Goal: Information Seeking & Learning: Learn about a topic

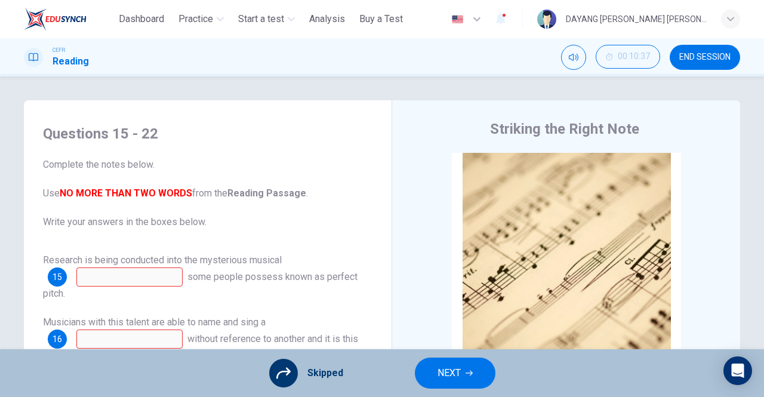
scroll to position [10, 0]
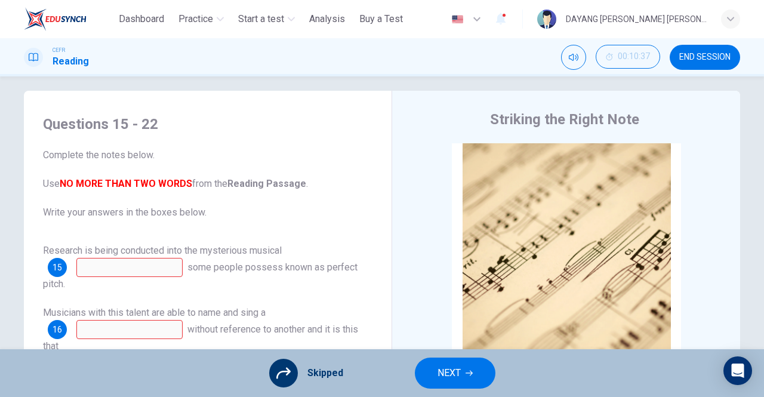
click at [445, 370] on span "NEXT" at bounding box center [448, 373] width 23 height 17
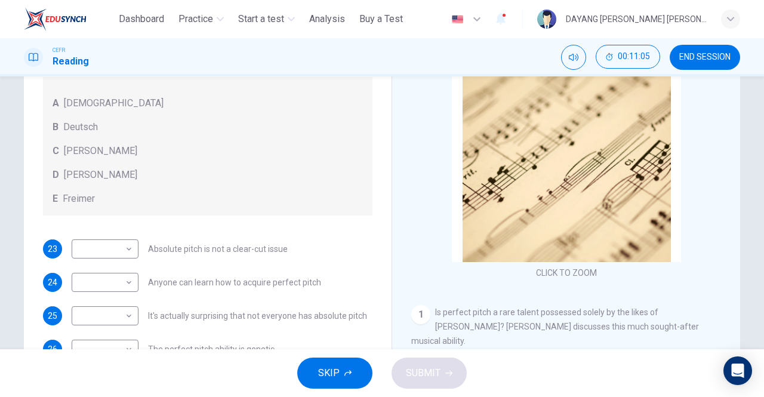
scroll to position [107, 0]
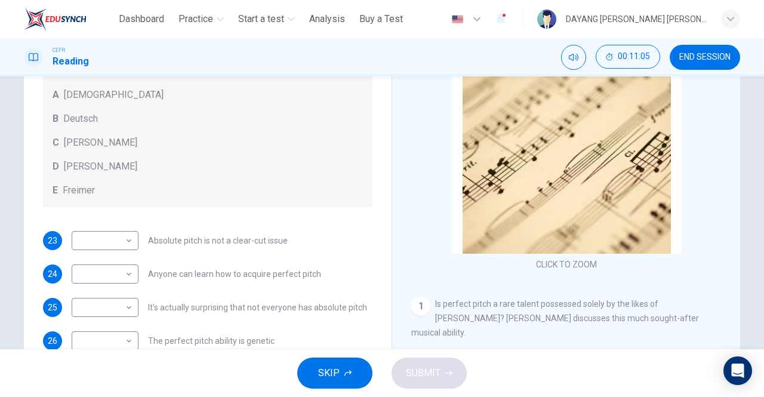
click at [92, 239] on body "This site uses cookies, as explained in our Privacy Policy . If you agree to th…" at bounding box center [382, 198] width 764 height 397
click at [80, 301] on li "C" at bounding box center [105, 297] width 67 height 19
type input "*"
click at [93, 263] on body "This site uses cookies, as explained in our Privacy Policy . If you agree to th…" at bounding box center [382, 198] width 764 height 397
click at [79, 306] on li "B" at bounding box center [105, 312] width 67 height 19
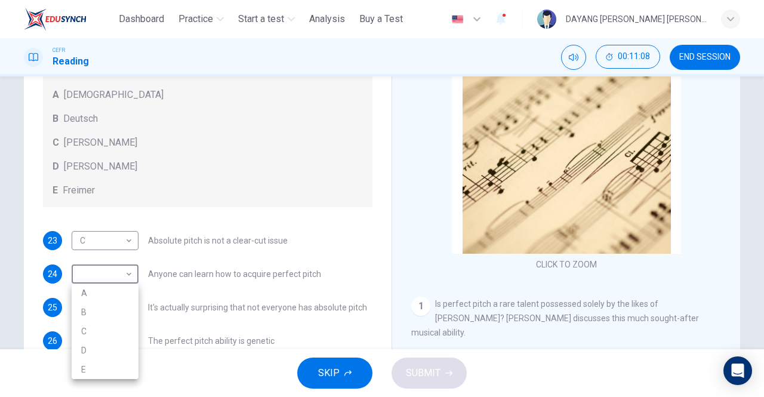
type input "*"
click at [81, 306] on body "This site uses cookies, as explained in our Privacy Policy . If you agree to th…" at bounding box center [382, 198] width 764 height 397
click at [81, 378] on li "E" at bounding box center [105, 377] width 67 height 19
type input "*"
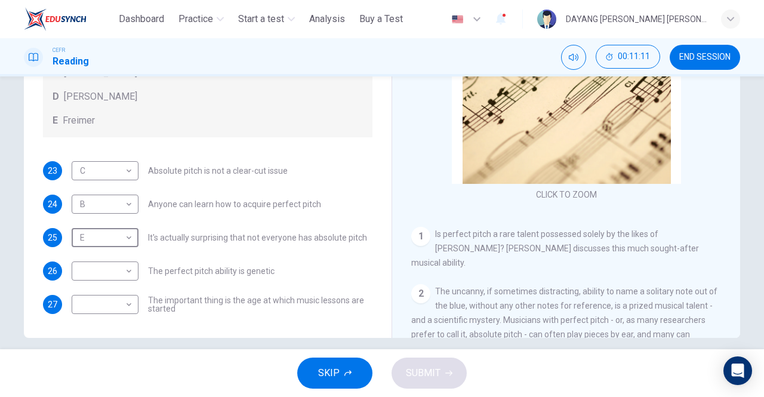
scroll to position [190, 0]
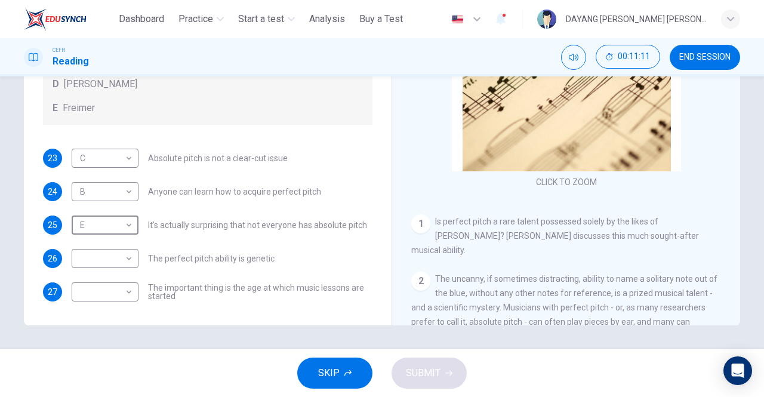
click at [87, 255] on body "This site uses cookies, as explained in our Privacy Policy . If you agree to th…" at bounding box center [382, 198] width 764 height 397
click at [84, 335] on li "D" at bounding box center [105, 334] width 67 height 19
type input "*"
click at [87, 287] on body "This site uses cookies, as explained in our Privacy Policy . If you agree to th…" at bounding box center [382, 198] width 764 height 397
click at [82, 298] on li "A" at bounding box center [105, 301] width 67 height 19
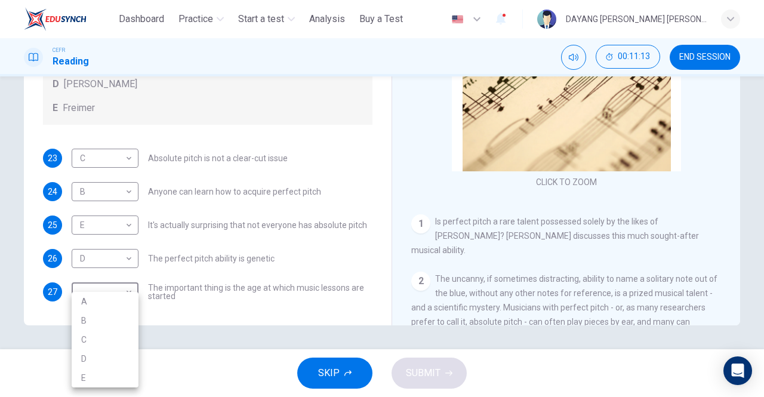
type input "*"
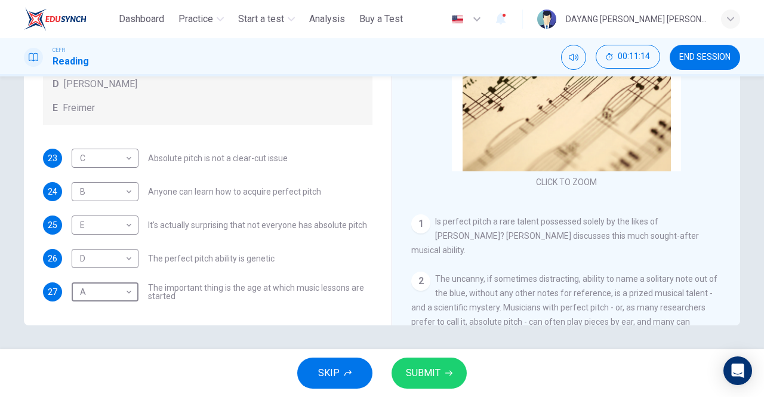
click at [414, 378] on span "SUBMIT" at bounding box center [423, 373] width 35 height 17
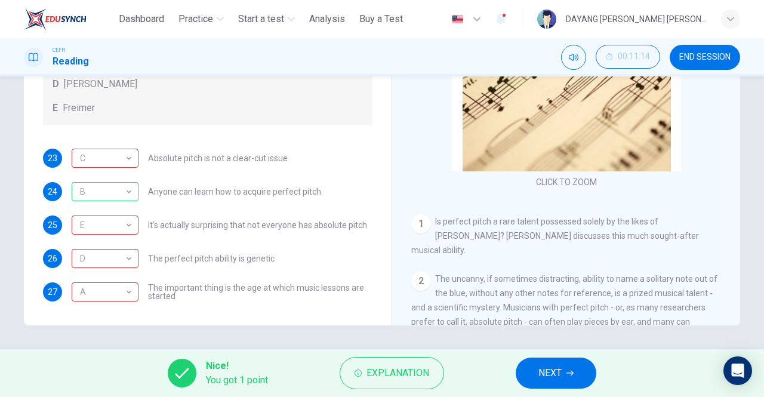
click at [115, 153] on div "C" at bounding box center [103, 158] width 63 height 34
click at [94, 227] on div "E" at bounding box center [103, 225] width 63 height 34
click at [99, 258] on div "D" at bounding box center [103, 259] width 63 height 34
click at [79, 295] on div "A" at bounding box center [103, 292] width 63 height 34
click at [550, 375] on span "NEXT" at bounding box center [549, 373] width 23 height 17
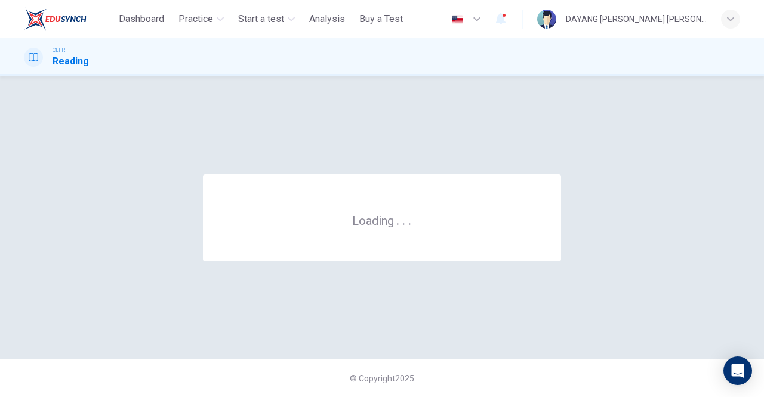
scroll to position [0, 0]
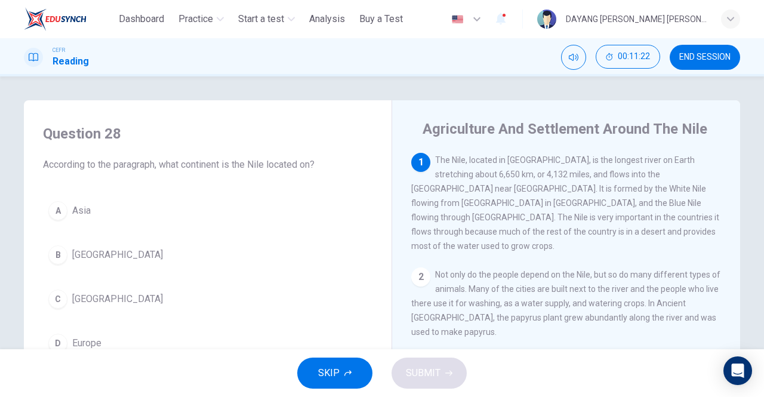
click at [58, 294] on div "C" at bounding box center [57, 298] width 19 height 19
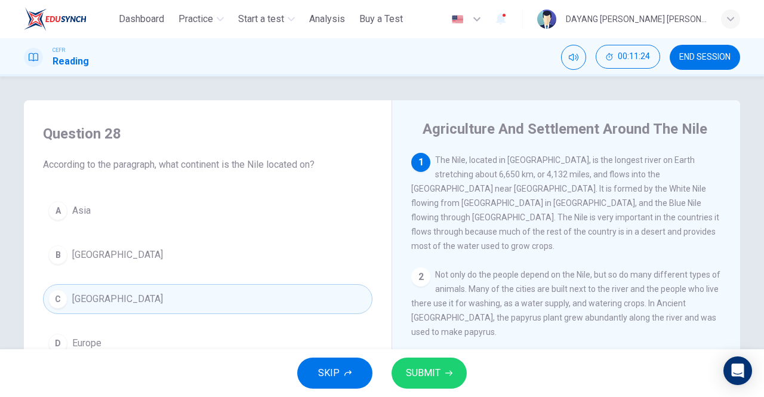
click at [448, 372] on icon "button" at bounding box center [448, 372] width 7 height 7
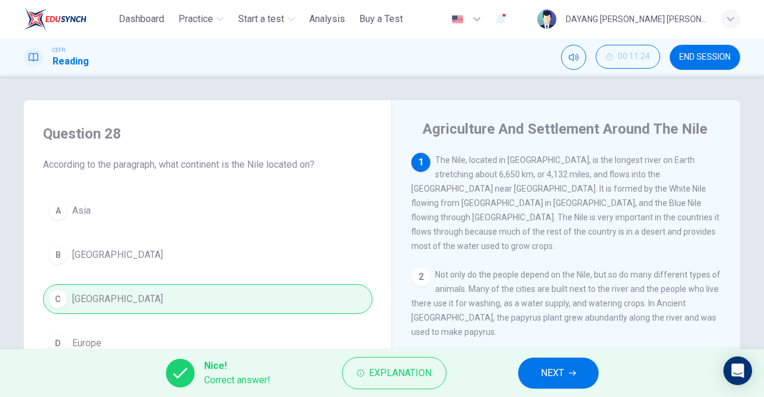
click at [553, 374] on span "NEXT" at bounding box center [552, 373] width 23 height 17
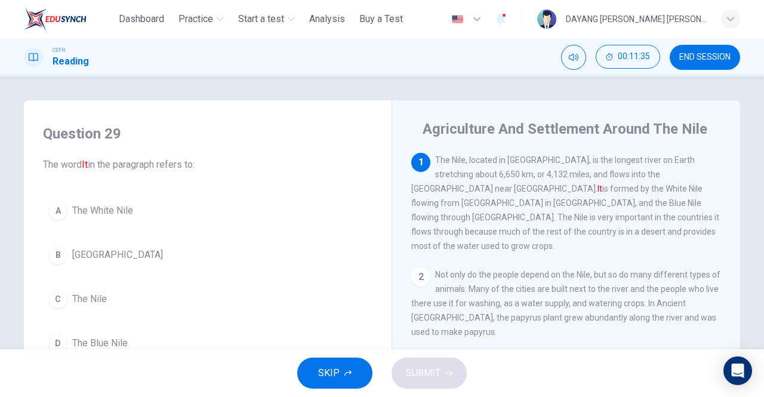
scroll to position [20, 0]
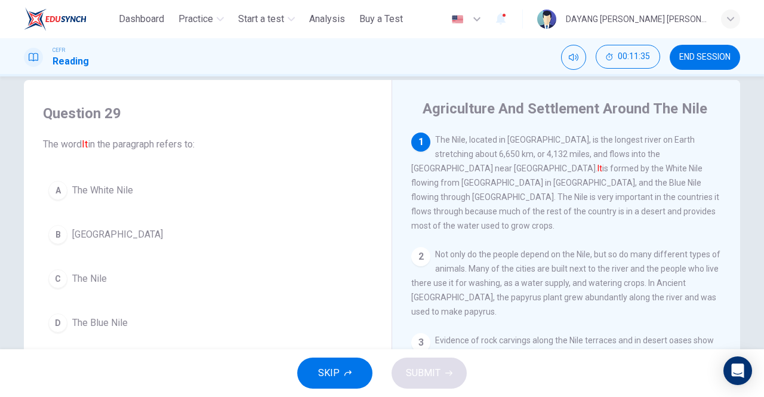
click at [63, 275] on div "C" at bounding box center [57, 278] width 19 height 19
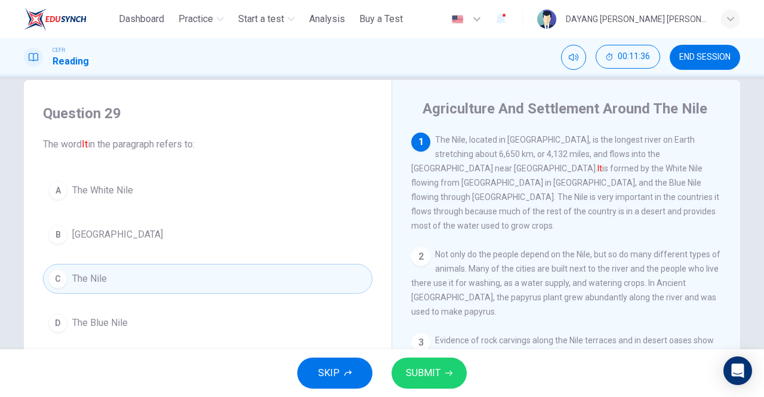
click at [463, 383] on div "SKIP SUBMIT" at bounding box center [382, 373] width 764 height 48
click at [451, 373] on icon "button" at bounding box center [448, 372] width 7 height 7
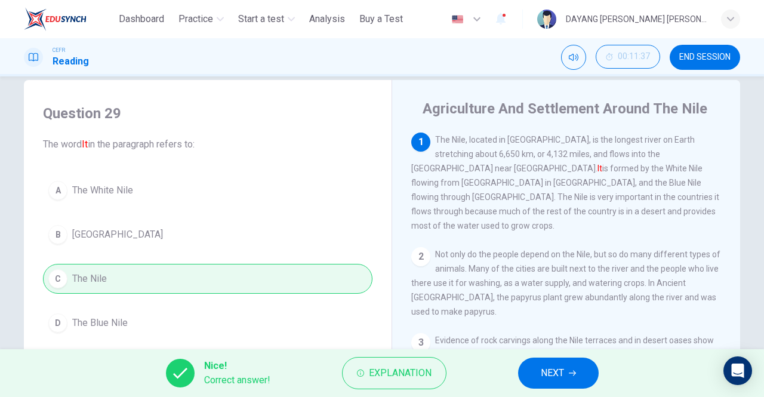
click at [555, 365] on span "NEXT" at bounding box center [552, 373] width 23 height 17
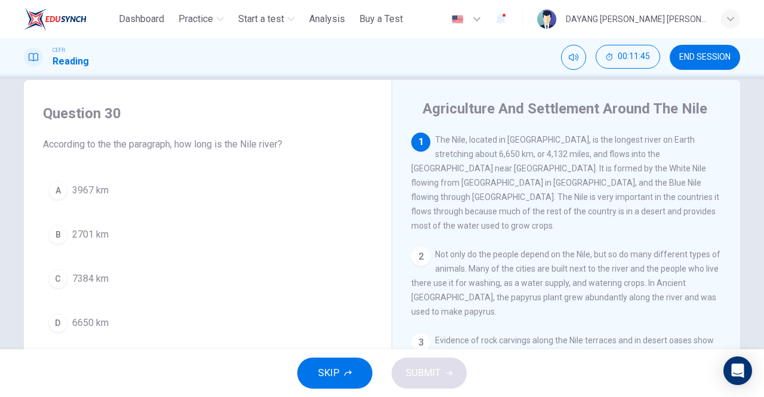
click at [35, 328] on div "Question 30 According to the the paragraph, how long is the Nile river? A 3967 …" at bounding box center [207, 221] width 349 height 258
click at [456, 375] on div "SKIP SUBMIT" at bounding box center [382, 373] width 764 height 48
click at [50, 319] on div "D" at bounding box center [57, 322] width 19 height 19
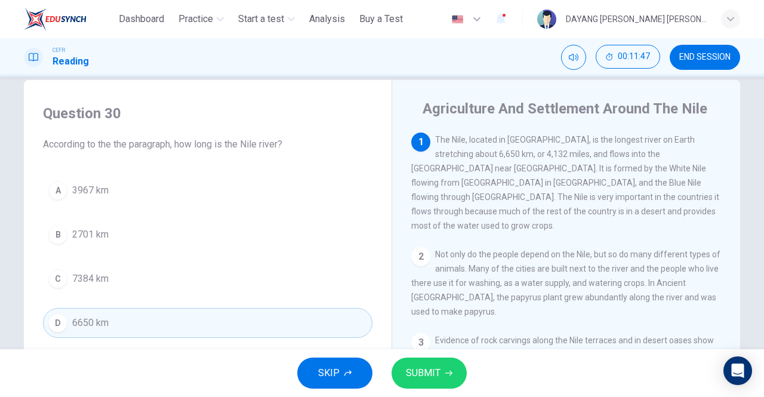
click at [447, 372] on icon "button" at bounding box center [448, 373] width 7 height 5
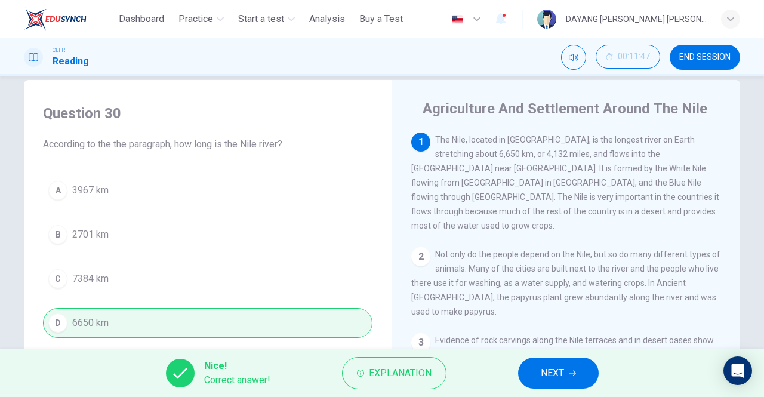
click at [530, 372] on button "NEXT" at bounding box center [558, 372] width 81 height 31
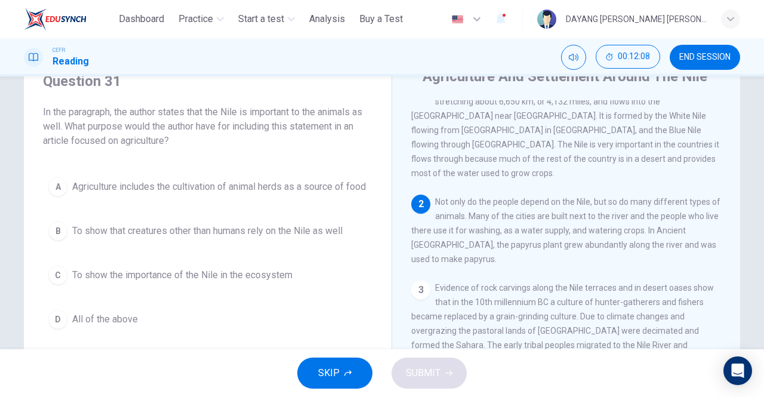
scroll to position [61, 0]
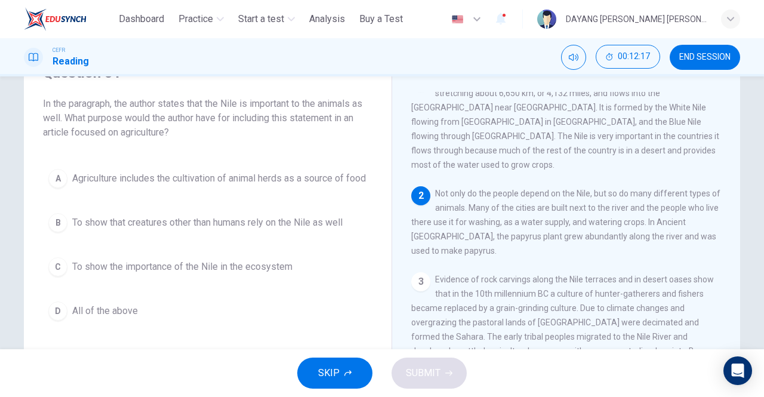
click at [270, 274] on span "To show the importance of the Nile in the ecosystem" at bounding box center [182, 267] width 220 height 14
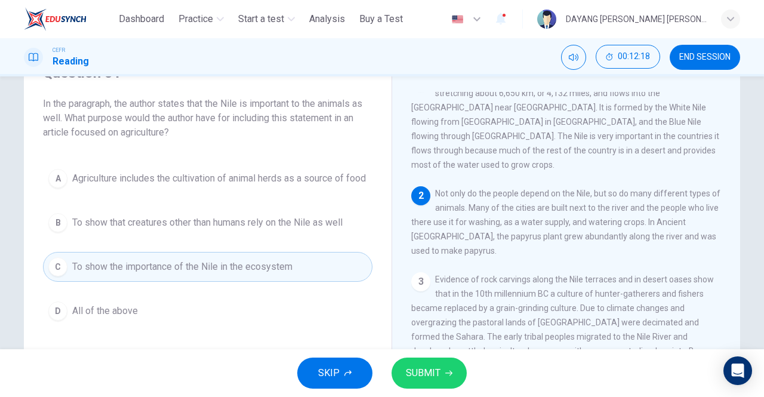
click at [437, 374] on span "SUBMIT" at bounding box center [423, 373] width 35 height 17
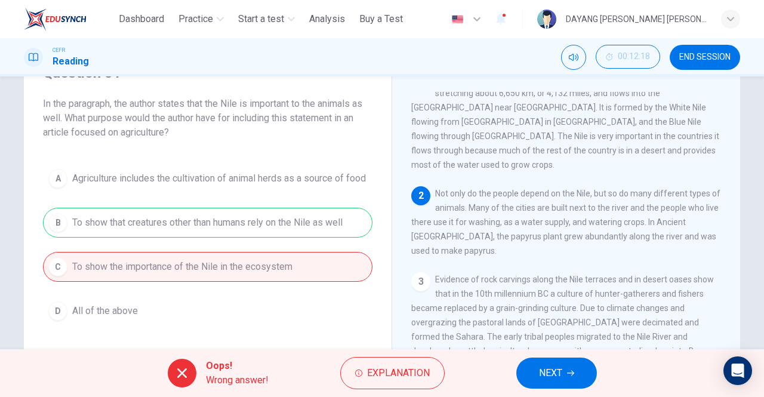
click at [556, 377] on span "NEXT" at bounding box center [550, 373] width 23 height 17
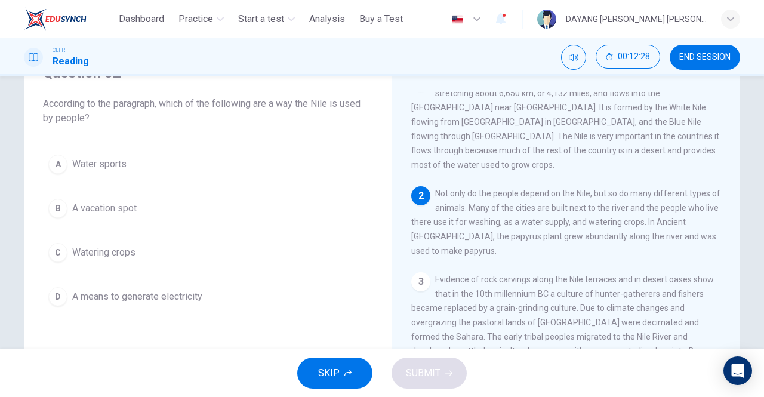
click at [223, 262] on button "C Watering crops" at bounding box center [207, 253] width 329 height 30
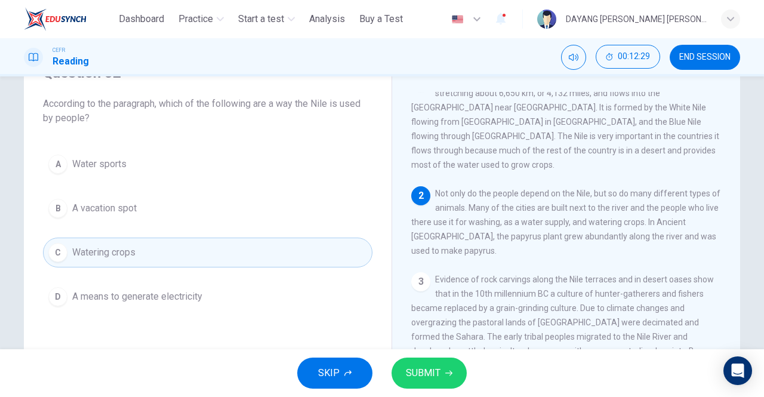
click at [460, 377] on button "SUBMIT" at bounding box center [429, 372] width 75 height 31
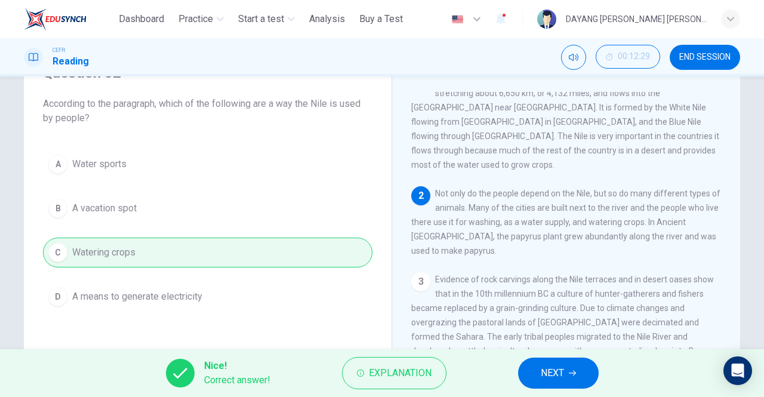
click at [544, 378] on span "NEXT" at bounding box center [552, 373] width 23 height 17
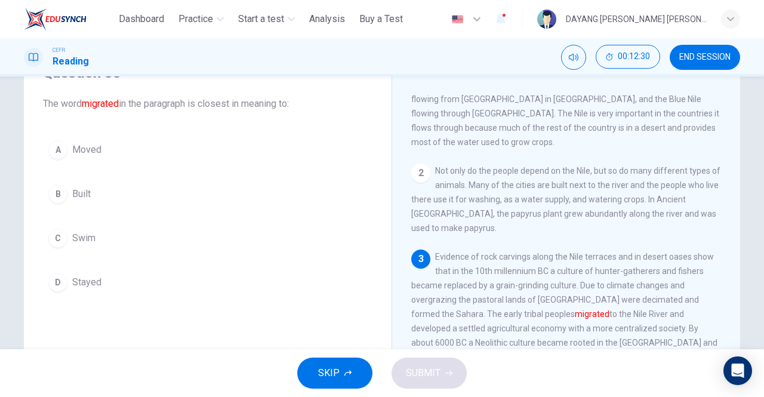
scroll to position [44, 0]
click at [100, 155] on span "Moved" at bounding box center [86, 150] width 29 height 14
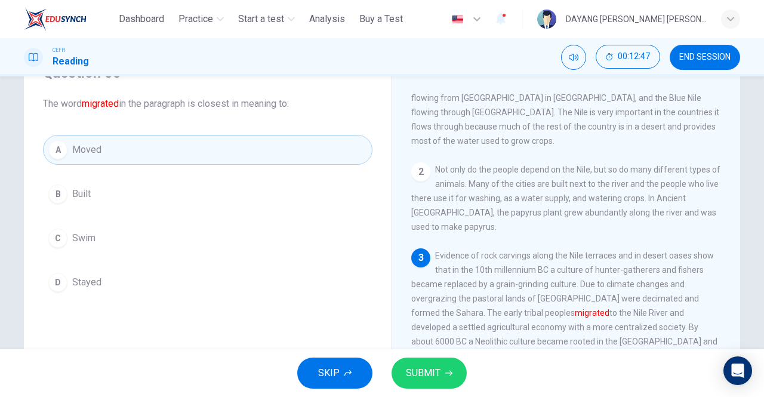
click at [430, 379] on span "SUBMIT" at bounding box center [423, 373] width 35 height 17
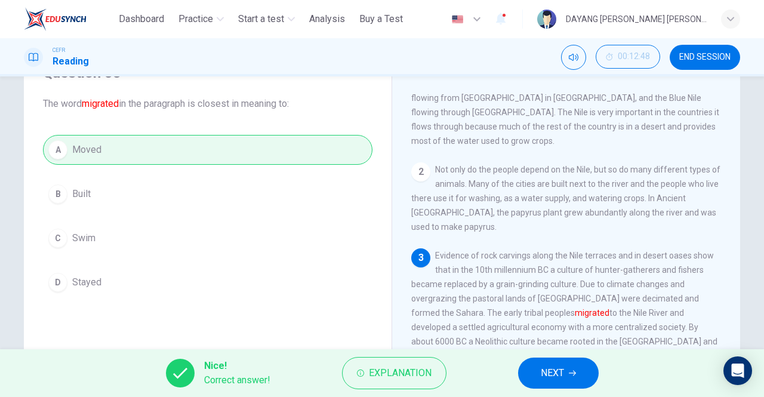
click at [559, 366] on span "NEXT" at bounding box center [552, 373] width 23 height 17
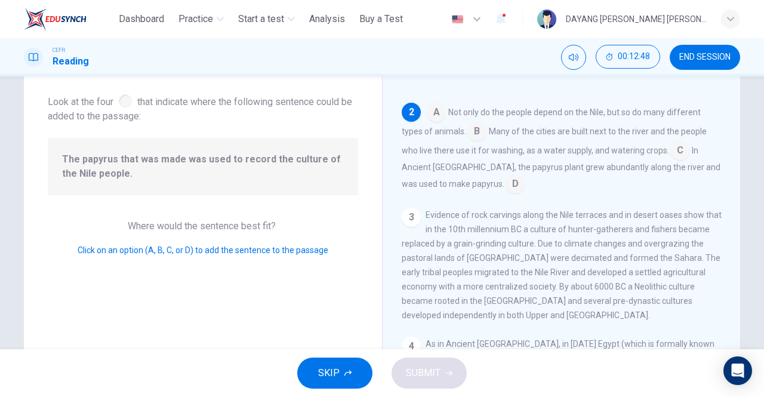
scroll to position [105, 0]
click at [506, 175] on input at bounding box center [515, 183] width 19 height 19
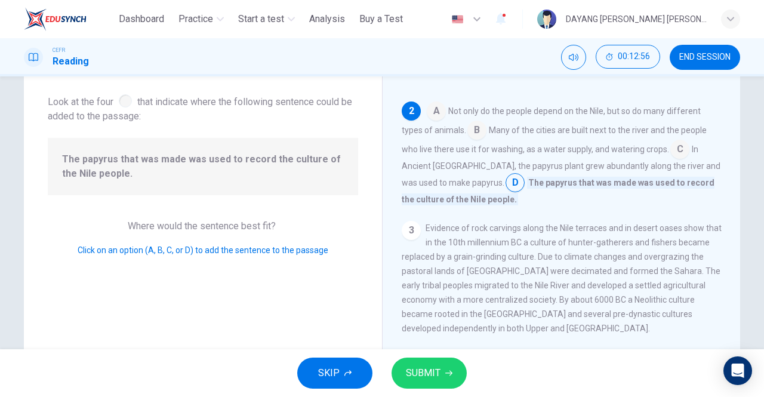
click at [437, 370] on span "SUBMIT" at bounding box center [423, 373] width 35 height 17
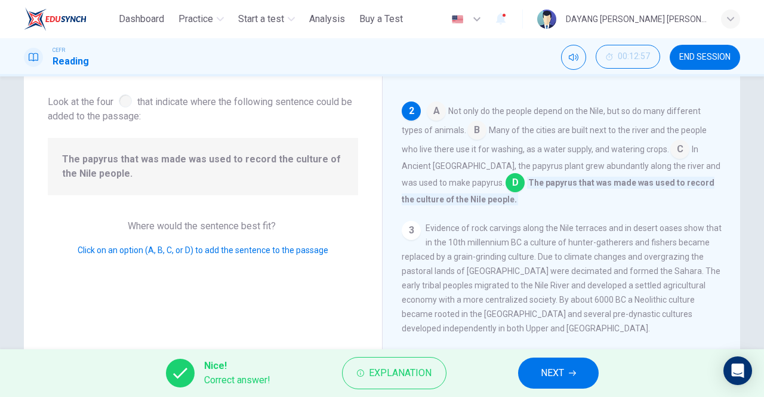
click at [553, 372] on span "NEXT" at bounding box center [552, 373] width 23 height 17
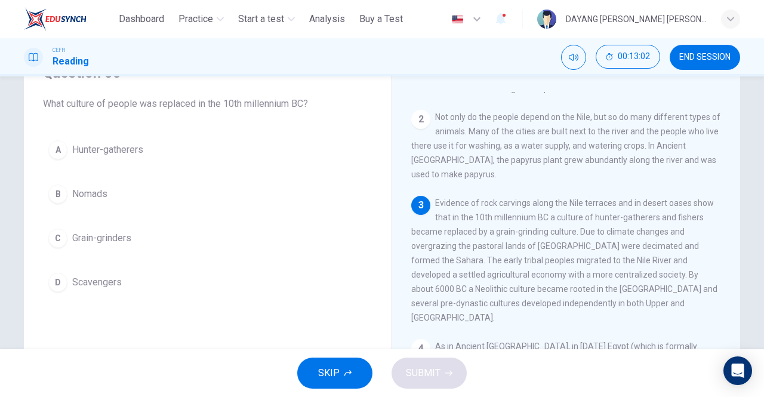
scroll to position [98, 0]
click at [65, 156] on button "A Hunter-gatherers" at bounding box center [207, 150] width 329 height 30
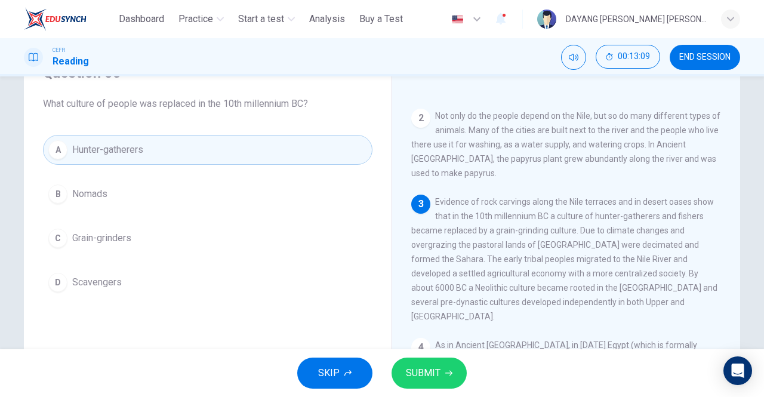
click at [448, 374] on icon "button" at bounding box center [448, 372] width 7 height 7
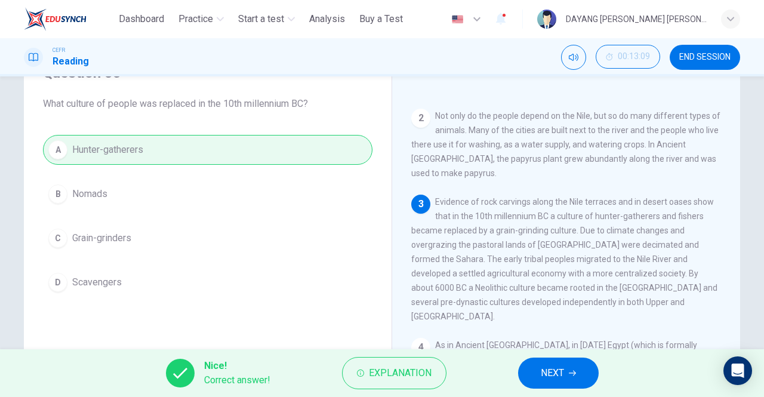
click at [551, 375] on span "NEXT" at bounding box center [552, 373] width 23 height 17
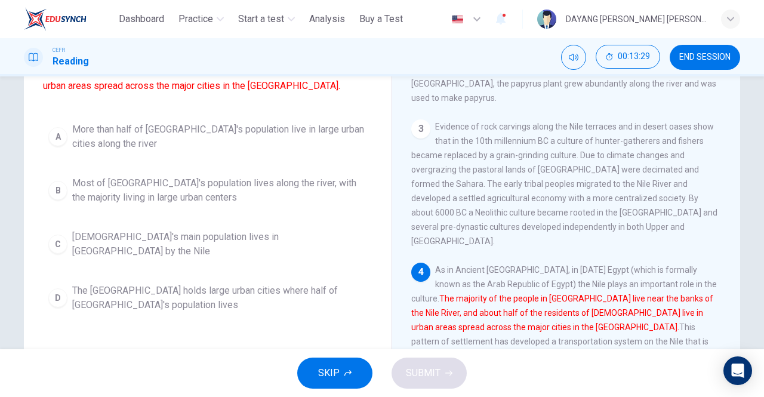
scroll to position [138, 0]
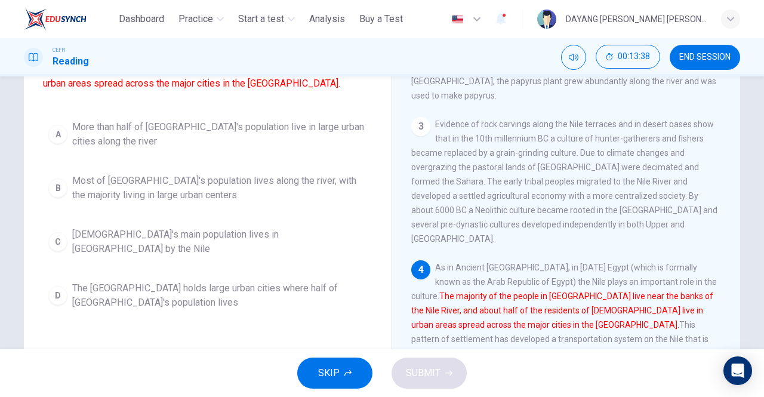
click at [51, 290] on div "D" at bounding box center [57, 295] width 19 height 19
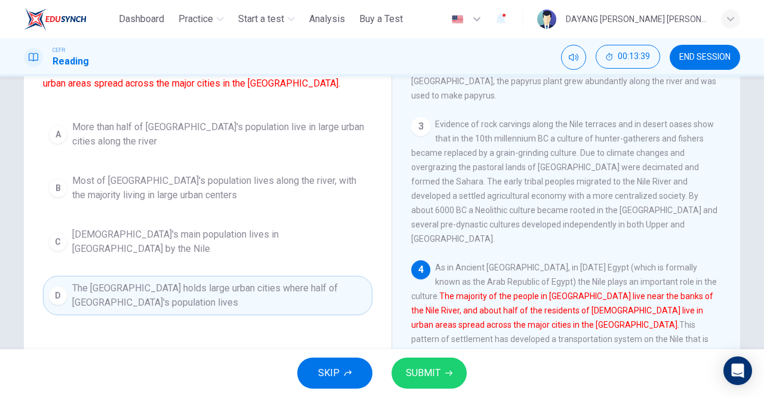
click at [435, 375] on span "SUBMIT" at bounding box center [423, 373] width 35 height 17
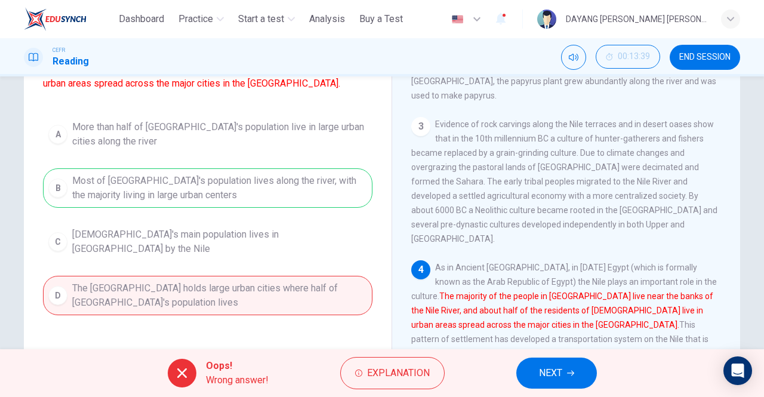
click at [550, 373] on span "NEXT" at bounding box center [550, 373] width 23 height 17
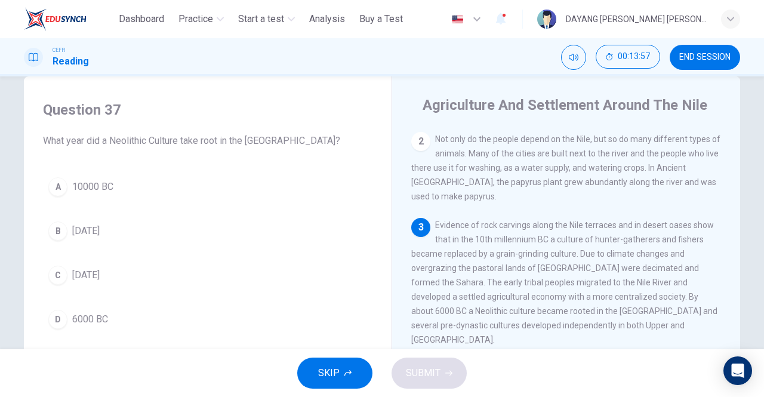
scroll to position [34, 0]
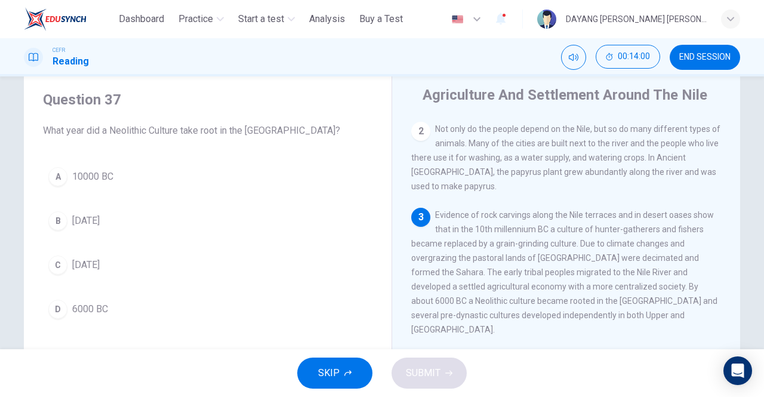
click at [50, 303] on div "D" at bounding box center [57, 309] width 19 height 19
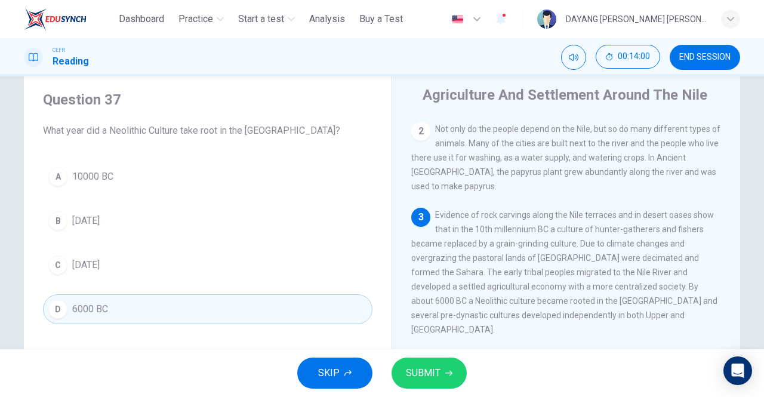
click at [434, 378] on span "SUBMIT" at bounding box center [423, 373] width 35 height 17
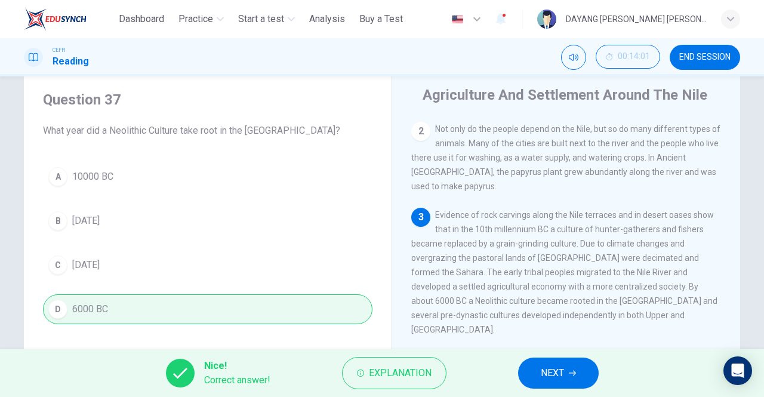
click at [556, 376] on span "NEXT" at bounding box center [552, 373] width 23 height 17
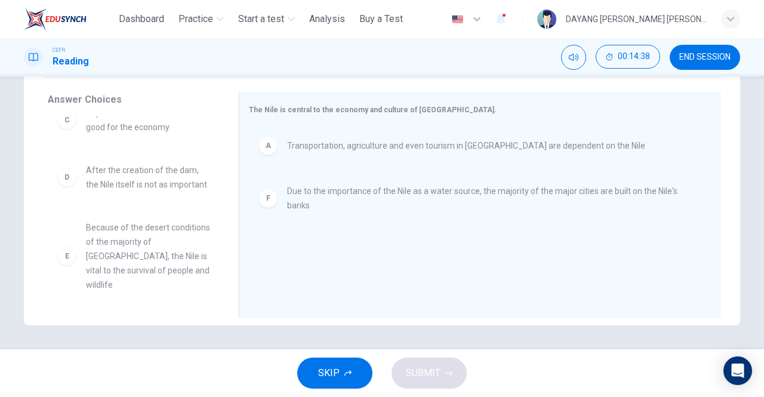
scroll to position [107, 0]
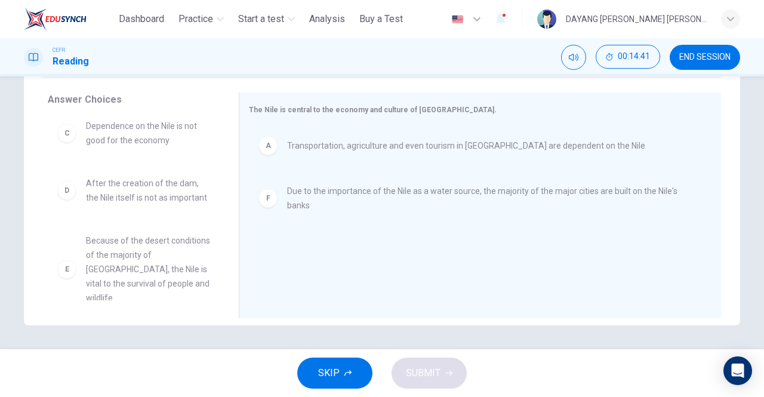
click at [134, 263] on span "Because of the desert conditions of the majority of [GEOGRAPHIC_DATA], the Nile…" at bounding box center [148, 269] width 124 height 72
click at [128, 242] on span "Because of the desert conditions of the majority of [GEOGRAPHIC_DATA], the Nile…" at bounding box center [148, 269] width 124 height 72
click at [136, 277] on div "B After the destruction of the grazing land, resulting in the Sahara, the Nile …" at bounding box center [138, 208] width 181 height 184
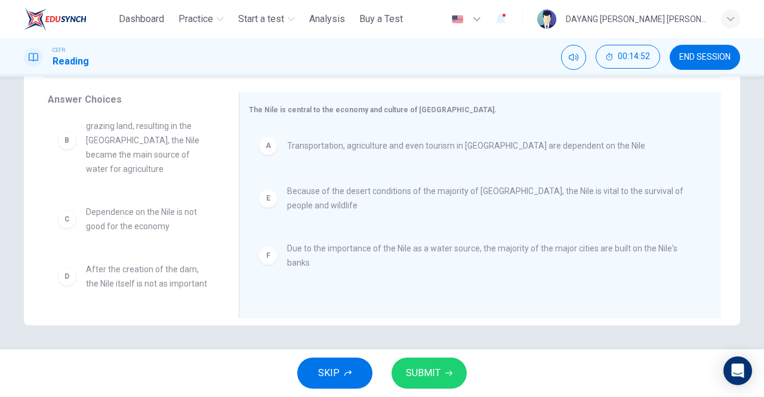
scroll to position [21, 0]
click at [446, 372] on icon "button" at bounding box center [448, 373] width 7 height 5
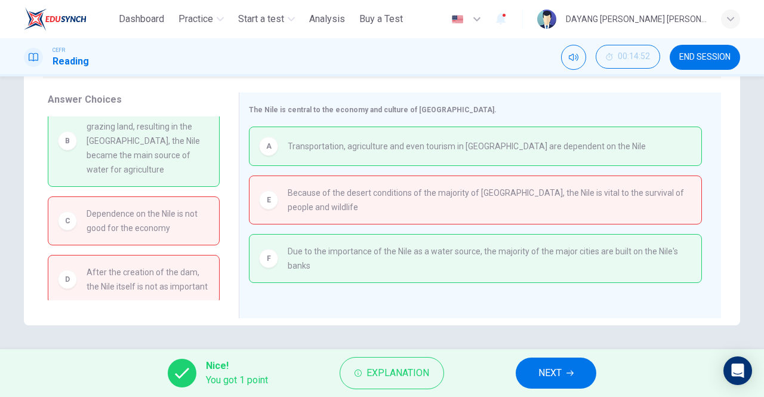
scroll to position [0, 0]
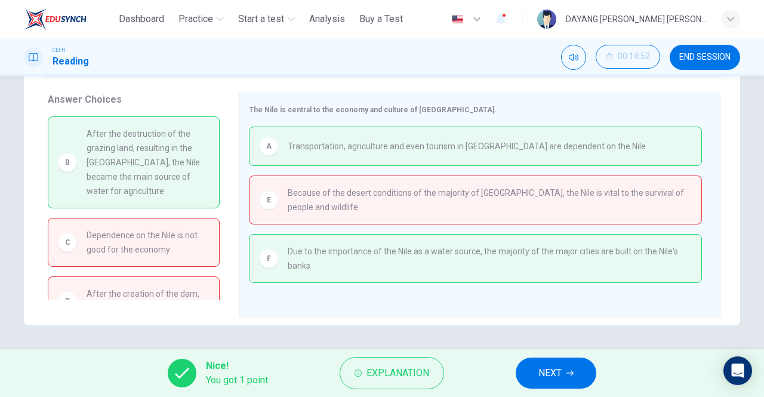
click at [556, 372] on span "NEXT" at bounding box center [549, 373] width 23 height 17
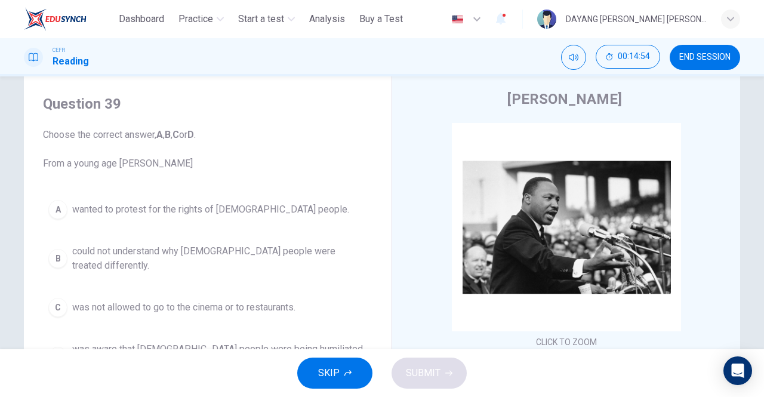
scroll to position [41, 0]
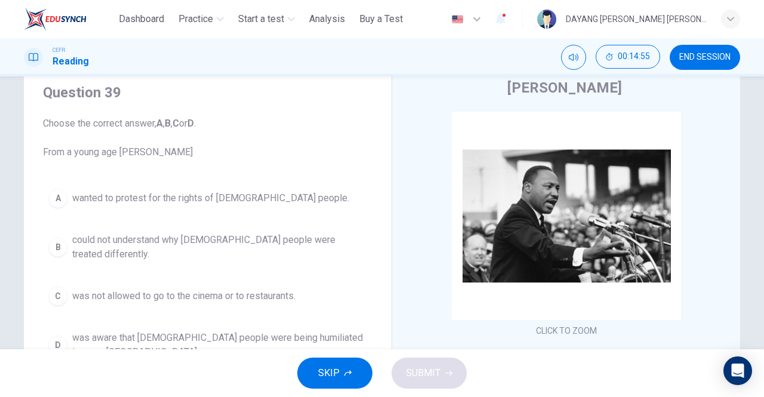
click at [51, 241] on div "B" at bounding box center [57, 247] width 19 height 19
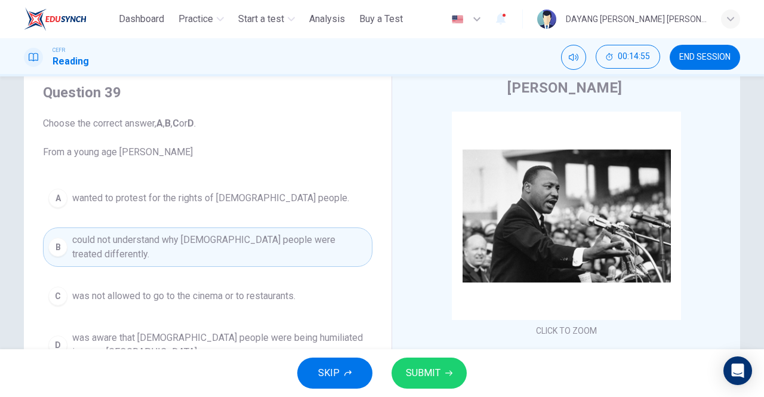
click at [438, 375] on span "SUBMIT" at bounding box center [423, 373] width 35 height 17
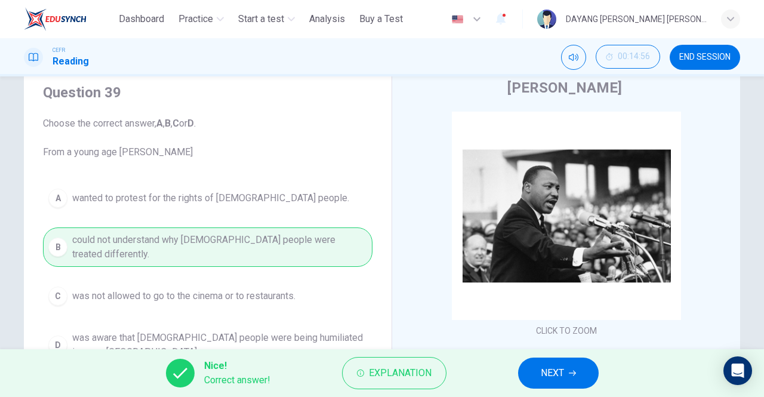
click at [559, 366] on span "NEXT" at bounding box center [552, 373] width 23 height 17
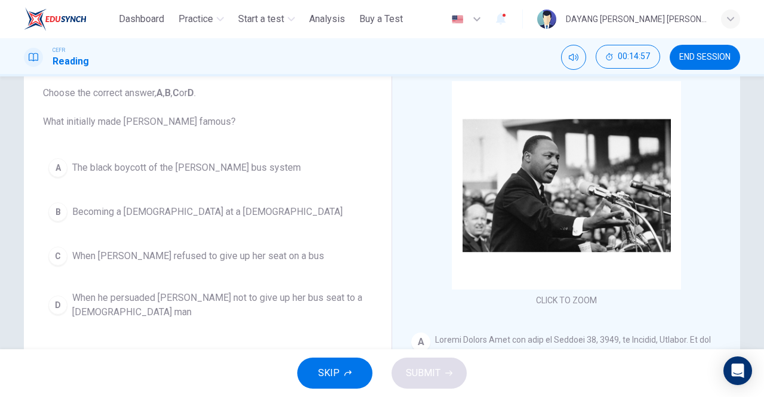
scroll to position [80, 0]
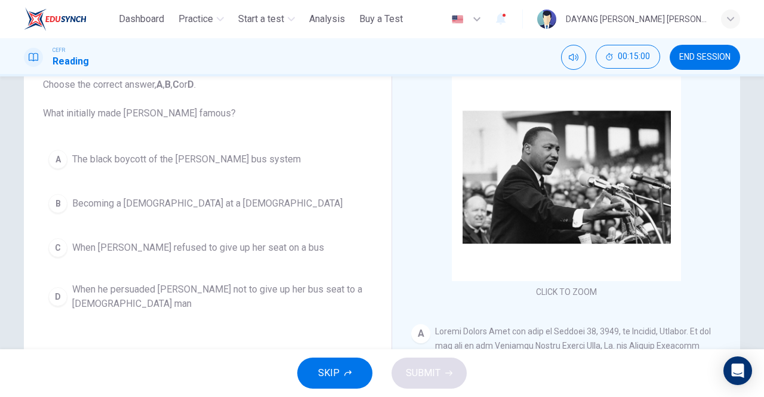
click at [51, 159] on div "A" at bounding box center [57, 159] width 19 height 19
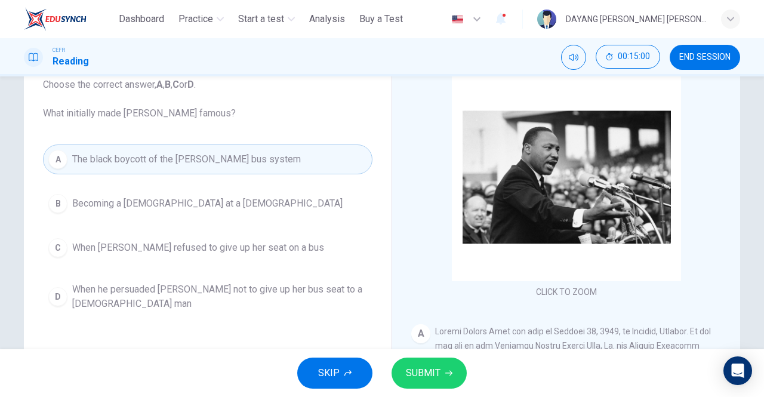
click at [448, 369] on icon "button" at bounding box center [448, 372] width 7 height 7
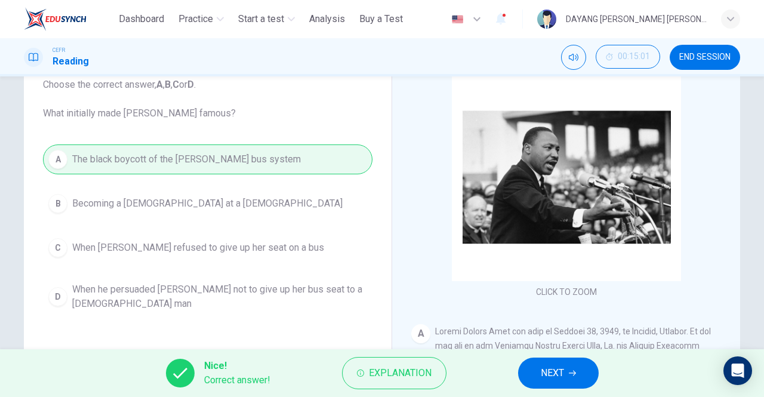
click at [561, 373] on span "NEXT" at bounding box center [552, 373] width 23 height 17
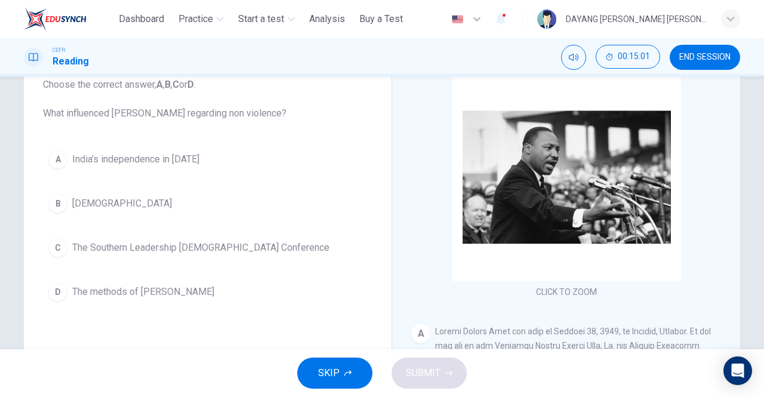
click at [51, 290] on div "D" at bounding box center [57, 291] width 19 height 19
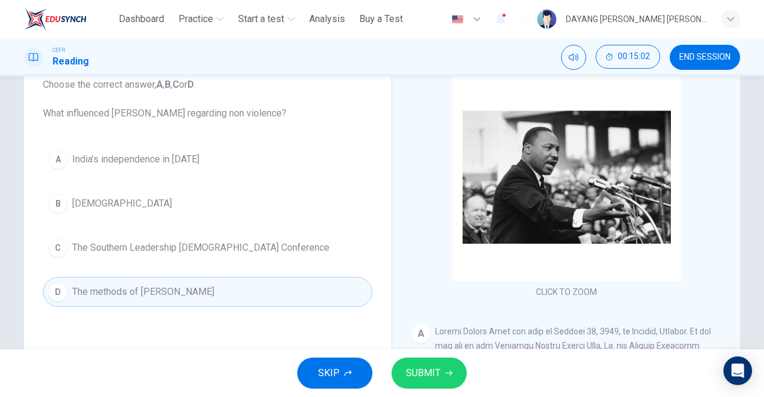
click at [449, 372] on icon "button" at bounding box center [448, 373] width 7 height 5
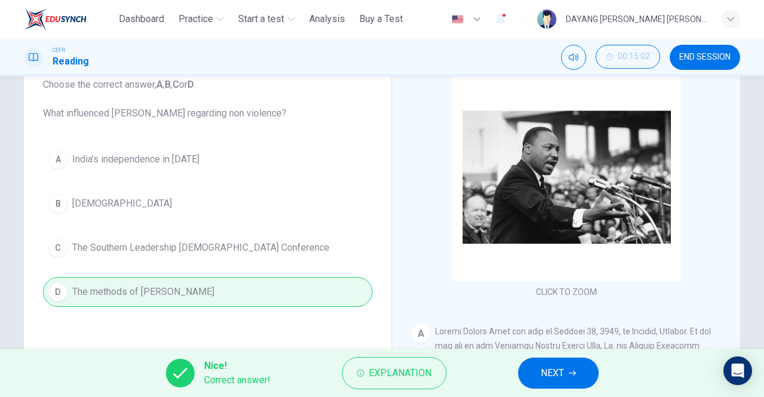
click at [552, 374] on span "NEXT" at bounding box center [552, 373] width 23 height 17
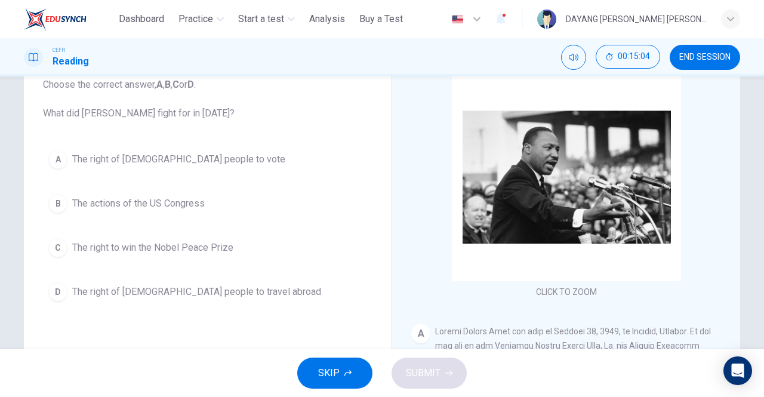
click at [51, 152] on div "A" at bounding box center [57, 159] width 19 height 19
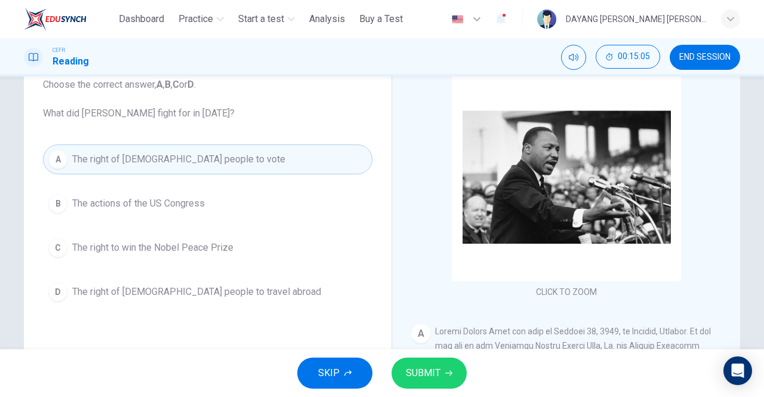
click at [434, 369] on span "SUBMIT" at bounding box center [423, 373] width 35 height 17
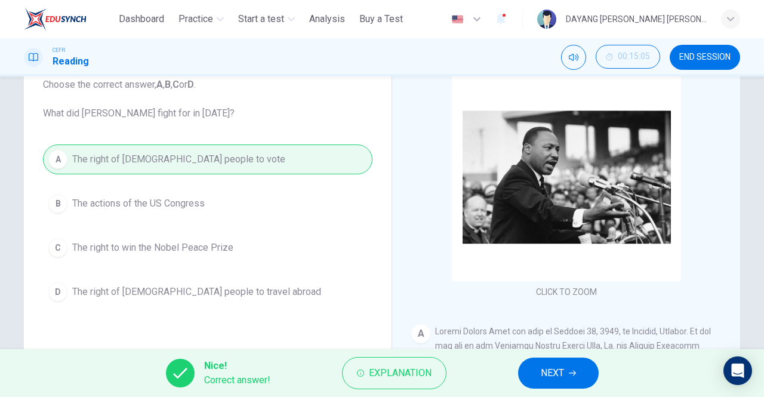
click at [573, 371] on icon "button" at bounding box center [572, 372] width 7 height 7
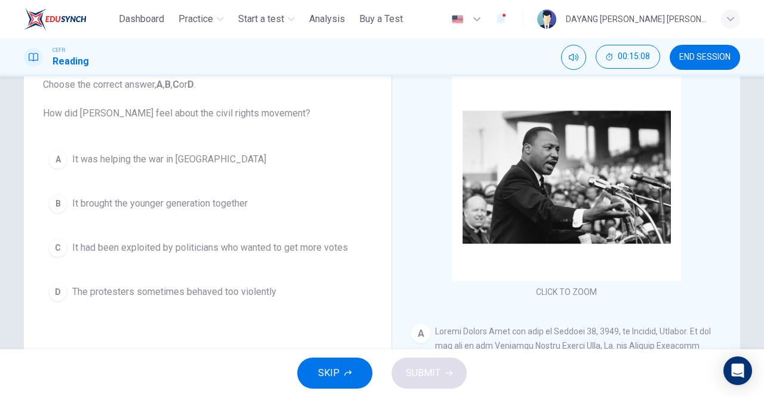
click at [60, 284] on div "D" at bounding box center [57, 291] width 19 height 19
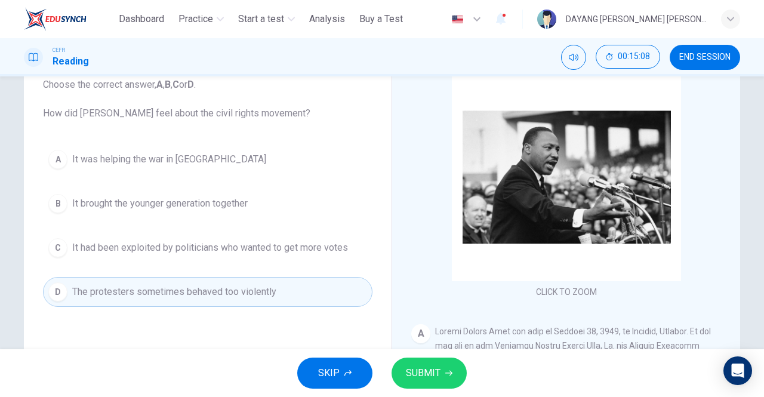
click at [434, 368] on span "SUBMIT" at bounding box center [423, 373] width 35 height 17
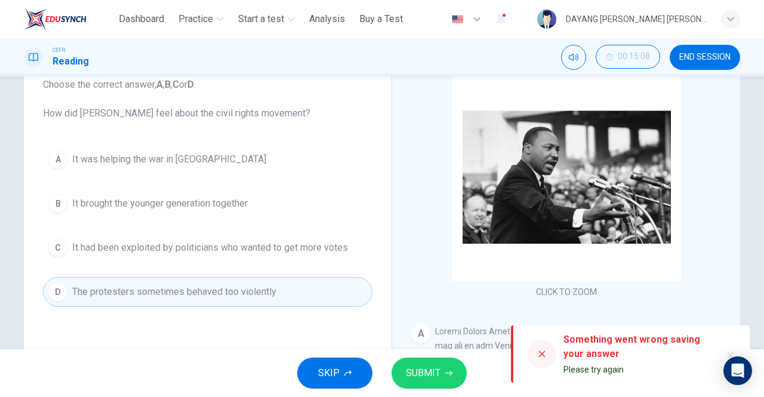
click at [542, 355] on icon at bounding box center [542, 354] width 10 height 10
click at [448, 371] on icon "button" at bounding box center [448, 372] width 7 height 7
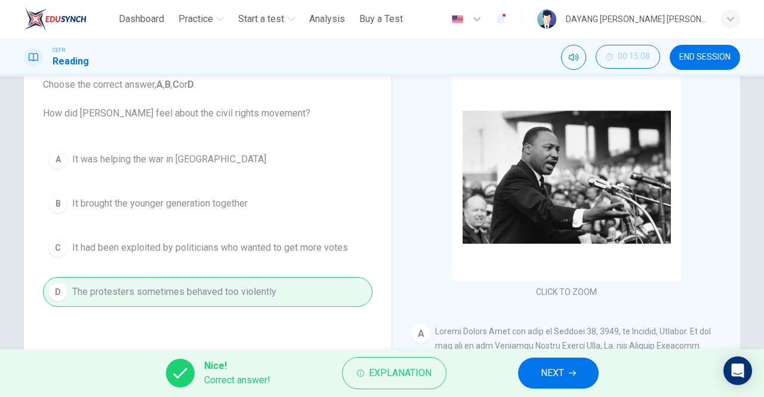
click at [543, 371] on span "NEXT" at bounding box center [552, 373] width 23 height 17
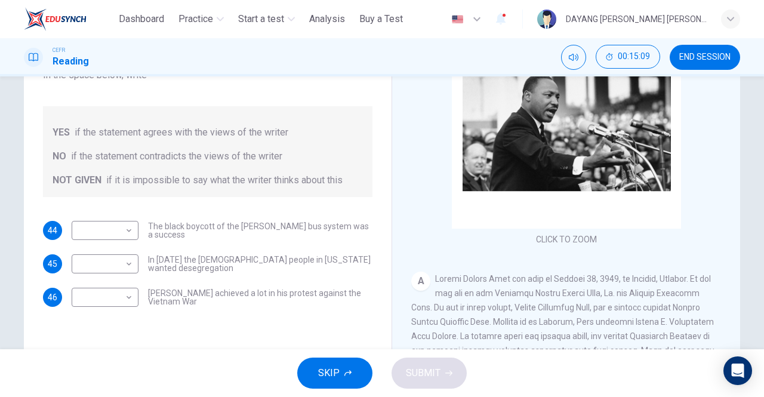
scroll to position [133, 0]
click at [128, 224] on body "This site uses cookies, as explained in our Privacy Policy . If you agree to th…" at bounding box center [382, 198] width 764 height 397
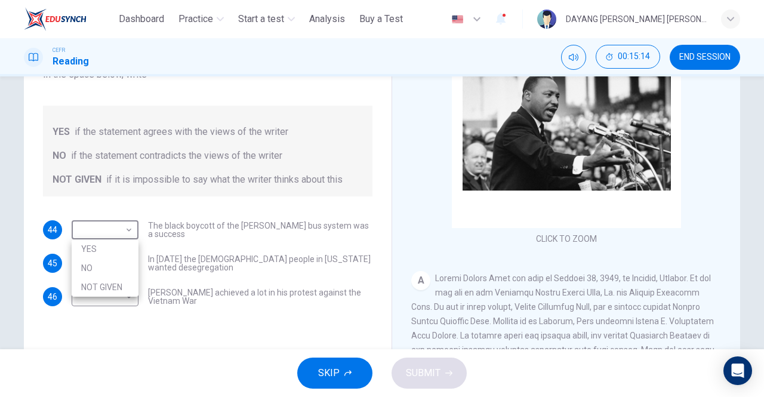
click at [121, 247] on li "YES" at bounding box center [105, 248] width 67 height 19
type input "***"
click at [119, 259] on body "This site uses cookies, as explained in our Privacy Policy . If you agree to th…" at bounding box center [382, 198] width 764 height 397
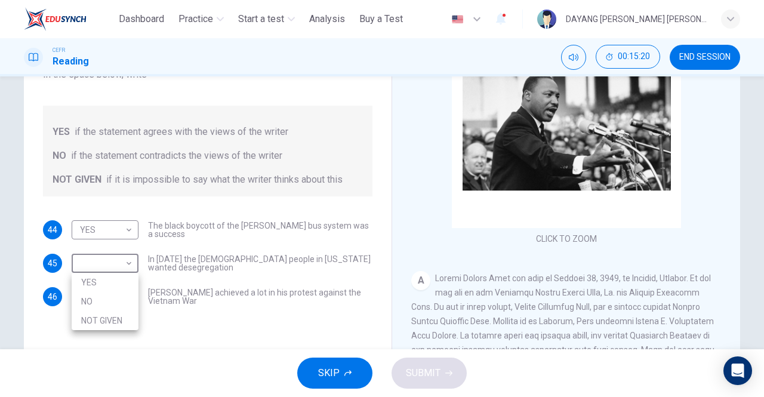
click at [100, 293] on li "NO" at bounding box center [105, 301] width 67 height 19
type input "**"
click at [124, 290] on body "This site uses cookies, as explained in our Privacy Policy . If you agree to th…" at bounding box center [382, 198] width 764 height 397
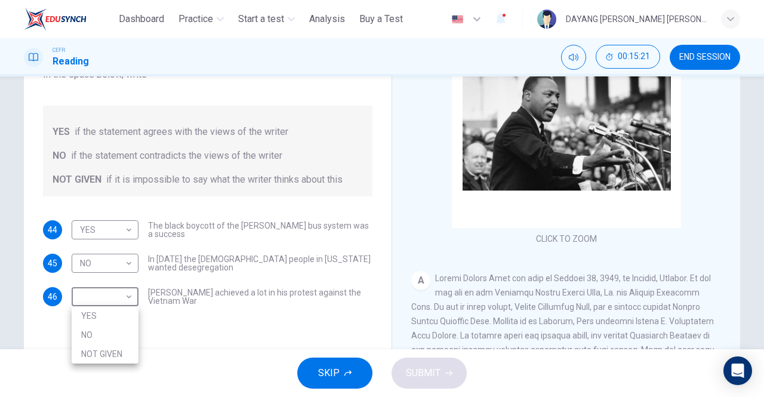
click at [121, 352] on li "NOT GIVEN" at bounding box center [105, 353] width 67 height 19
type input "*********"
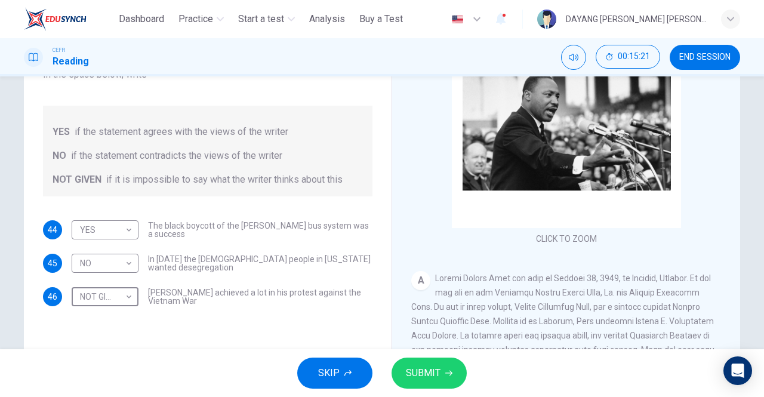
click at [426, 365] on span "SUBMIT" at bounding box center [423, 373] width 35 height 17
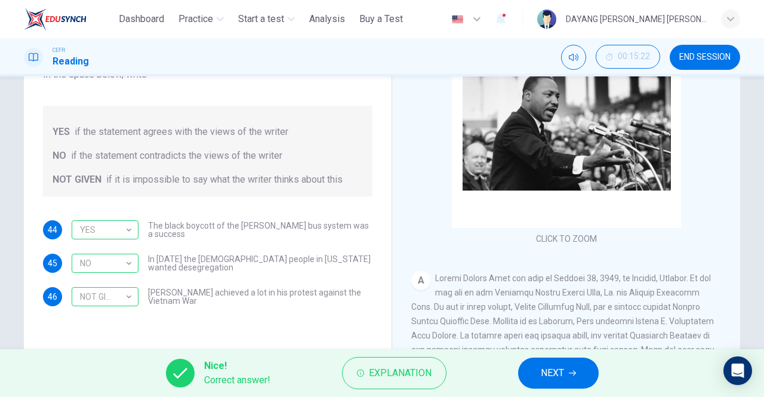
click at [548, 380] on span "NEXT" at bounding box center [552, 373] width 23 height 17
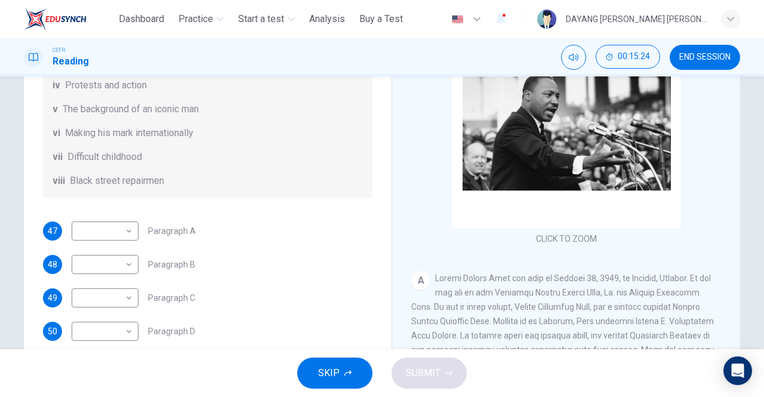
scroll to position [148, 0]
click at [118, 232] on body "This site uses cookies, as explained in our Privacy Policy . If you agree to th…" at bounding box center [382, 198] width 764 height 397
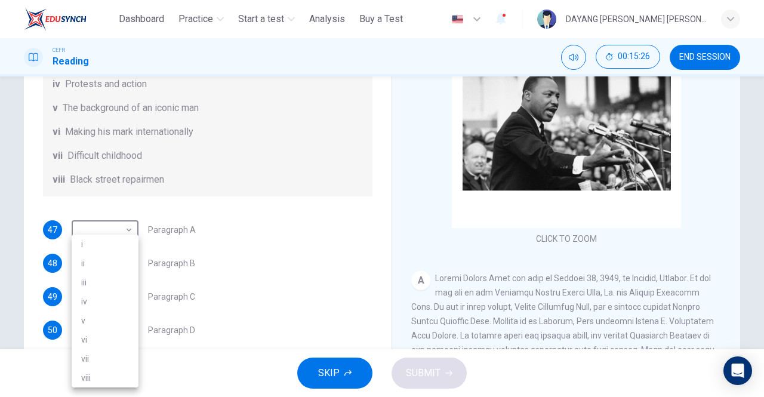
click at [106, 319] on li "v" at bounding box center [105, 320] width 67 height 19
type input "*"
click at [123, 274] on body "This site uses cookies, as explained in our Privacy Policy . If you agree to th…" at bounding box center [382, 198] width 764 height 397
click at [102, 298] on li "iv" at bounding box center [105, 301] width 67 height 19
type input "**"
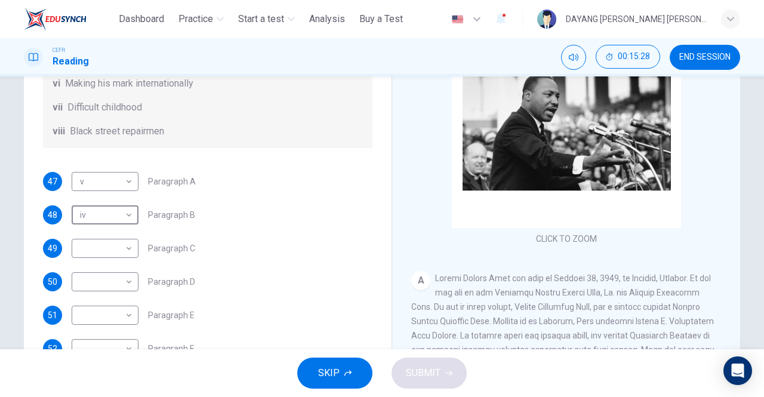
scroll to position [199, 0]
click at [124, 263] on body "This site uses cookies, as explained in our Privacy Policy . If you agree to th…" at bounding box center [382, 198] width 764 height 397
click at [103, 261] on li "ii" at bounding box center [105, 263] width 67 height 19
type input "**"
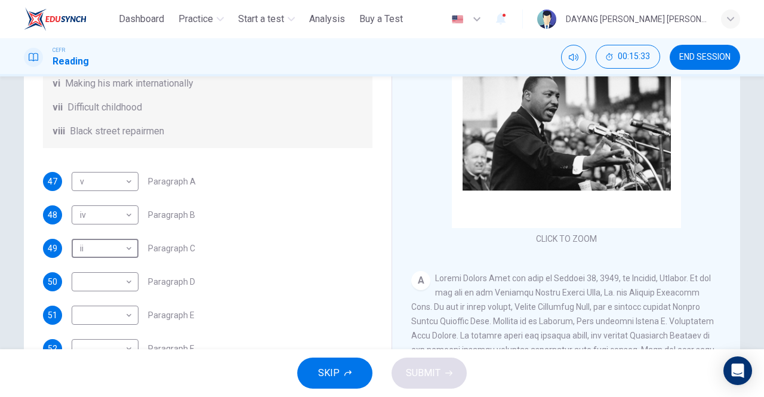
click at [115, 286] on body "This site uses cookies, as explained in our Privacy Policy . If you agree to th…" at bounding box center [382, 198] width 764 height 397
click at [108, 244] on li "i" at bounding box center [105, 244] width 67 height 19
type input "*"
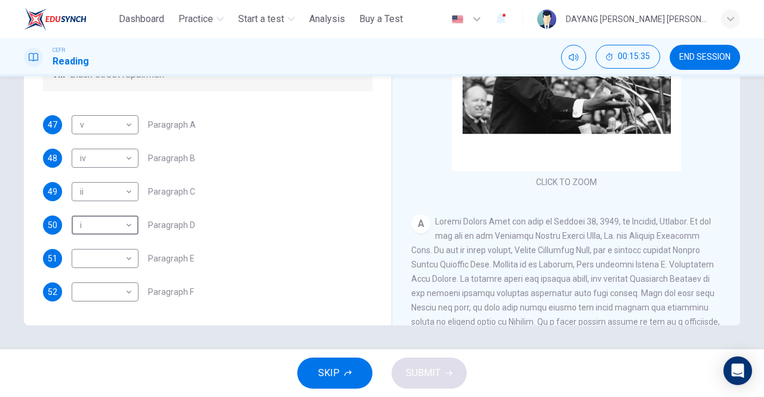
scroll to position [189, 0]
click at [122, 265] on body "This site uses cookies, as explained in our Privacy Policy . If you agree to th…" at bounding box center [382, 198] width 764 height 397
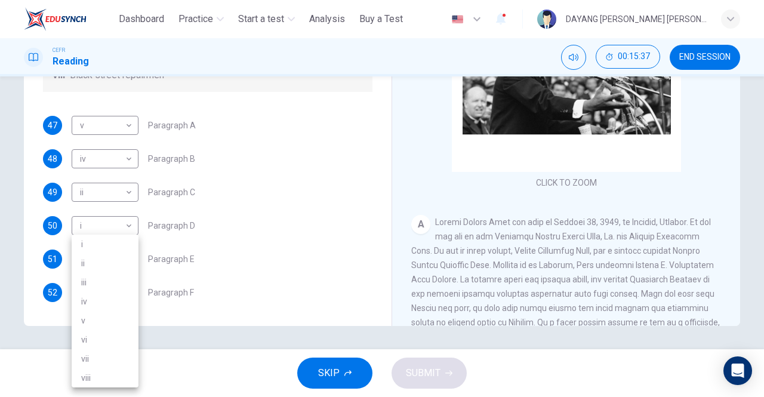
click at [99, 340] on li "vi" at bounding box center [105, 339] width 67 height 19
type input "**"
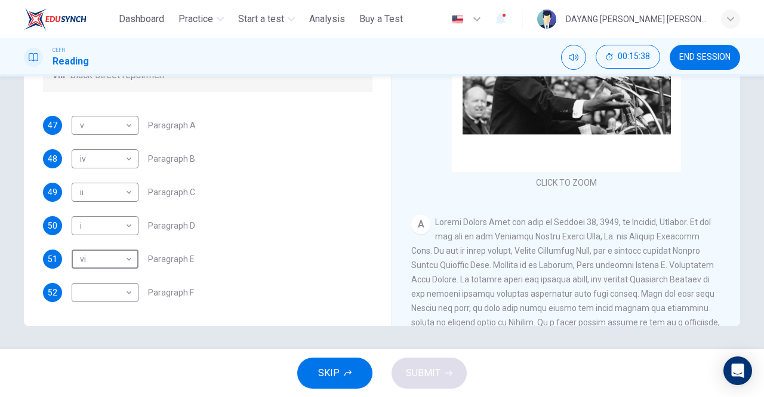
click at [116, 303] on body "This site uses cookies, as explained in our Privacy Policy . If you agree to th…" at bounding box center [382, 198] width 764 height 397
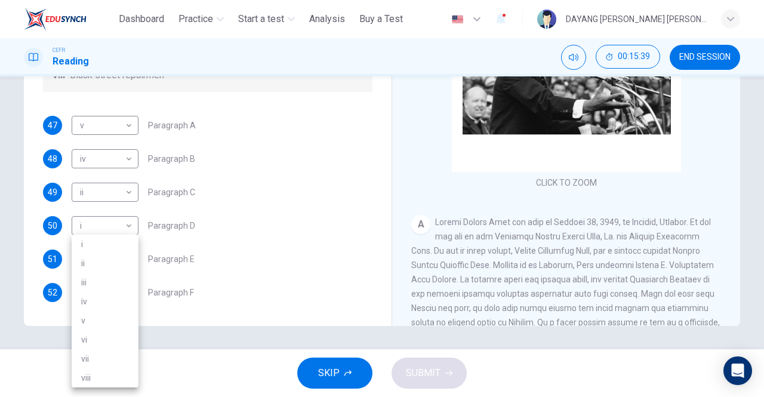
click at [107, 283] on li "iii" at bounding box center [105, 282] width 67 height 19
type input "***"
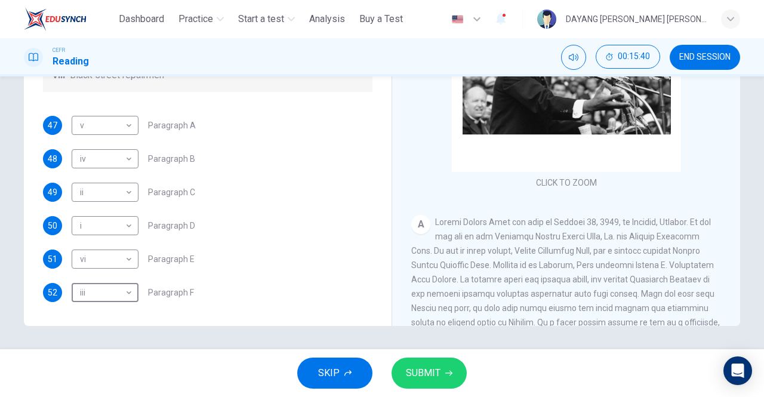
click at [426, 378] on span "SUBMIT" at bounding box center [423, 373] width 35 height 17
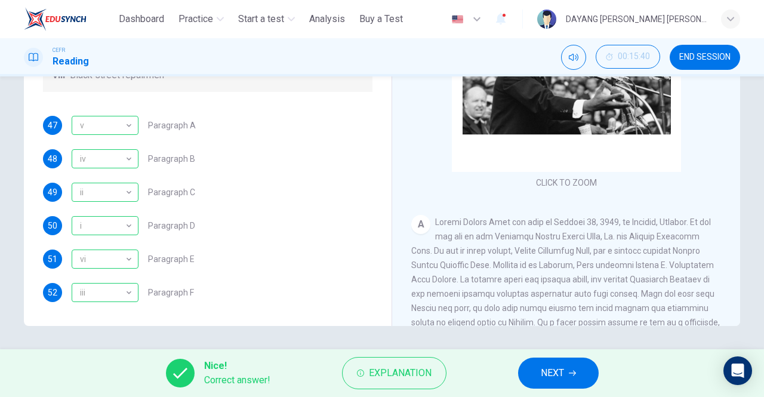
click at [581, 362] on button "NEXT" at bounding box center [558, 372] width 81 height 31
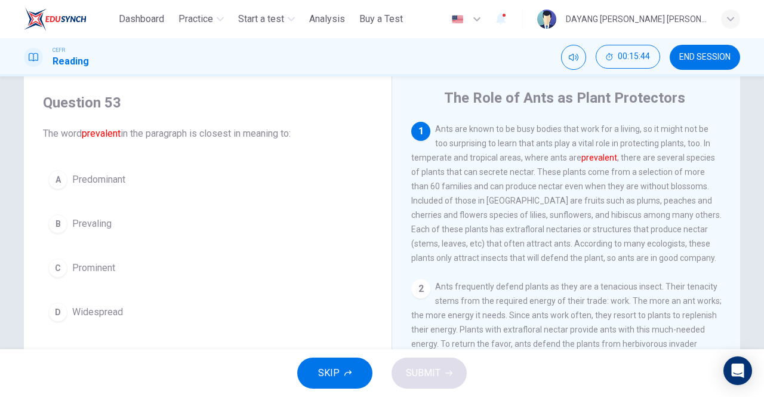
scroll to position [36, 0]
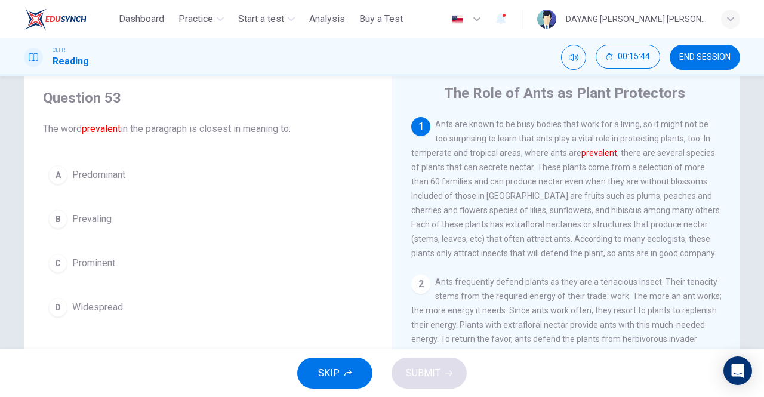
click at [120, 306] on span "Widespread" at bounding box center [97, 307] width 51 height 14
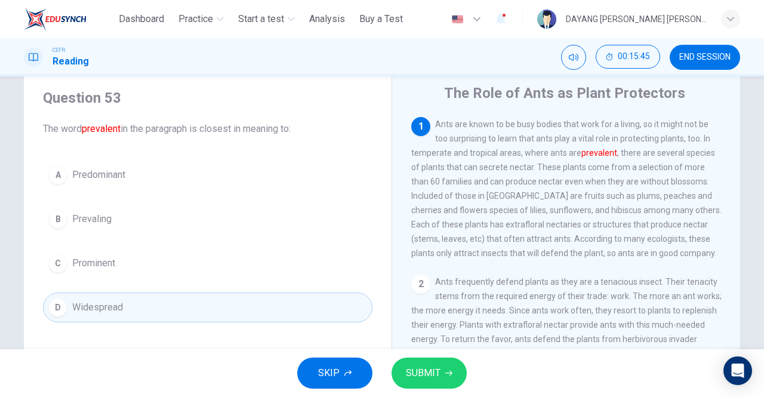
click at [439, 378] on span "SUBMIT" at bounding box center [423, 373] width 35 height 17
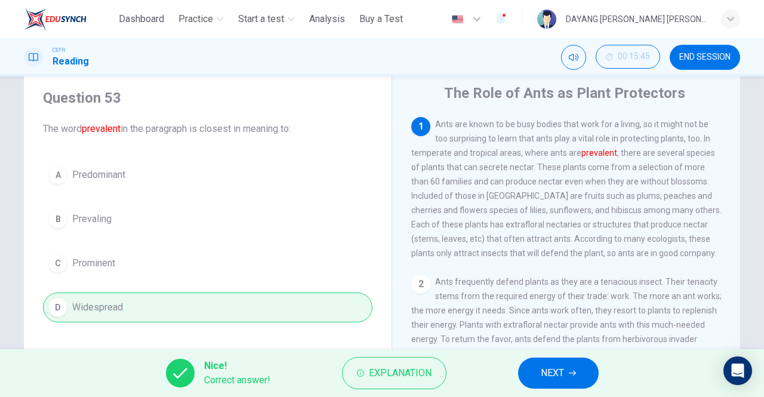
click at [551, 372] on span "NEXT" at bounding box center [552, 373] width 23 height 17
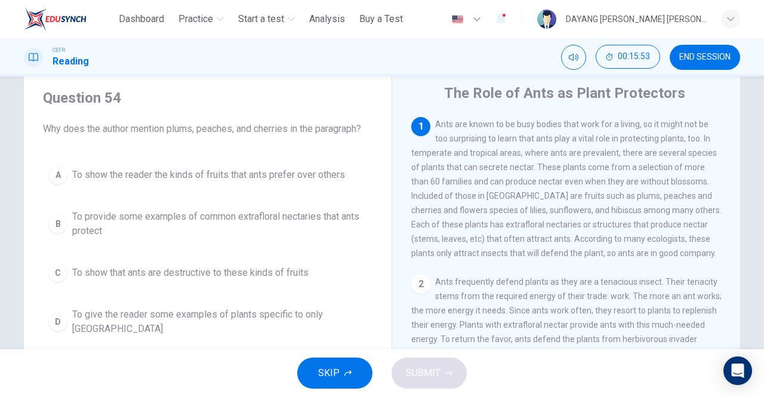
click at [270, 214] on span "To provide some examples of common extrafloral nectaries that ants protect" at bounding box center [219, 223] width 295 height 29
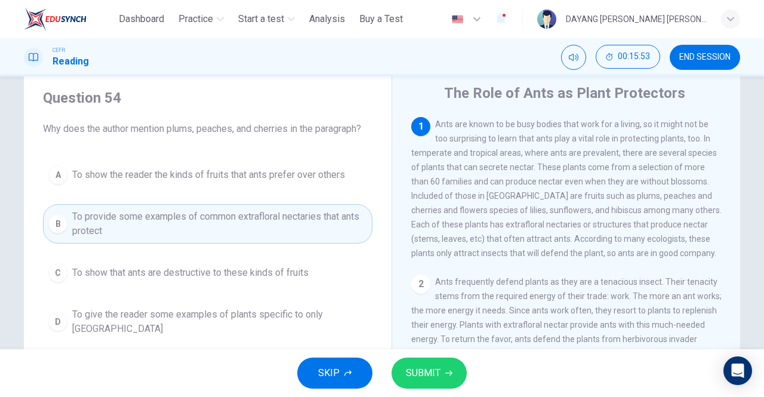
click at [438, 378] on span "SUBMIT" at bounding box center [423, 373] width 35 height 17
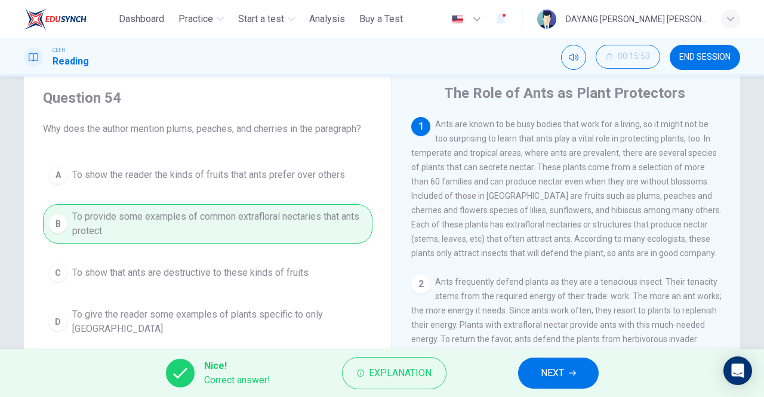
click at [556, 374] on span "NEXT" at bounding box center [552, 373] width 23 height 17
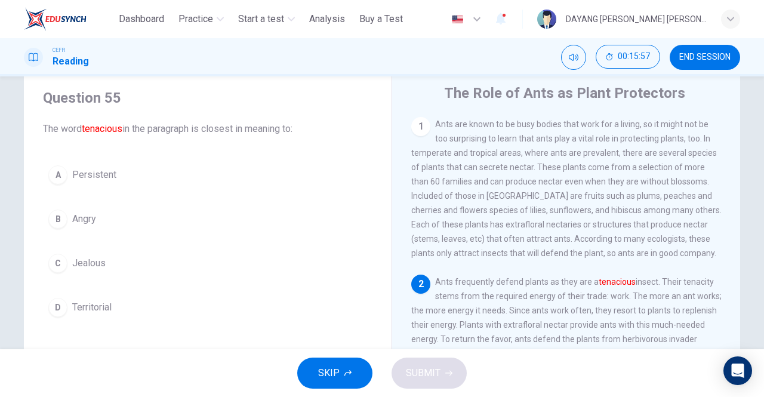
click at [124, 168] on button "A Persistent" at bounding box center [207, 175] width 329 height 30
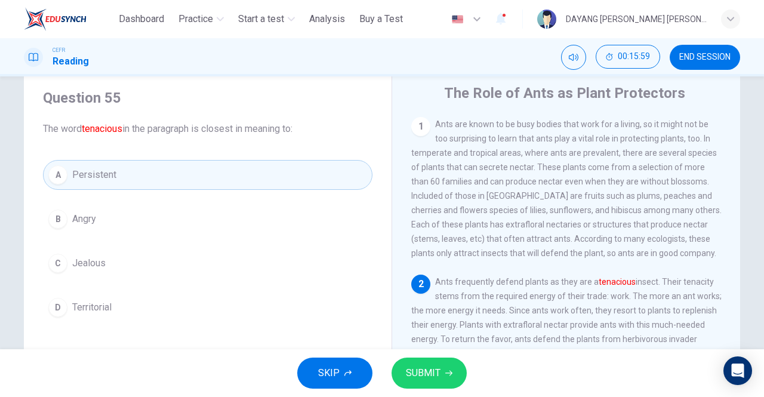
click at [426, 377] on span "SUBMIT" at bounding box center [423, 373] width 35 height 17
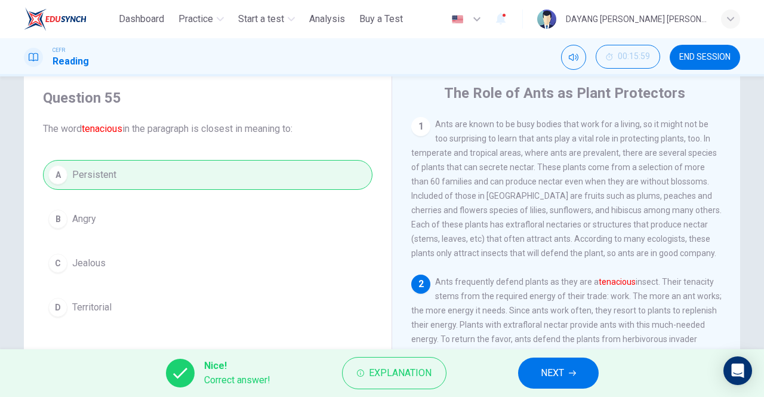
click at [564, 369] on span "NEXT" at bounding box center [552, 373] width 23 height 17
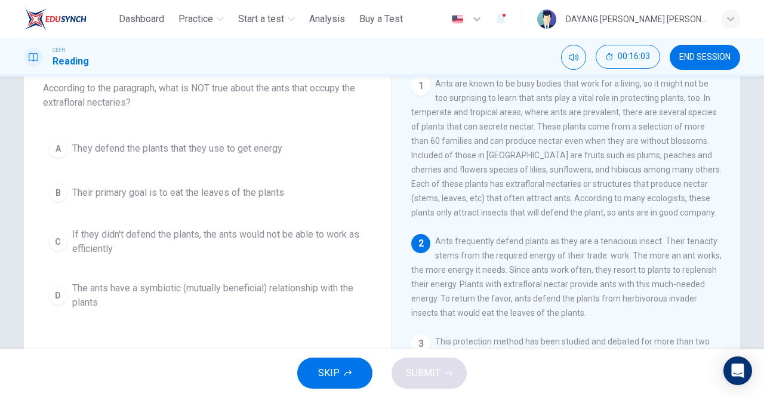
scroll to position [76, 0]
click at [273, 281] on span "The ants have a symbiotic (mutually beneficial) relationship with the plants" at bounding box center [219, 295] width 295 height 29
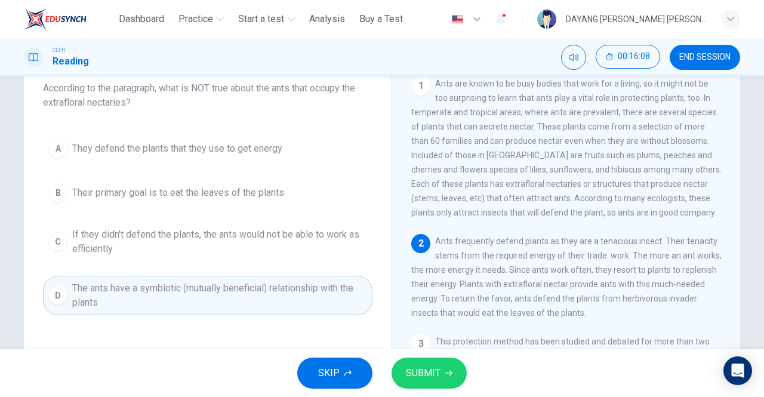
click at [437, 378] on span "SUBMIT" at bounding box center [423, 373] width 35 height 17
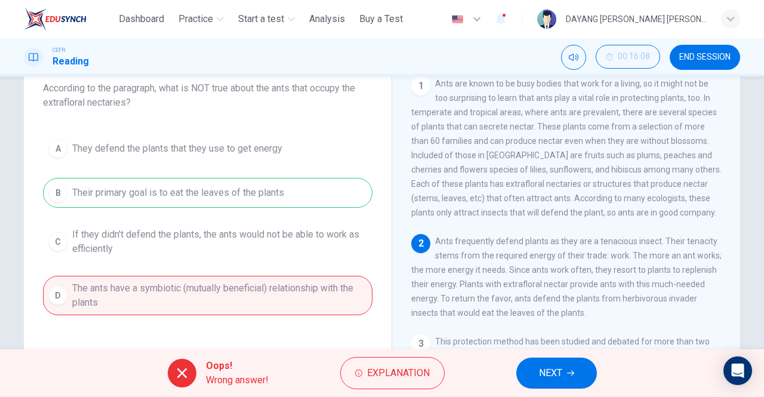
click at [550, 372] on span "NEXT" at bounding box center [550, 373] width 23 height 17
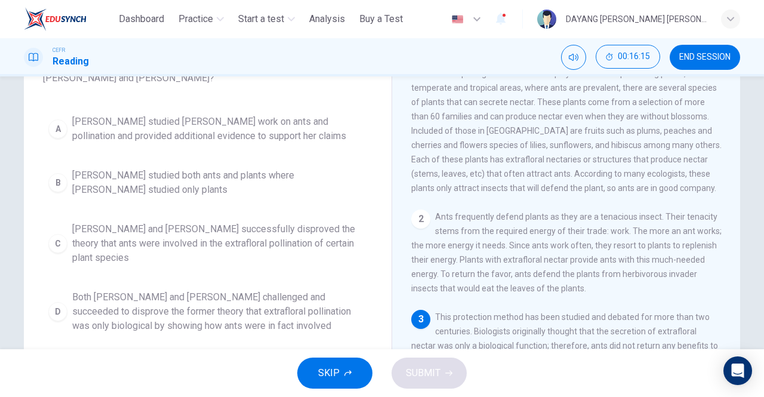
scroll to position [111, 0]
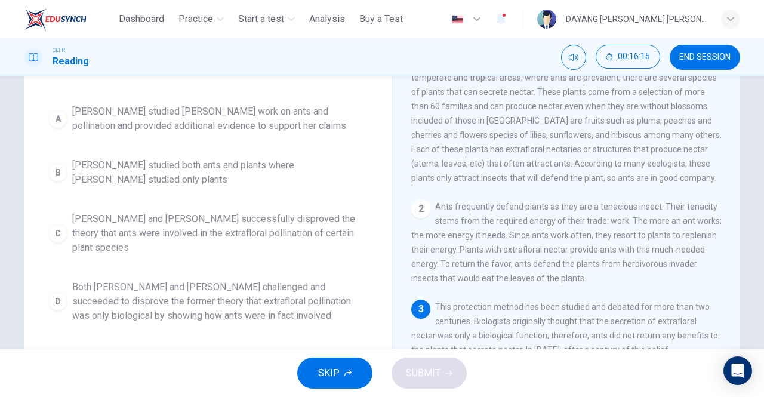
click at [92, 227] on span "[PERSON_NAME] and [PERSON_NAME] successfully disproved the theory that ants wer…" at bounding box center [219, 233] width 295 height 43
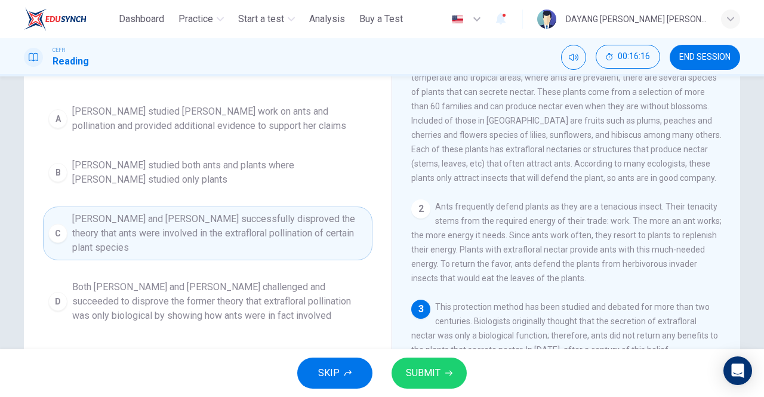
click at [412, 368] on span "SUBMIT" at bounding box center [423, 373] width 35 height 17
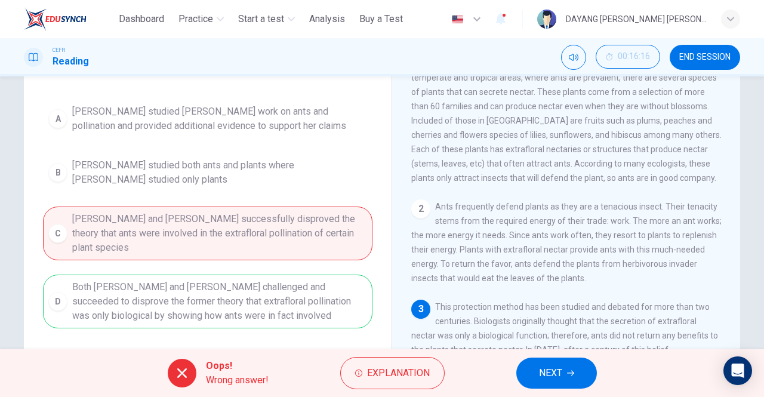
click at [550, 375] on span "NEXT" at bounding box center [550, 373] width 23 height 17
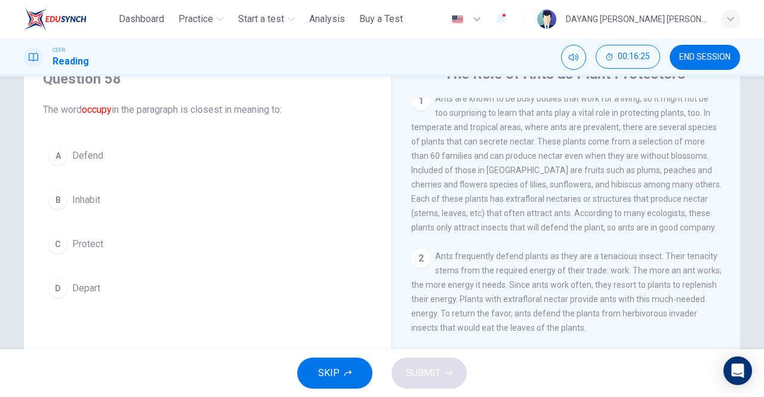
scroll to position [45, 0]
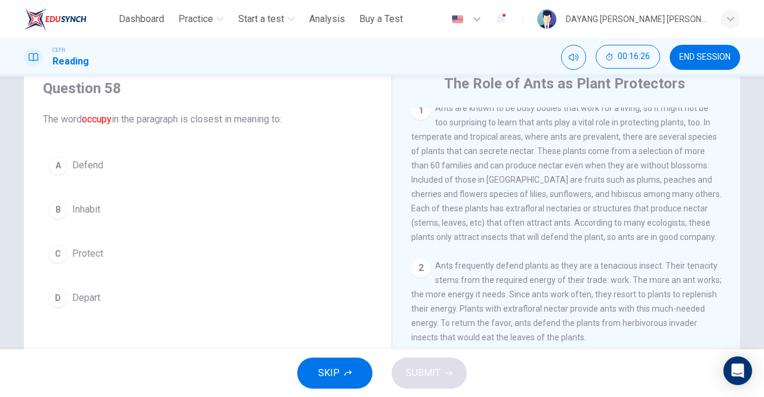
click at [64, 248] on div "C" at bounding box center [57, 253] width 19 height 19
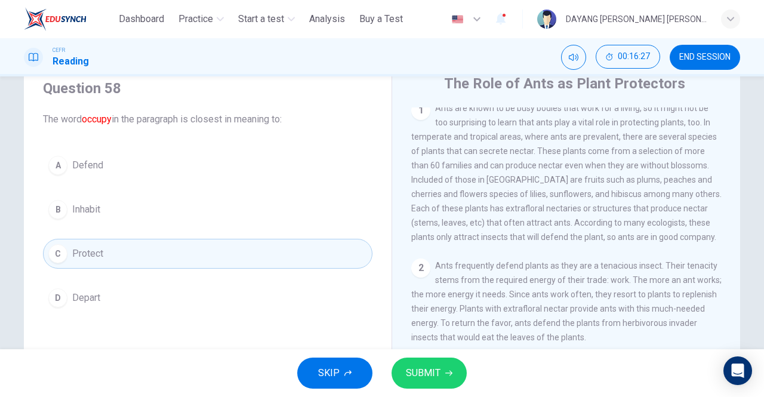
click at [426, 378] on span "SUBMIT" at bounding box center [423, 373] width 35 height 17
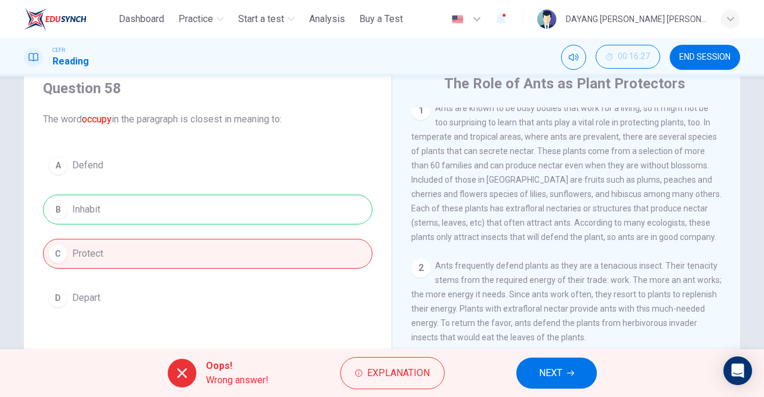
click at [556, 370] on span "NEXT" at bounding box center [550, 373] width 23 height 17
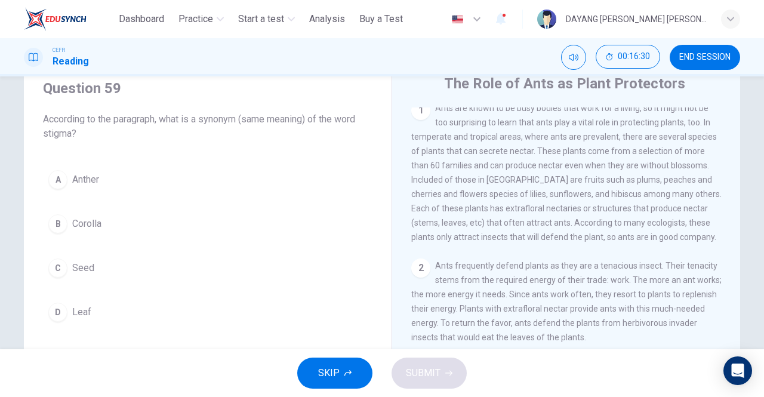
click at [60, 174] on div "A" at bounding box center [57, 179] width 19 height 19
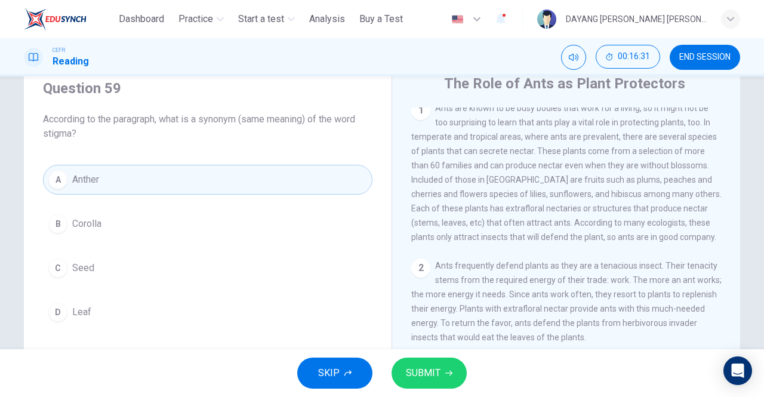
click at [418, 378] on span "SUBMIT" at bounding box center [423, 373] width 35 height 17
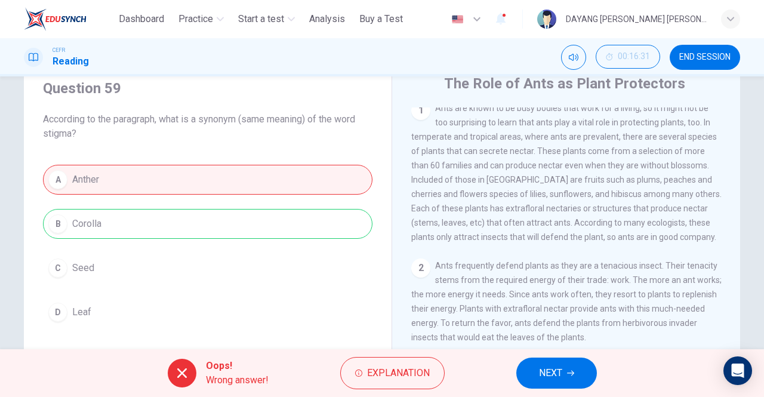
click at [528, 376] on button "NEXT" at bounding box center [556, 372] width 81 height 31
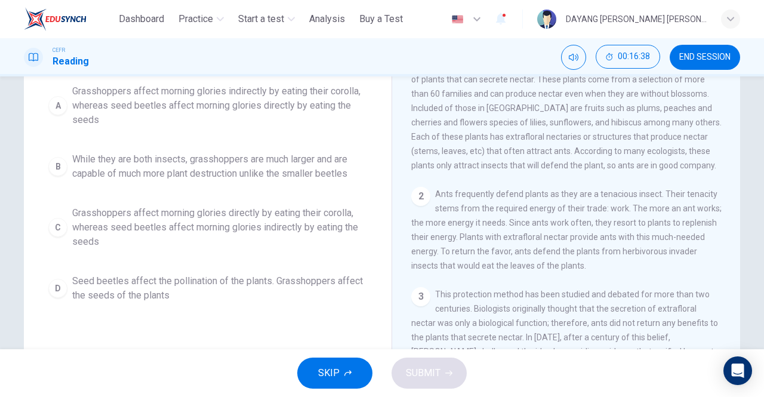
scroll to position [118, 0]
click at [50, 221] on div "C" at bounding box center [57, 226] width 19 height 19
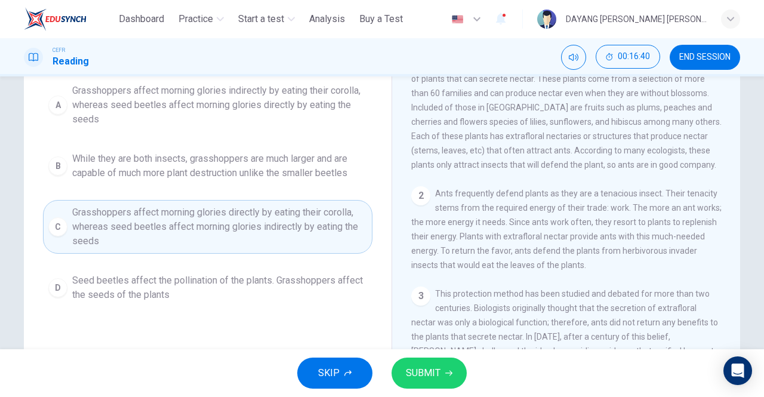
click at [446, 383] on button "SUBMIT" at bounding box center [429, 372] width 75 height 31
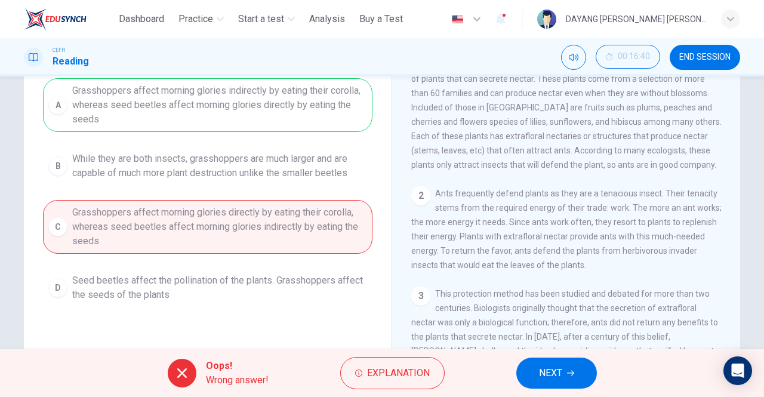
click at [559, 381] on span "NEXT" at bounding box center [550, 373] width 23 height 17
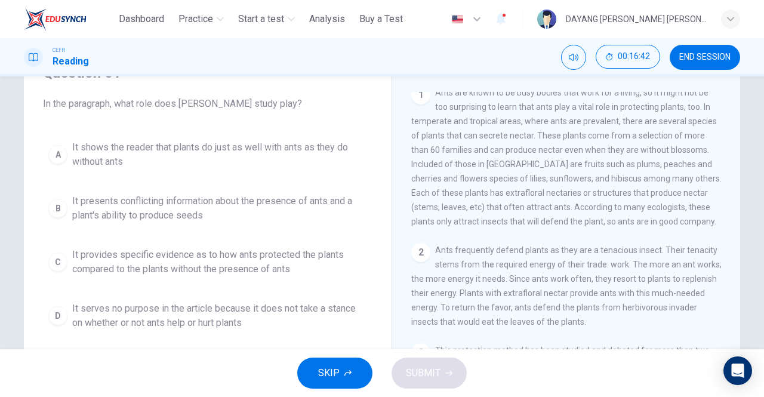
scroll to position [61, 0]
click at [58, 254] on div "C" at bounding box center [57, 261] width 19 height 19
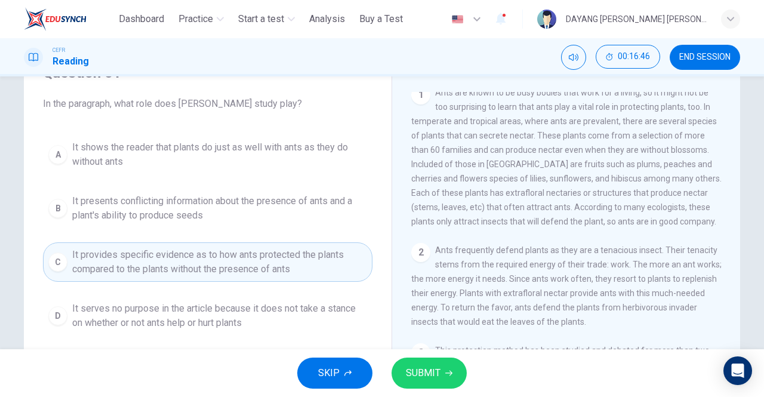
click at [462, 380] on button "SUBMIT" at bounding box center [429, 372] width 75 height 31
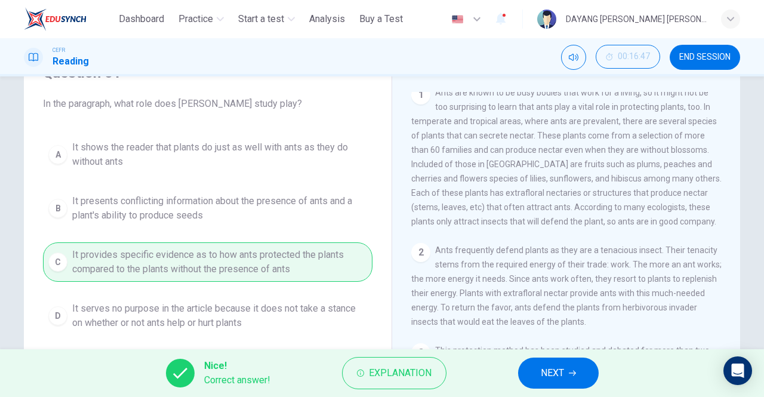
click at [542, 378] on span "NEXT" at bounding box center [552, 373] width 23 height 17
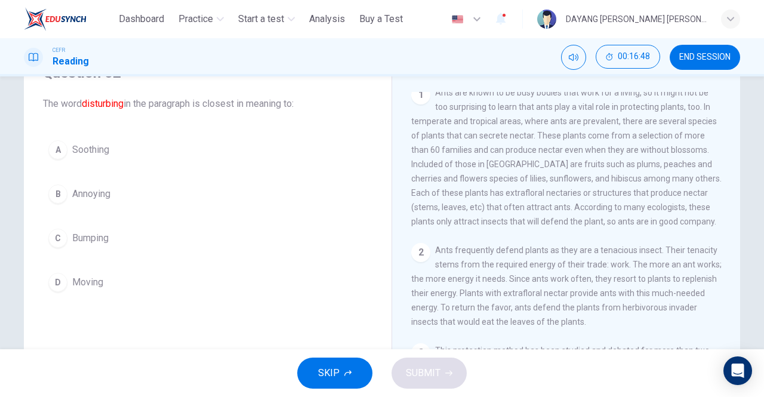
click at [53, 197] on div "B" at bounding box center [57, 193] width 19 height 19
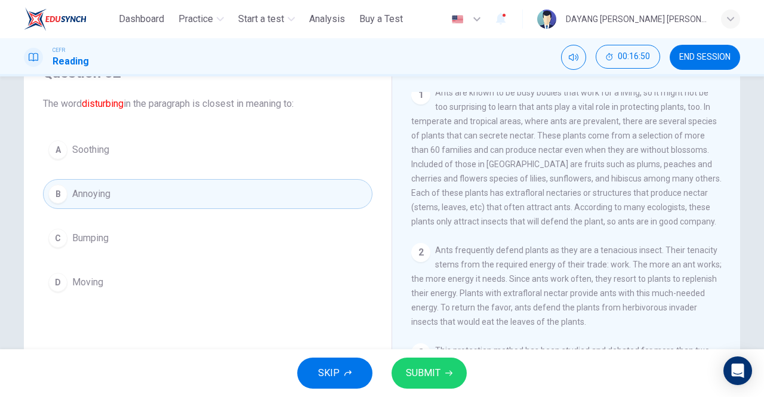
click at [438, 376] on span "SUBMIT" at bounding box center [423, 373] width 35 height 17
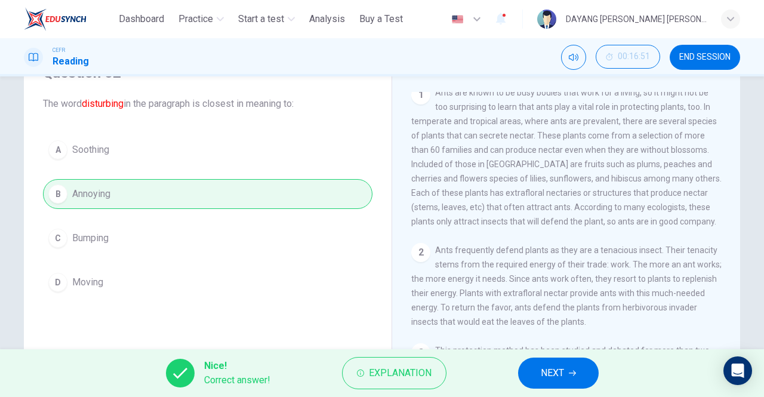
click at [541, 376] on span "NEXT" at bounding box center [552, 373] width 23 height 17
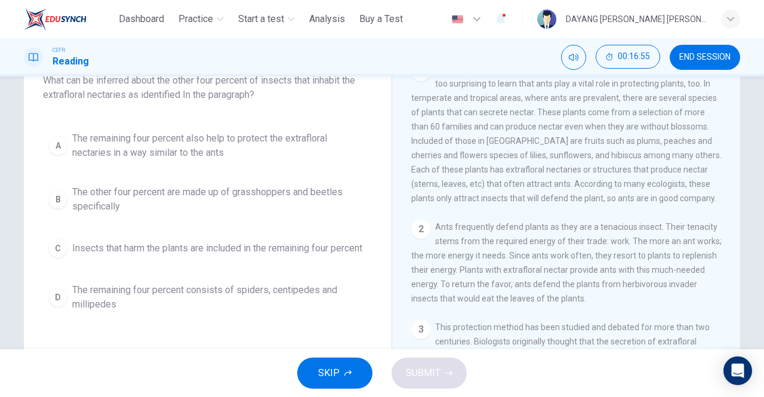
scroll to position [85, 0]
click at [57, 304] on div "D" at bounding box center [57, 296] width 19 height 19
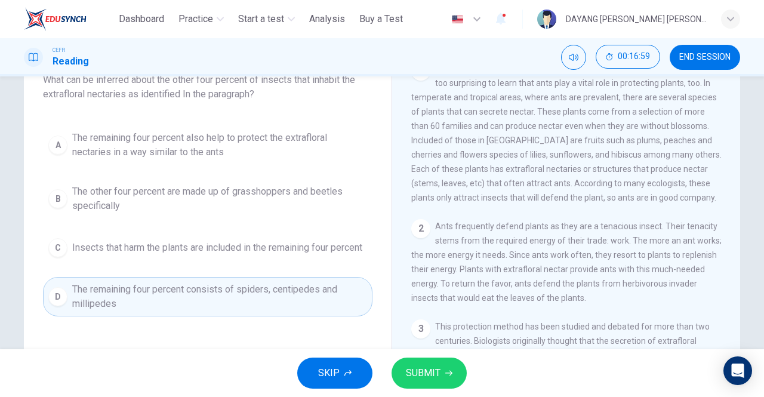
click at [433, 377] on span "SUBMIT" at bounding box center [423, 373] width 35 height 17
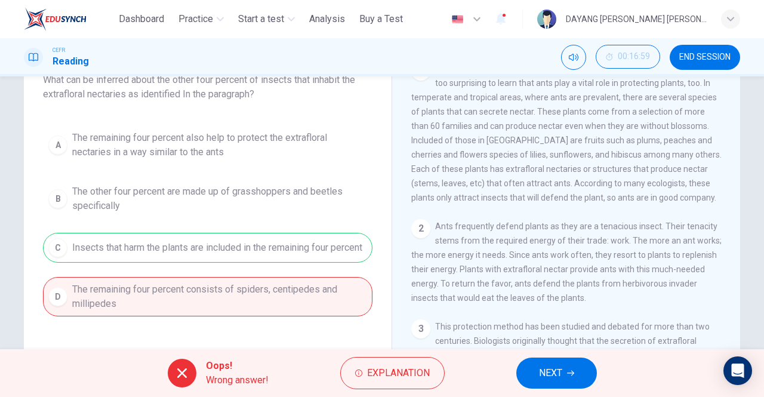
click at [553, 378] on span "NEXT" at bounding box center [550, 373] width 23 height 17
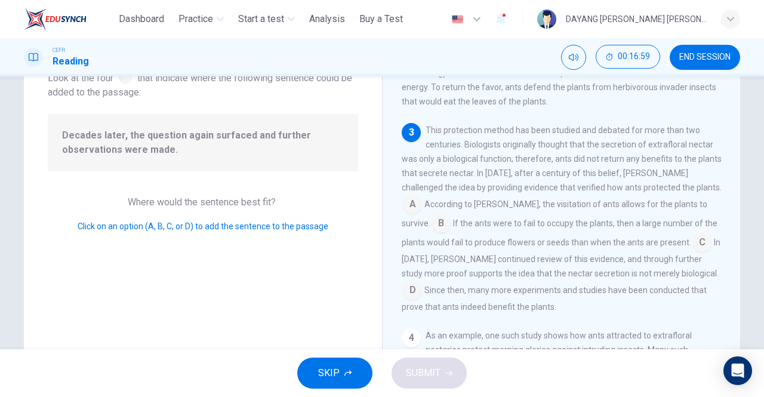
scroll to position [238, 0]
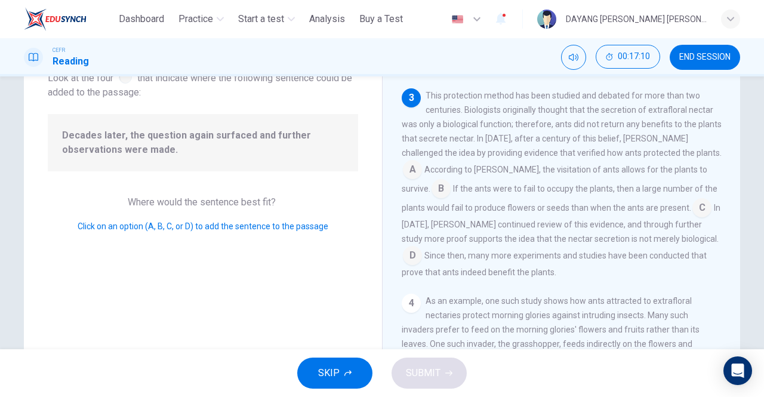
click at [422, 250] on input at bounding box center [412, 256] width 19 height 19
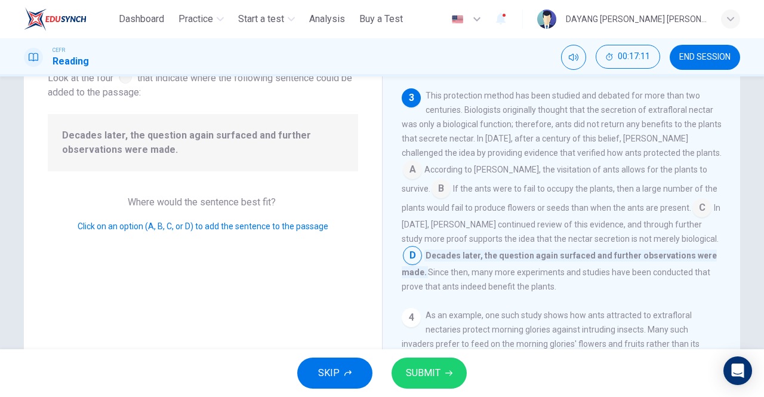
click at [454, 386] on button "SUBMIT" at bounding box center [429, 372] width 75 height 31
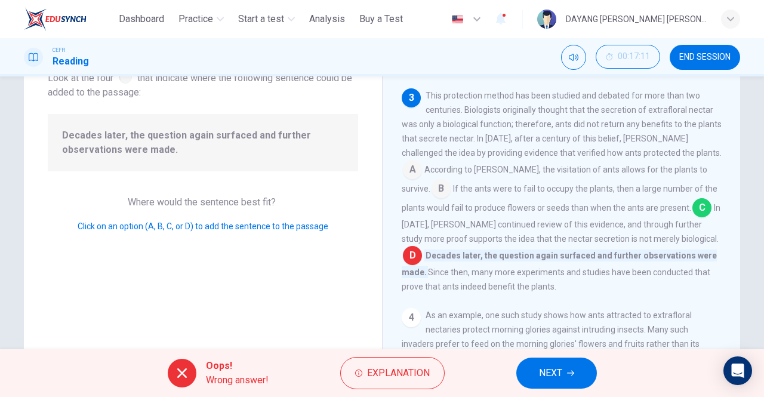
click at [550, 373] on span "NEXT" at bounding box center [550, 373] width 23 height 17
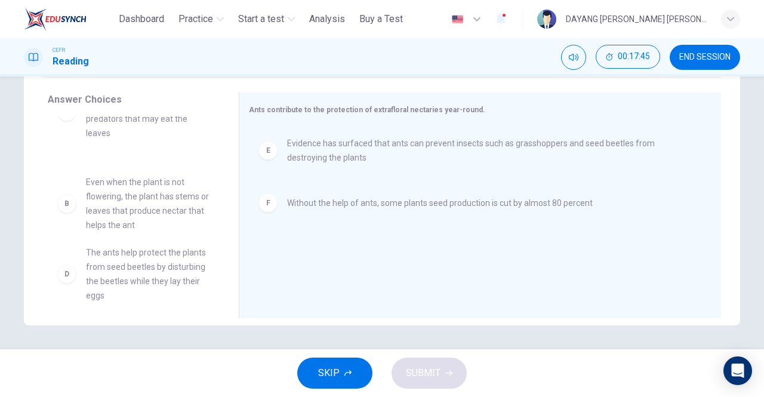
scroll to position [107, 0]
click at [154, 259] on span "The ants help protect the plants from seed beetles by disturbing the beetles wh…" at bounding box center [148, 276] width 124 height 57
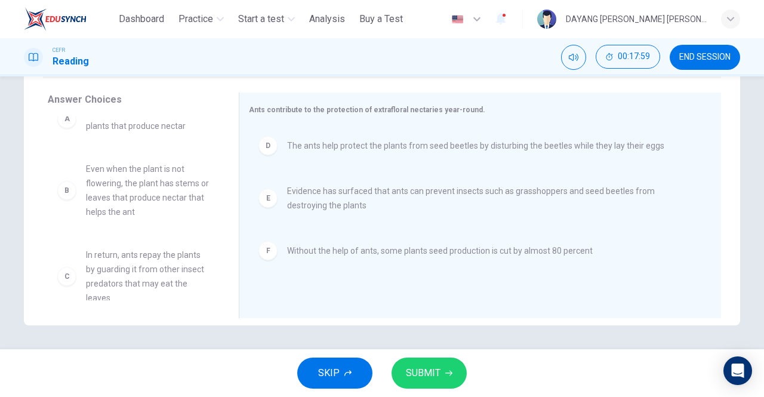
scroll to position [21, 0]
click at [436, 376] on span "SUBMIT" at bounding box center [423, 373] width 35 height 17
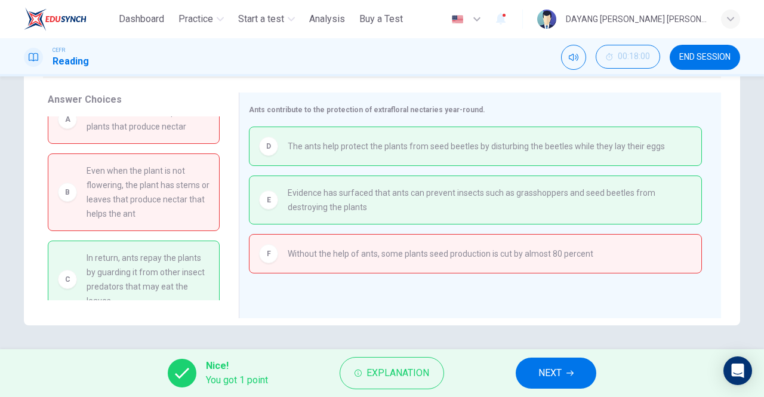
click at [543, 374] on span "NEXT" at bounding box center [549, 373] width 23 height 17
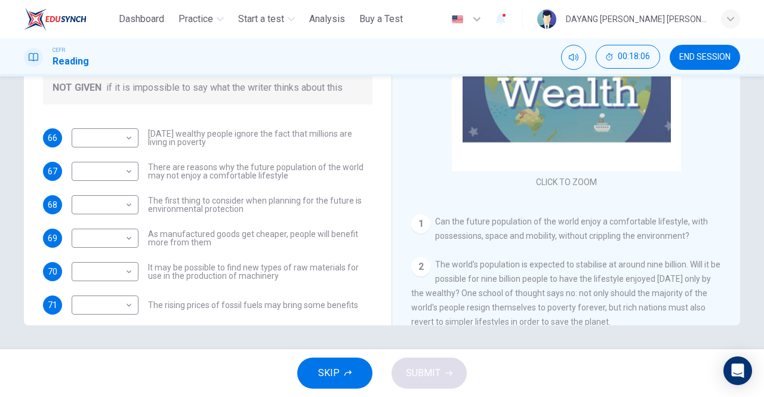
scroll to position [47, 0]
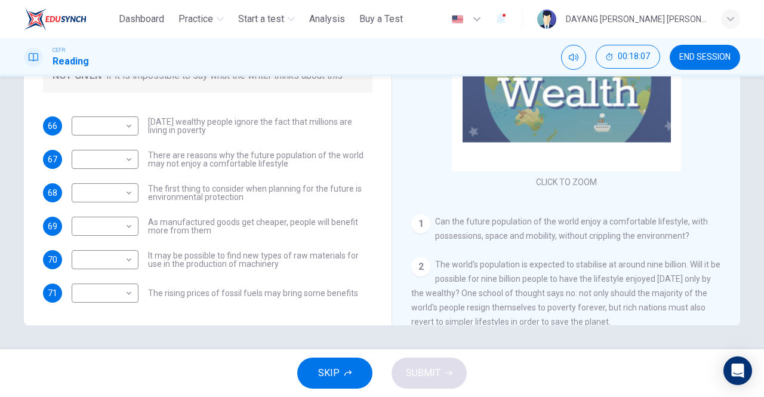
click at [87, 132] on body "This site uses cookies, as explained in our Privacy Policy . If you agree to th…" at bounding box center [382, 198] width 764 height 397
click at [82, 146] on li "YES" at bounding box center [105, 144] width 67 height 19
type input "***"
click at [85, 165] on body "This site uses cookies, as explained in our Privacy Policy . If you agree to th…" at bounding box center [382, 198] width 764 height 397
click at [82, 211] on li "NOT GIVEN" at bounding box center [105, 215] width 67 height 19
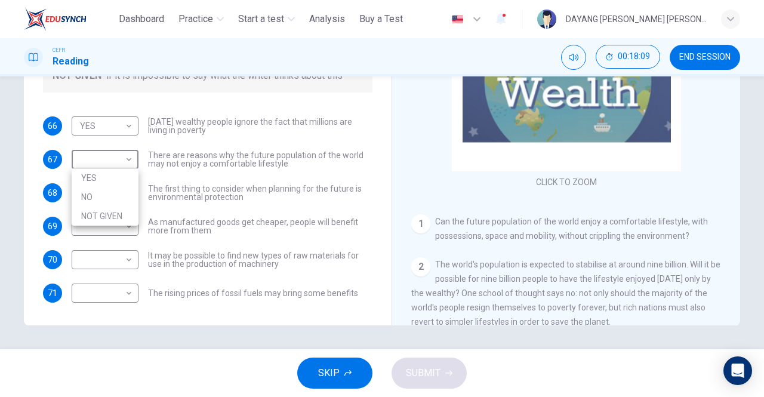
type input "*********"
click at [84, 184] on body "This site uses cookies, as explained in our Privacy Policy . If you agree to th…" at bounding box center [382, 198] width 764 height 397
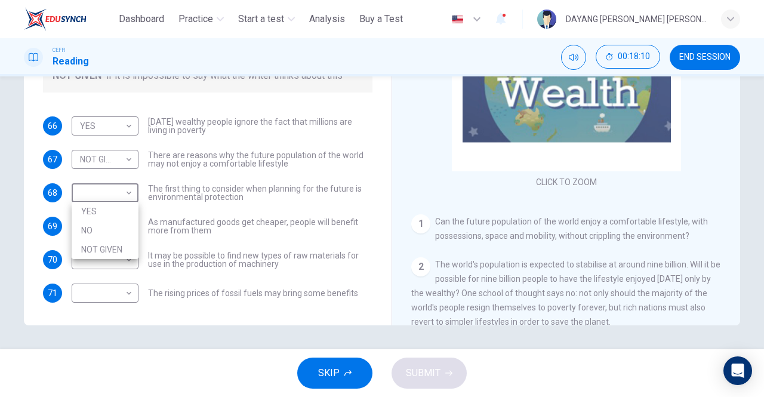
click at [83, 227] on li "NO" at bounding box center [105, 230] width 67 height 19
type input "**"
click at [81, 229] on body "This site uses cookies, as explained in our Privacy Policy . If you agree to th…" at bounding box center [382, 198] width 764 height 397
click at [82, 240] on li "YES" at bounding box center [105, 244] width 67 height 19
type input "***"
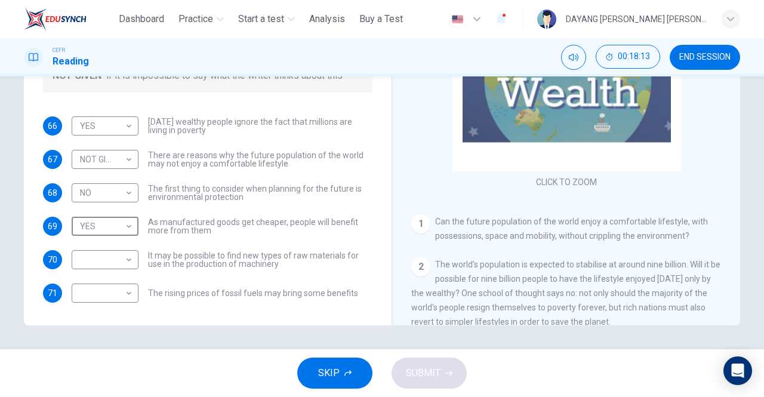
click at [82, 257] on body "This site uses cookies, as explained in our Privacy Policy . If you agree to th…" at bounding box center [382, 198] width 764 height 397
click at [79, 291] on li "NO" at bounding box center [105, 297] width 67 height 19
type input "**"
click at [80, 289] on body "This site uses cookies, as explained in our Privacy Policy . If you agree to th…" at bounding box center [382, 198] width 764 height 397
click at [86, 342] on li "NOT GIVEN" at bounding box center [105, 349] width 67 height 19
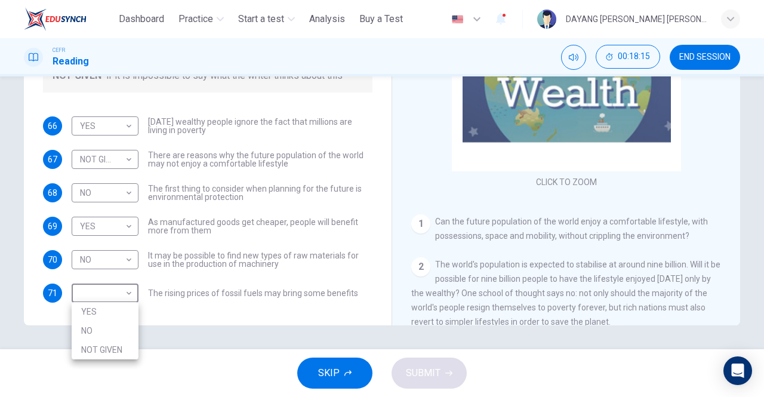
type input "*********"
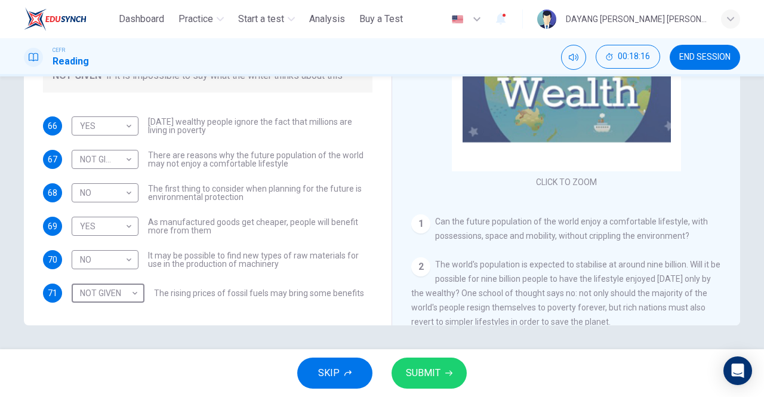
click at [424, 366] on span "SUBMIT" at bounding box center [423, 373] width 35 height 17
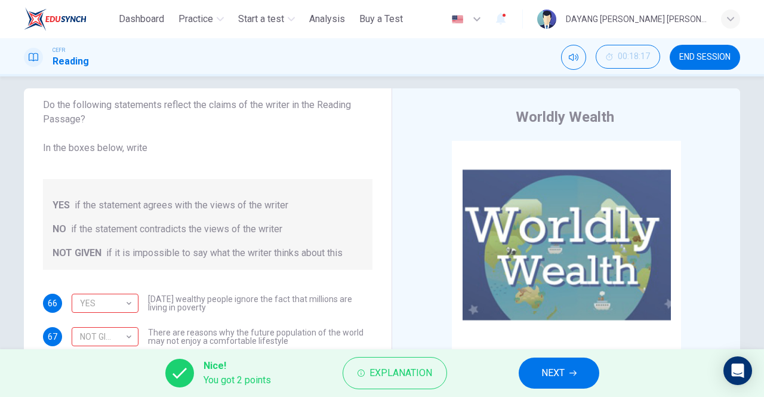
scroll to position [47, 0]
click at [118, 298] on div "YES" at bounding box center [103, 305] width 63 height 34
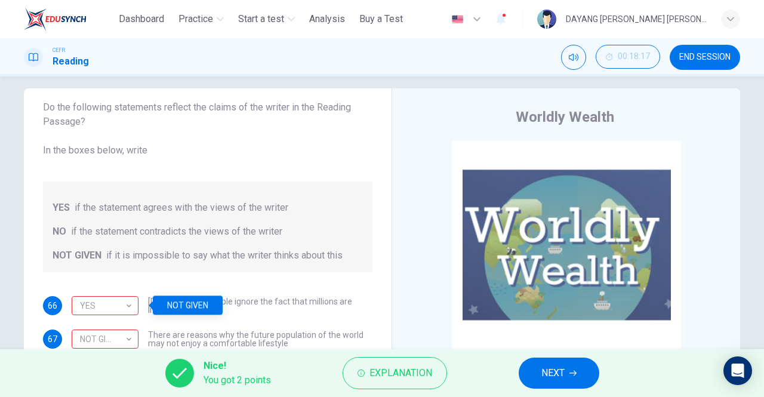
click at [104, 343] on div "NOT GIVEN" at bounding box center [103, 339] width 63 height 34
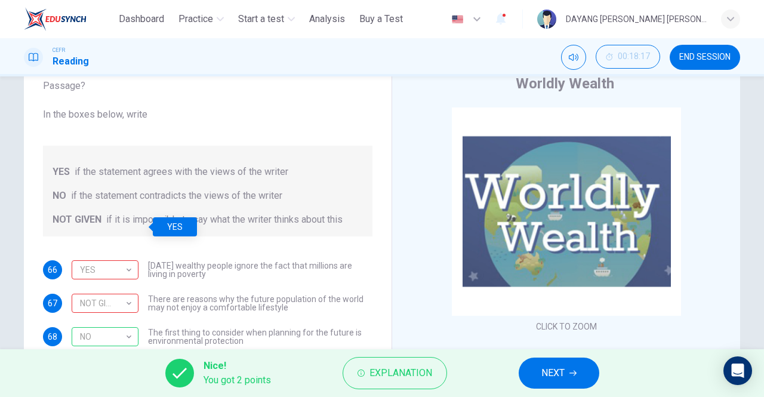
scroll to position [190, 0]
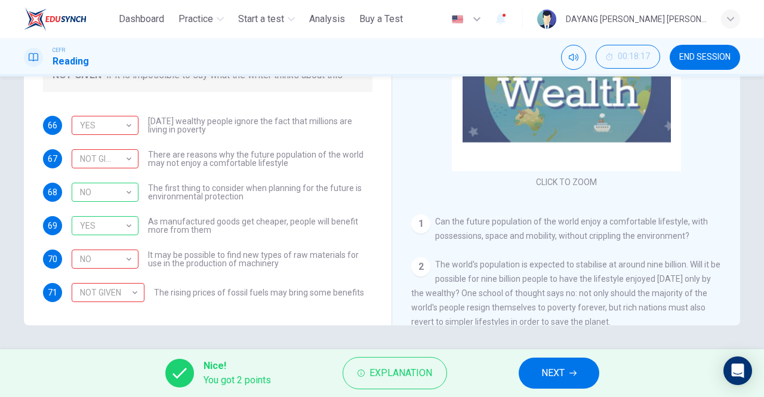
click at [127, 257] on div "NO" at bounding box center [103, 259] width 63 height 34
click at [110, 297] on div "NOT GIVEN" at bounding box center [106, 293] width 69 height 34
click at [543, 369] on span "NEXT" at bounding box center [552, 373] width 23 height 17
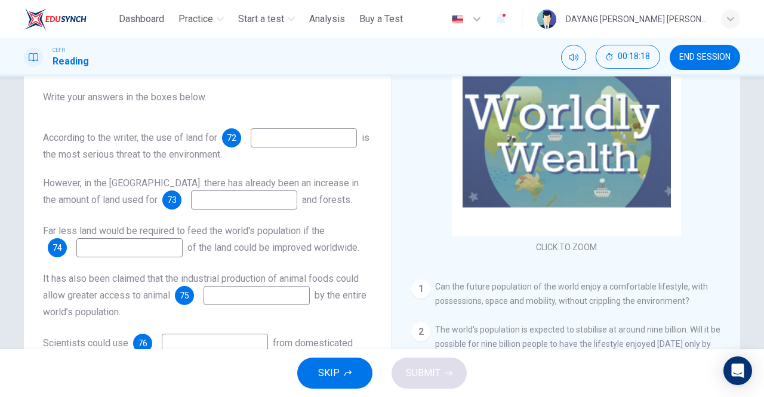
scroll to position [126, 0]
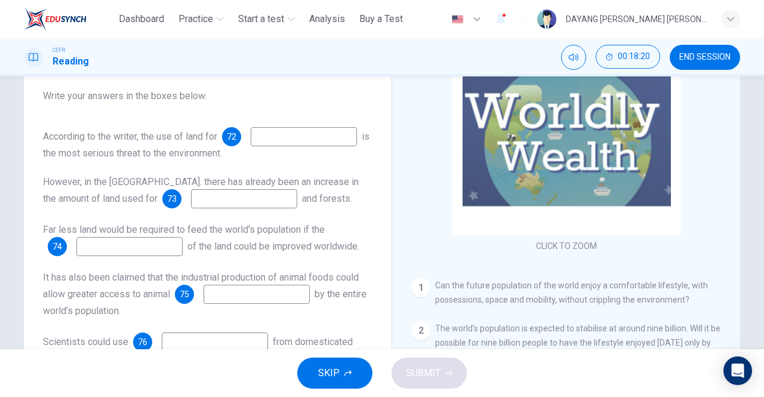
click at [251, 146] on input at bounding box center [304, 136] width 106 height 19
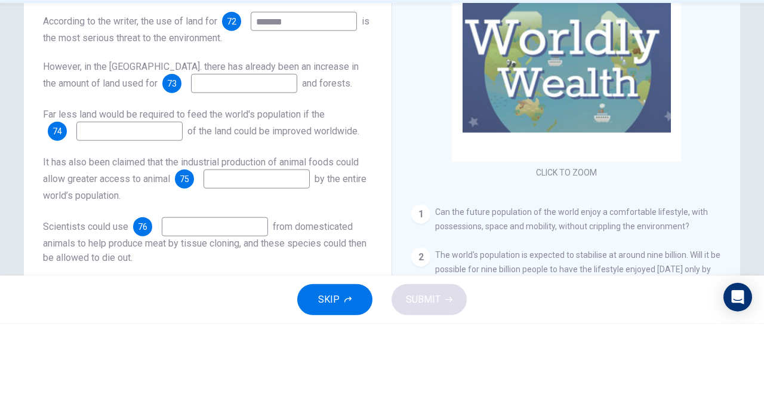
scroll to position [47, 0]
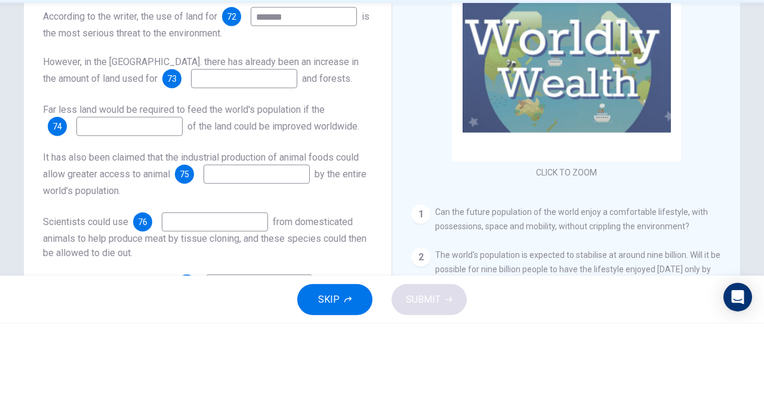
type input "*******"
click at [191, 162] on input at bounding box center [244, 152] width 106 height 19
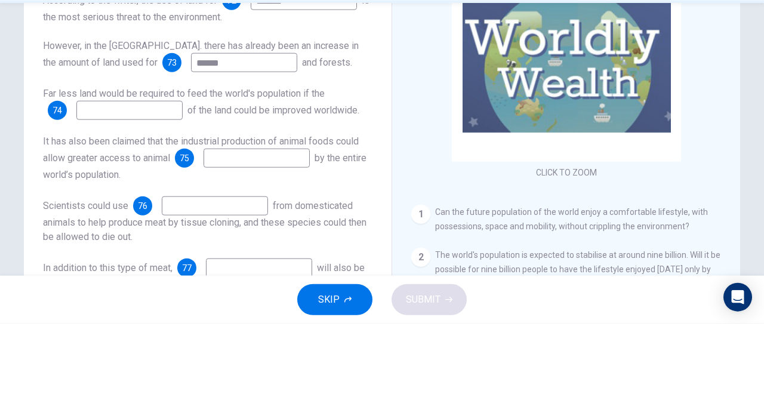
scroll to position [91, 0]
type input "******"
click at [113, 174] on input at bounding box center [129, 183] width 106 height 19
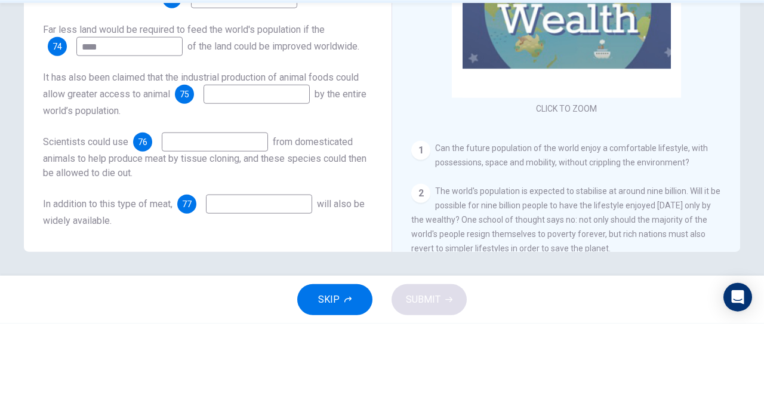
scroll to position [189, 0]
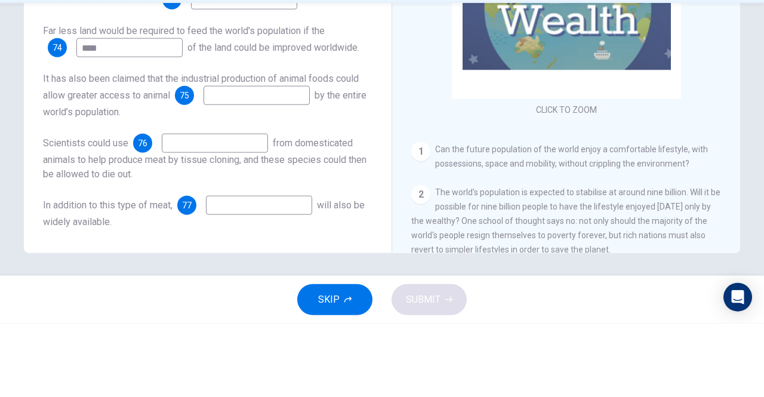
type input "****"
click at [230, 165] on input at bounding box center [257, 168] width 106 height 19
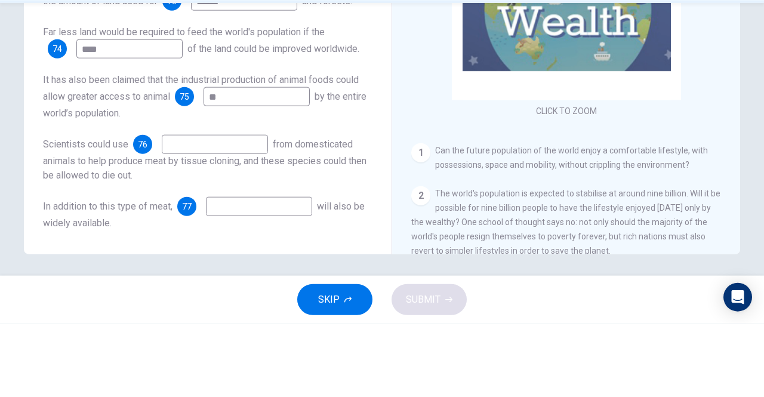
scroll to position [190, 0]
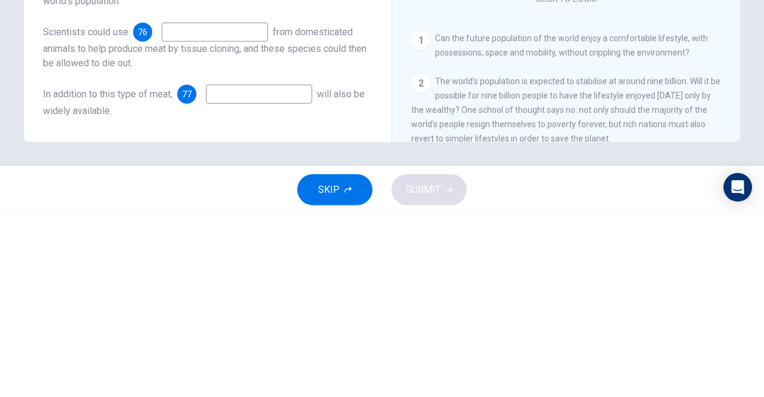
type input "**"
click at [187, 218] on input at bounding box center [215, 215] width 106 height 19
type input "********"
click at [240, 279] on input at bounding box center [259, 277] width 106 height 19
type input "********"
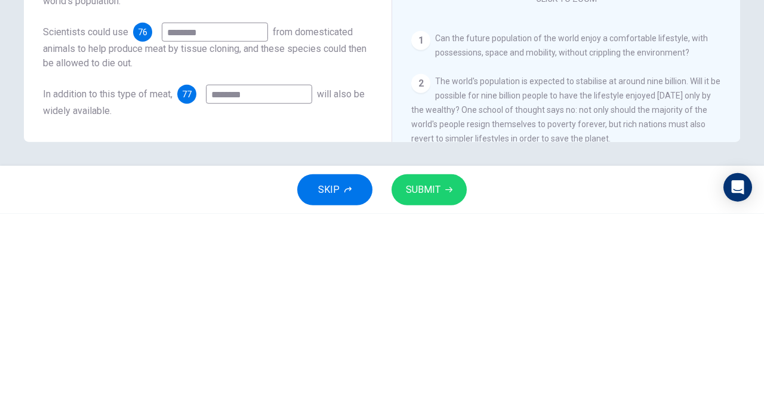
click at [107, 280] on span "In addition to this type of meat," at bounding box center [108, 277] width 130 height 11
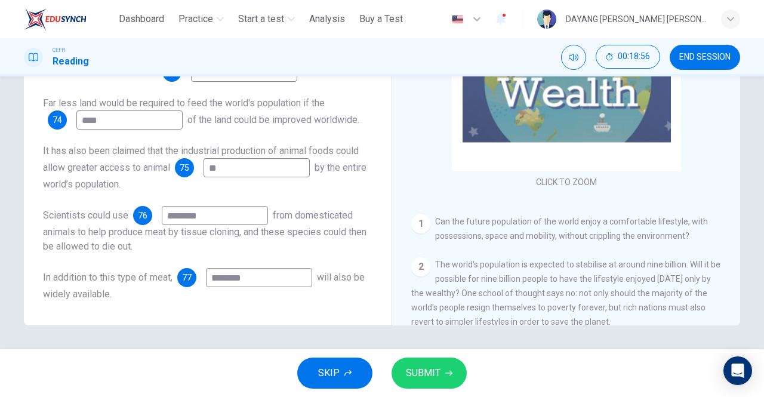
click at [423, 378] on span "SUBMIT" at bounding box center [423, 373] width 35 height 17
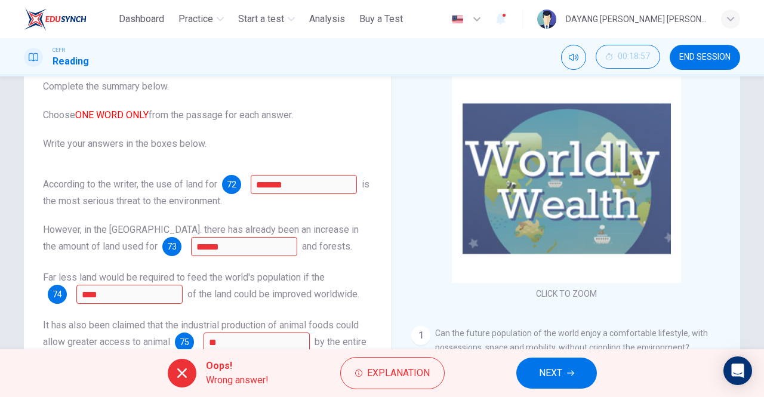
scroll to position [78, 0]
click at [372, 375] on span "Explanation" at bounding box center [398, 373] width 63 height 17
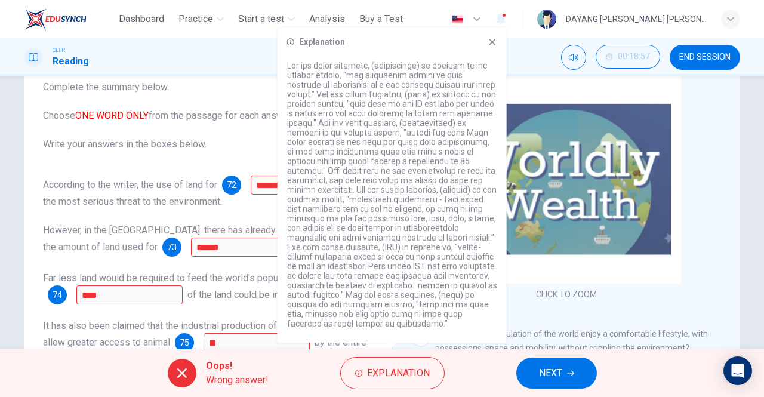
click at [159, 229] on div "According to the writer, the use of land for 72 ******* is the most serious thr…" at bounding box center [207, 325] width 329 height 301
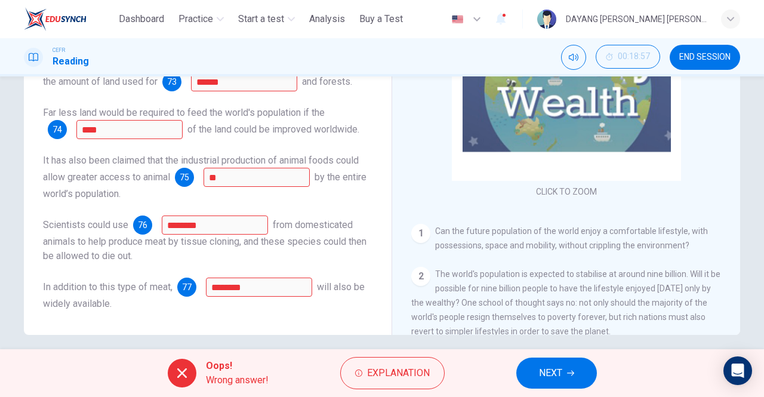
scroll to position [190, 0]
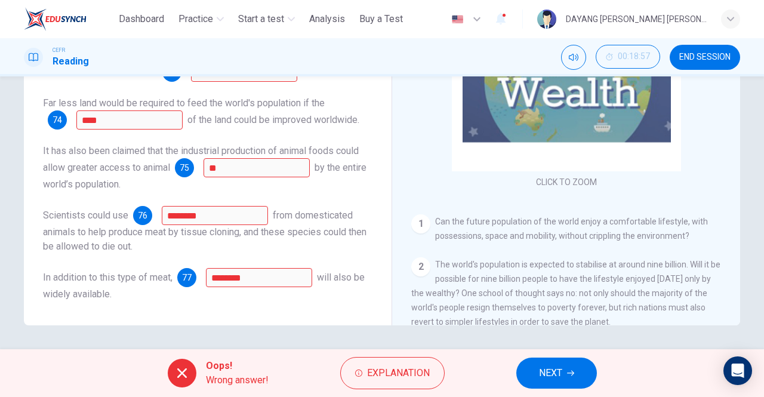
click at [551, 368] on span "NEXT" at bounding box center [550, 373] width 23 height 17
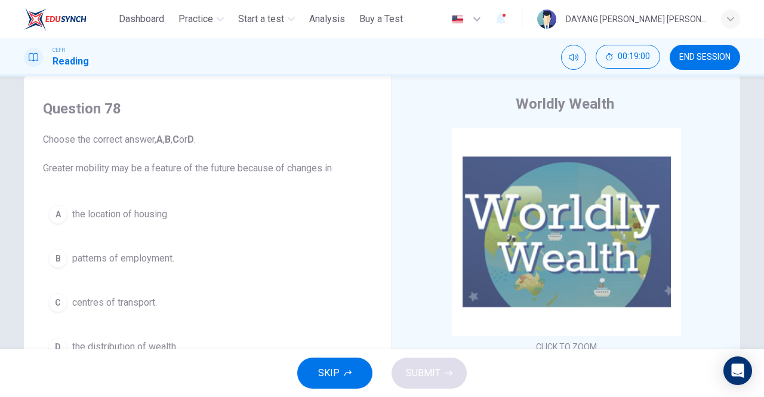
scroll to position [48, 0]
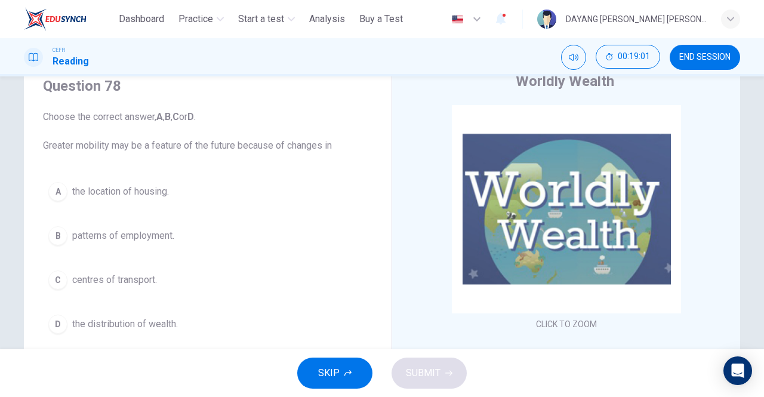
click at [76, 196] on span "the location of housing." at bounding box center [120, 191] width 97 height 14
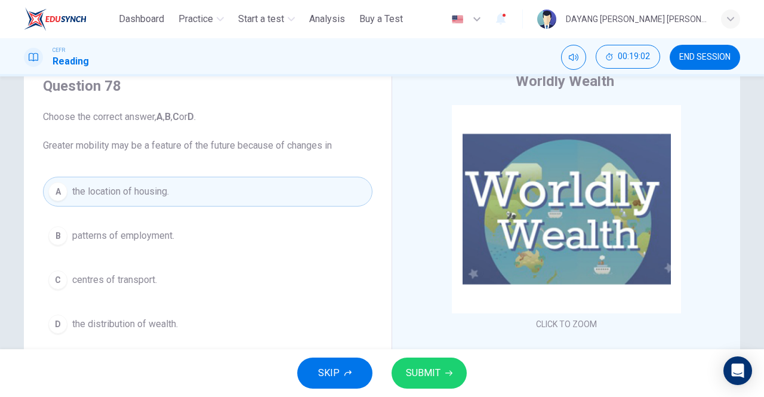
click at [429, 385] on button "SUBMIT" at bounding box center [429, 372] width 75 height 31
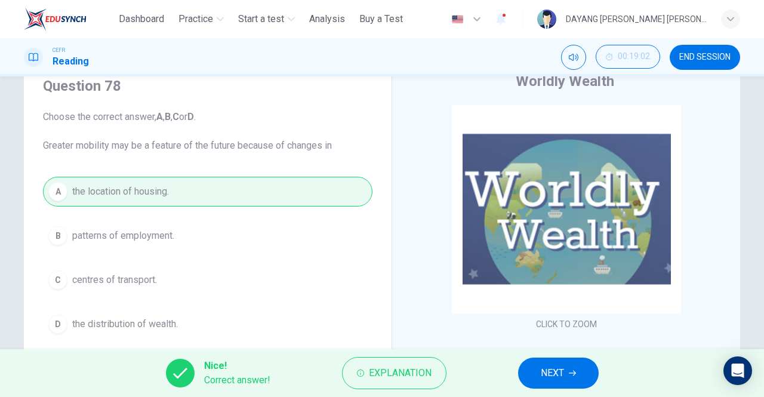
click at [529, 374] on button "NEXT" at bounding box center [558, 372] width 81 height 31
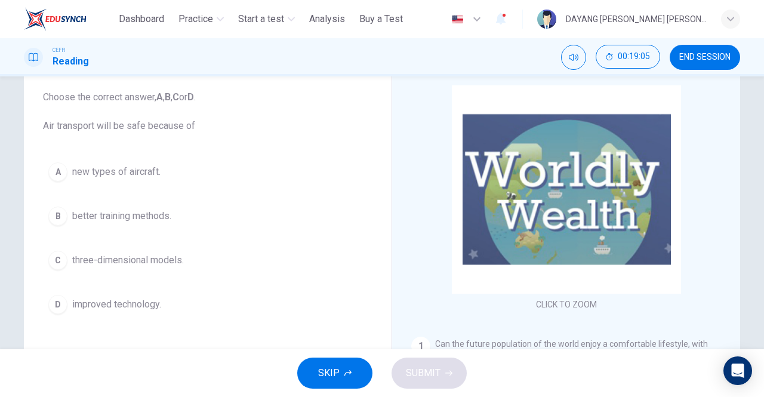
scroll to position [67, 0]
click at [61, 295] on div "D" at bounding box center [57, 304] width 19 height 19
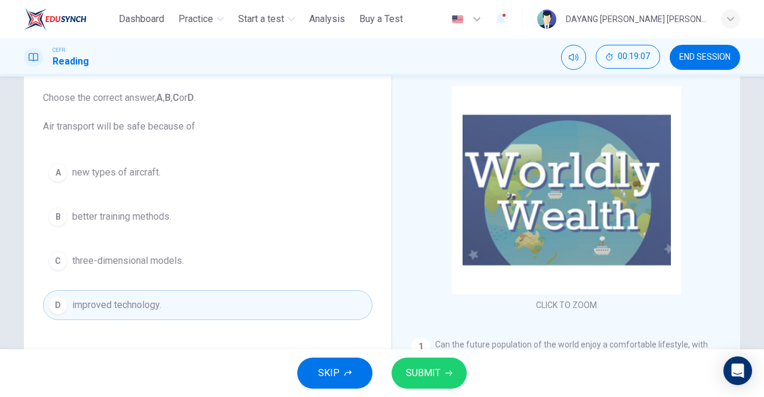
click at [418, 371] on span "SUBMIT" at bounding box center [423, 373] width 35 height 17
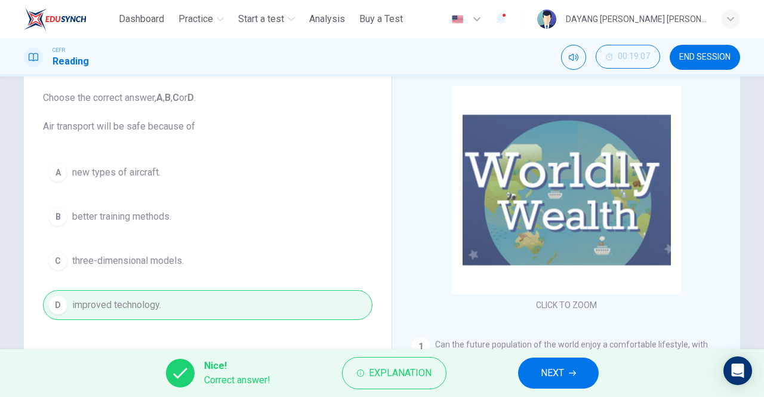
click at [532, 376] on button "NEXT" at bounding box center [558, 372] width 81 height 31
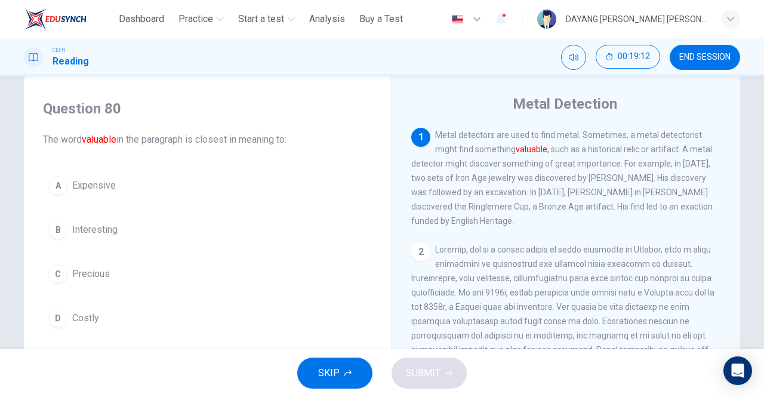
scroll to position [24, 0]
click at [63, 276] on div "C" at bounding box center [57, 274] width 19 height 19
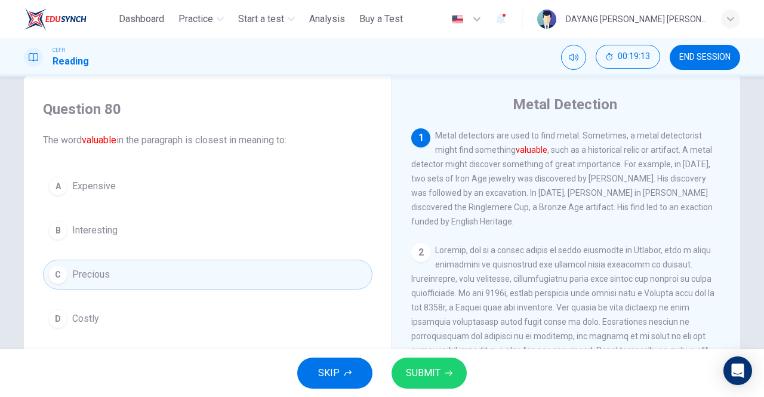
click at [412, 380] on span "SUBMIT" at bounding box center [423, 373] width 35 height 17
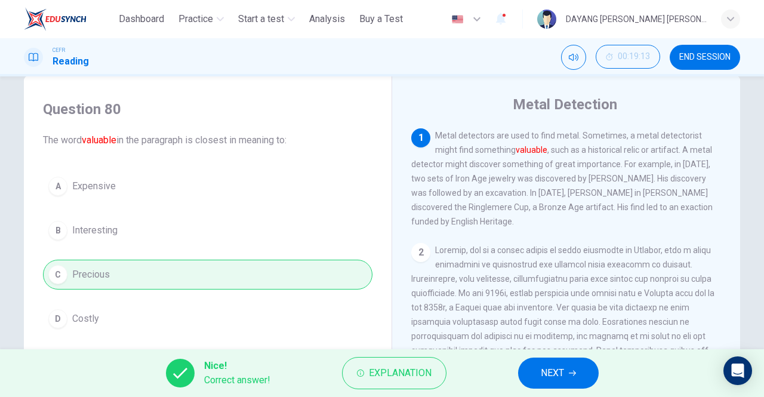
click at [524, 375] on button "NEXT" at bounding box center [558, 372] width 81 height 31
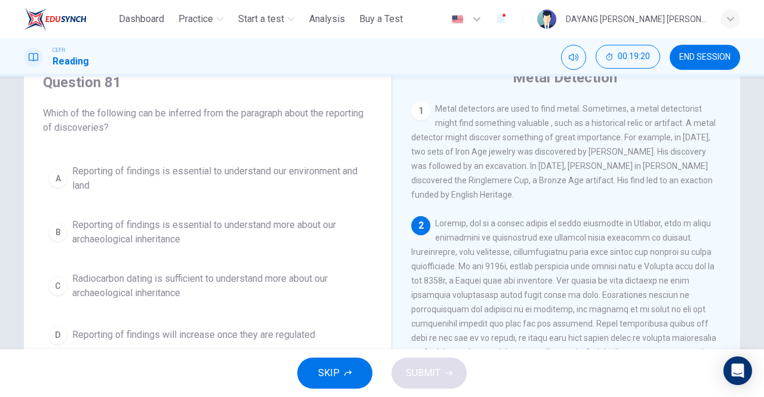
scroll to position [53, 0]
click at [64, 233] on div "B" at bounding box center [57, 230] width 19 height 19
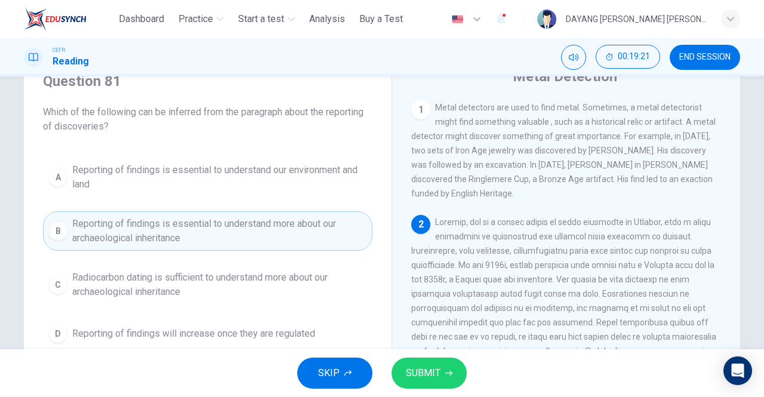
click at [420, 378] on span "SUBMIT" at bounding box center [423, 373] width 35 height 17
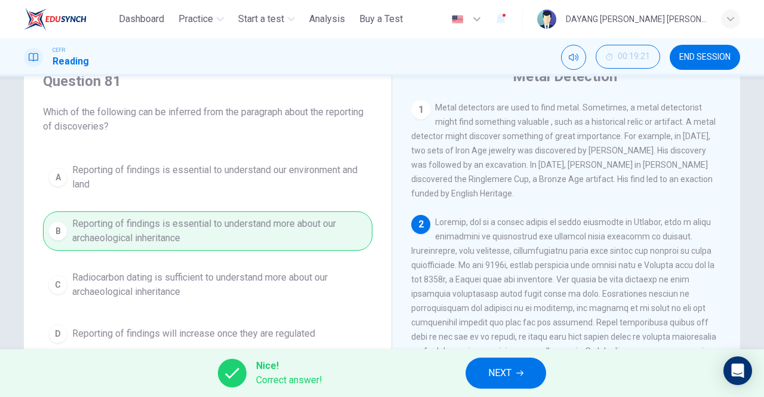
click at [493, 365] on span "NEXT" at bounding box center [499, 373] width 23 height 17
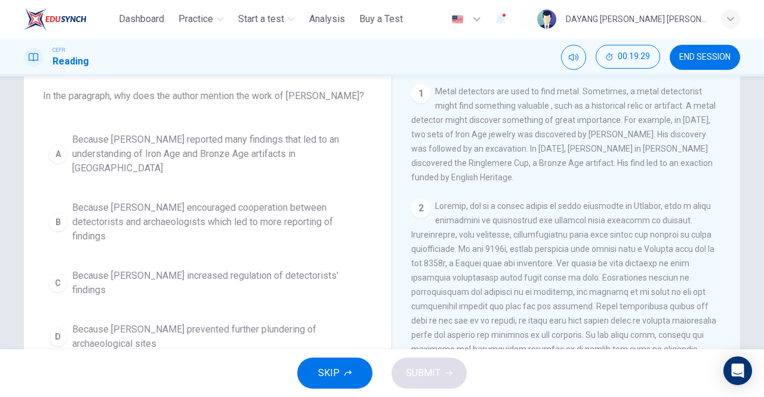
scroll to position [67, 0]
click at [64, 197] on button "B Because [PERSON_NAME] encouraged cooperation between detectorists and archaeo…" at bounding box center [207, 224] width 329 height 54
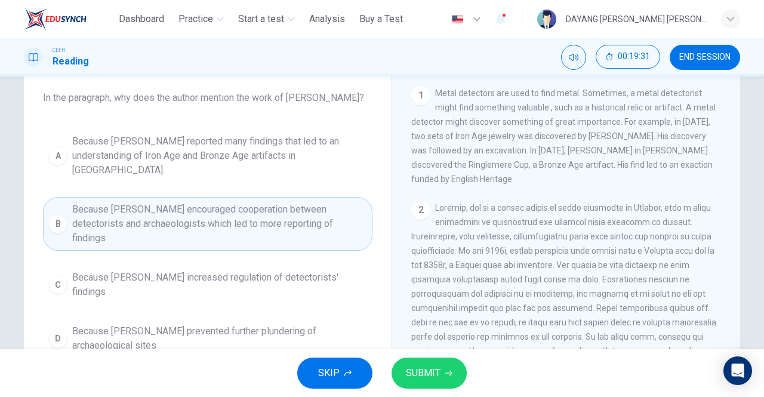
click at [192, 324] on span "Because [PERSON_NAME] prevented further plundering of archaeological sites" at bounding box center [219, 338] width 295 height 29
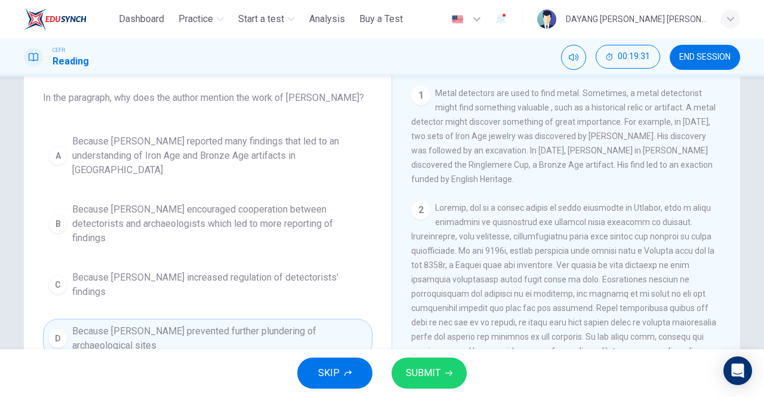
click at [414, 379] on span "SUBMIT" at bounding box center [423, 373] width 35 height 17
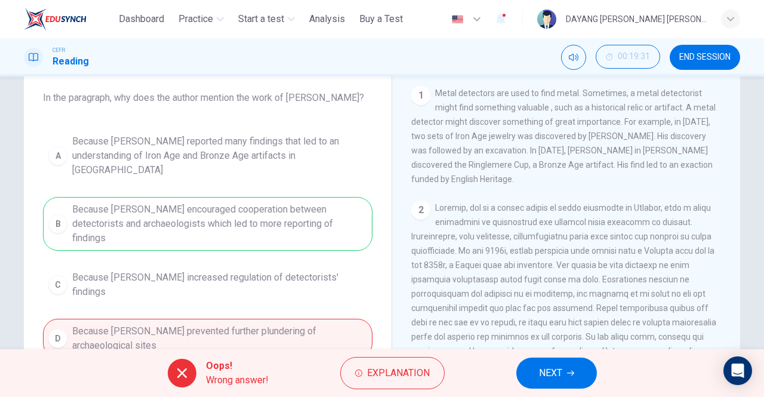
click at [508, 378] on div "Oops! Wrong answer! Explanation NEXT" at bounding box center [382, 373] width 764 height 48
click at [528, 377] on button "NEXT" at bounding box center [556, 372] width 81 height 31
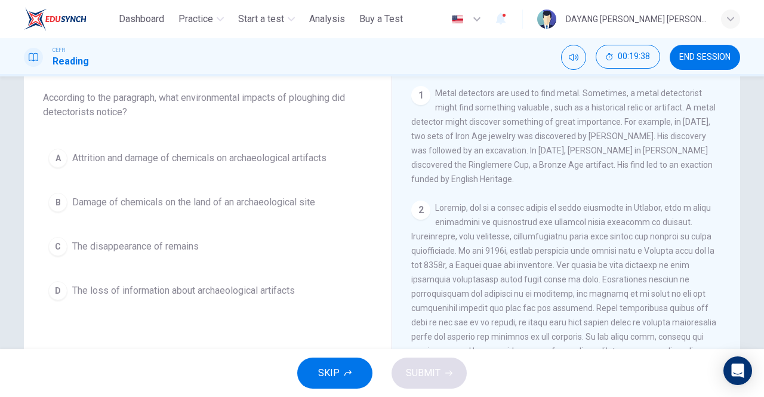
click at [105, 251] on span "The disappearance of remains" at bounding box center [135, 246] width 127 height 14
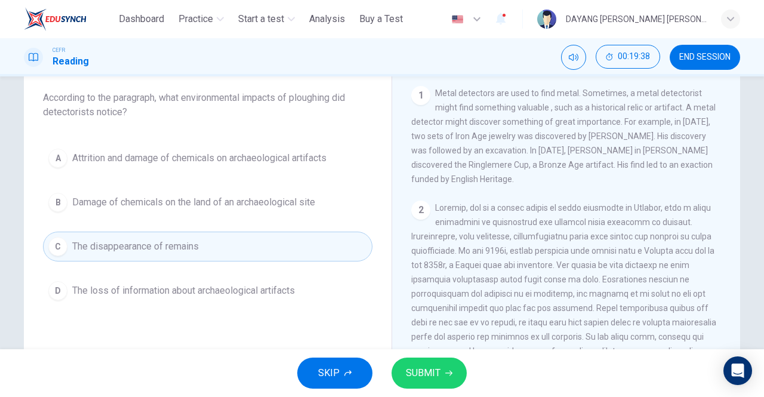
click at [418, 378] on span "SUBMIT" at bounding box center [423, 373] width 35 height 17
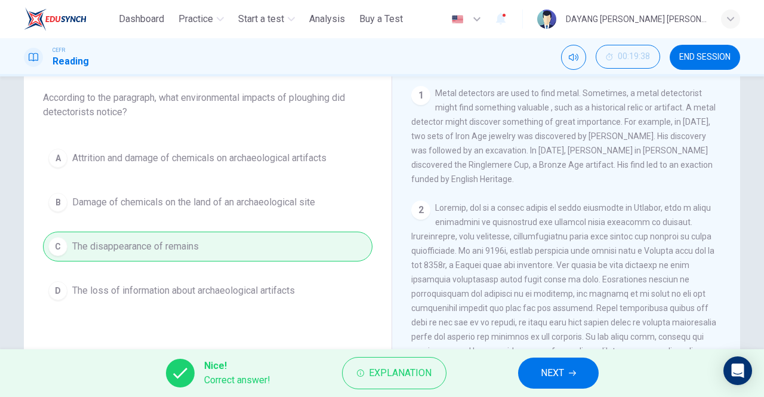
click at [529, 362] on button "NEXT" at bounding box center [558, 372] width 81 height 31
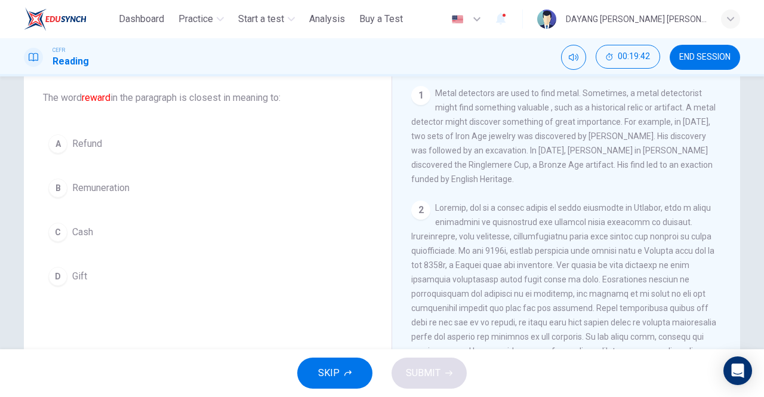
click at [75, 183] on span "Remuneration" at bounding box center [100, 188] width 57 height 14
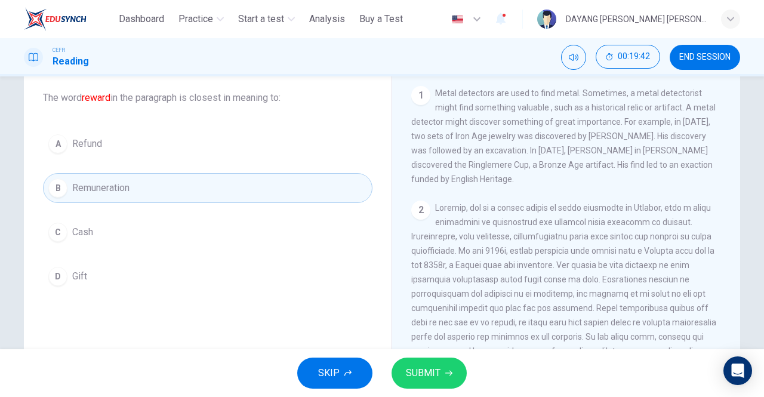
click at [420, 372] on span "SUBMIT" at bounding box center [423, 373] width 35 height 17
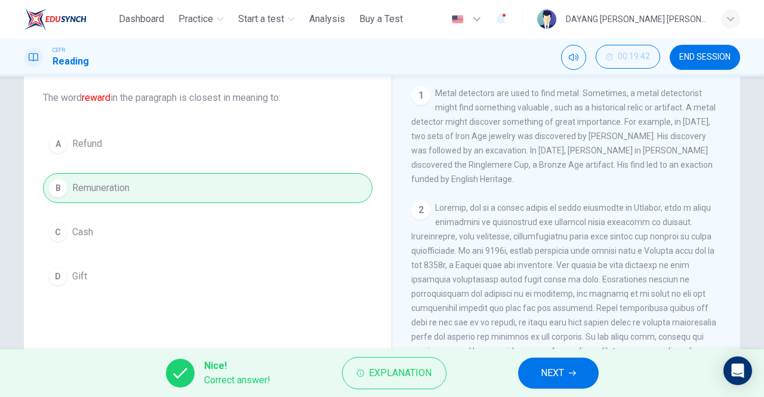
click at [534, 376] on button "NEXT" at bounding box center [558, 372] width 81 height 31
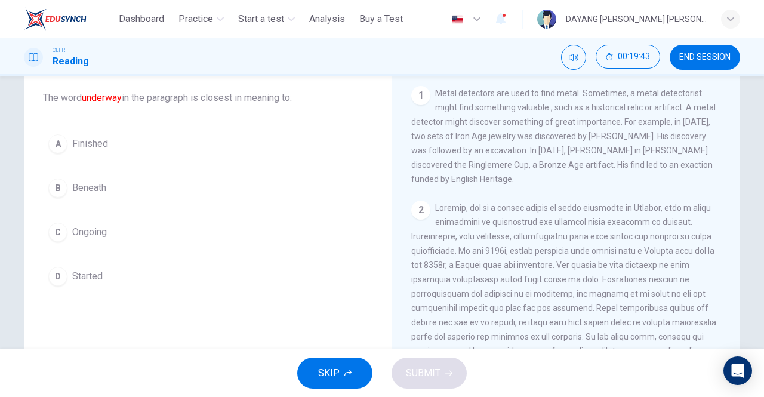
click at [76, 236] on span "Ongoing" at bounding box center [89, 232] width 35 height 14
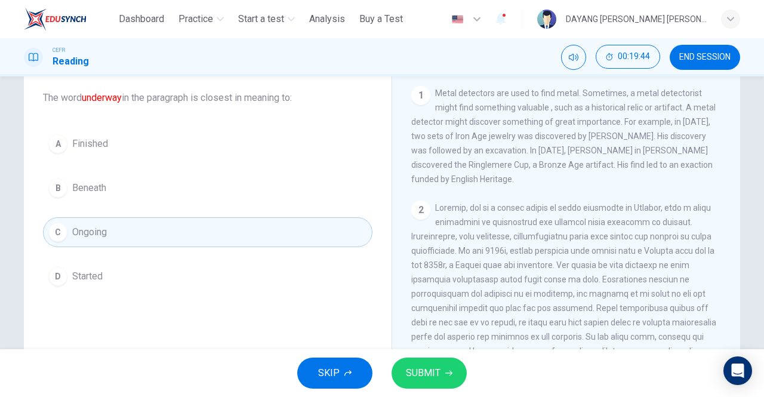
click at [425, 371] on span "SUBMIT" at bounding box center [423, 373] width 35 height 17
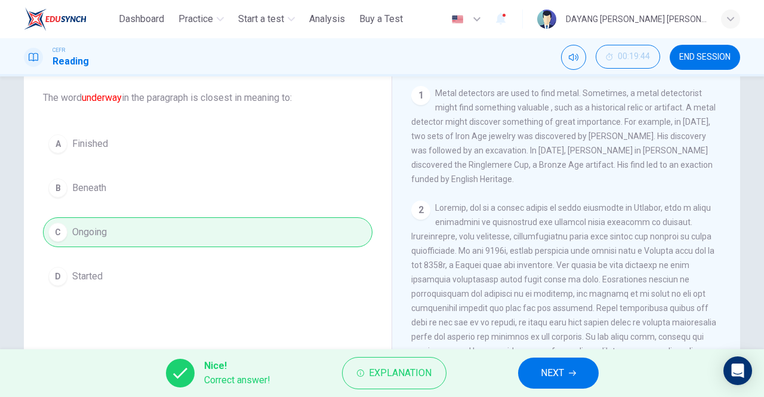
click at [549, 372] on span "NEXT" at bounding box center [552, 373] width 23 height 17
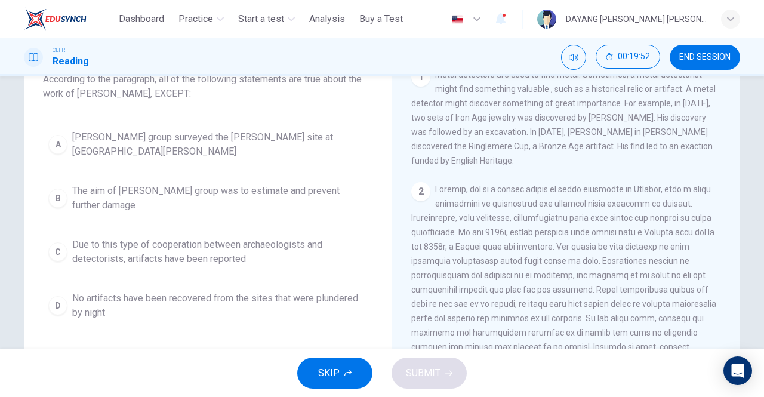
scroll to position [86, 0]
click at [55, 296] on div "D" at bounding box center [57, 304] width 19 height 19
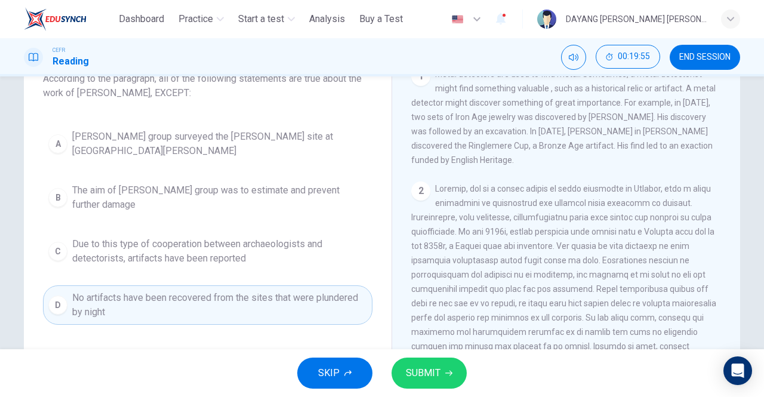
click at [409, 368] on span "SUBMIT" at bounding box center [423, 373] width 35 height 17
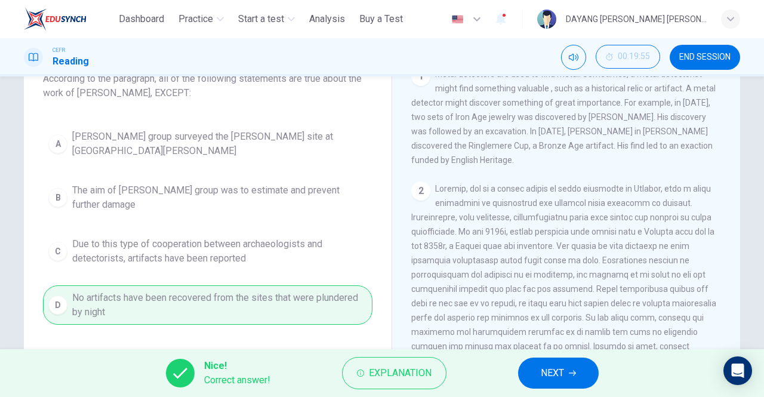
click at [537, 388] on button "NEXT" at bounding box center [558, 372] width 81 height 31
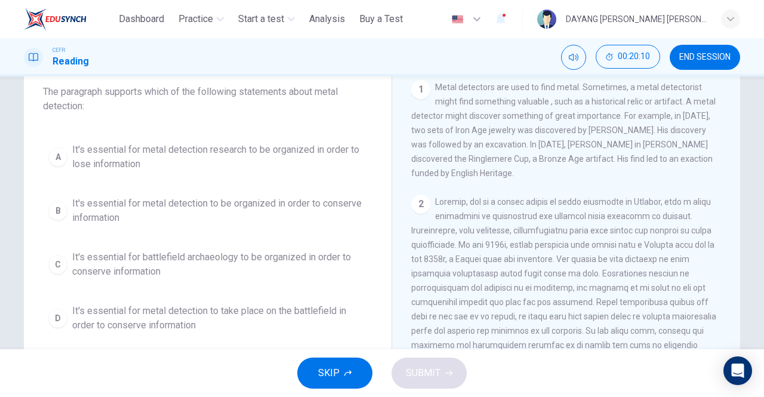
scroll to position [72, 0]
click at [331, 258] on span "It's essential for battlefield archaeology to be organized in order to conserve…" at bounding box center [219, 265] width 295 height 29
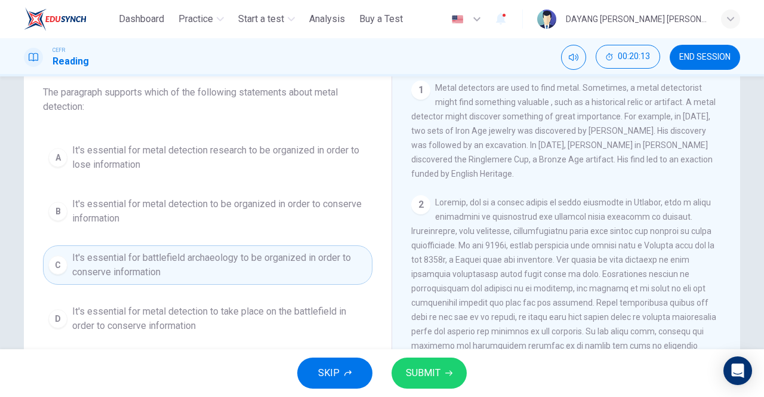
click at [427, 378] on span "SUBMIT" at bounding box center [423, 373] width 35 height 17
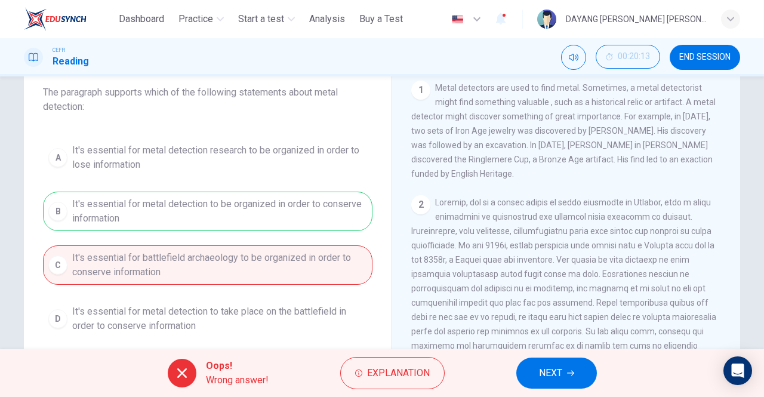
click at [581, 374] on button "NEXT" at bounding box center [556, 372] width 81 height 31
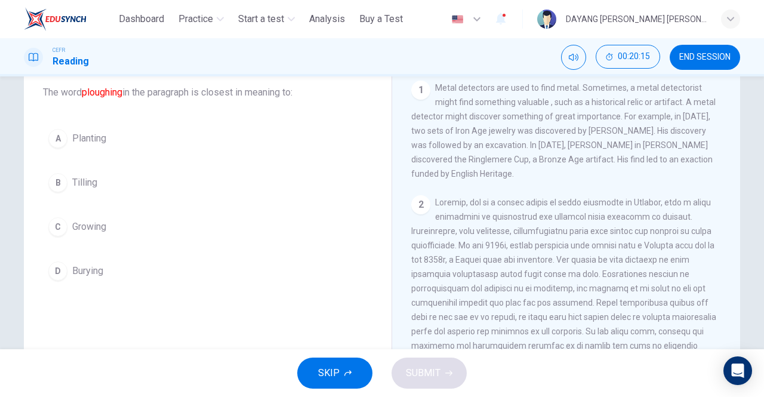
click at [119, 186] on button "B Tilling" at bounding box center [207, 183] width 329 height 30
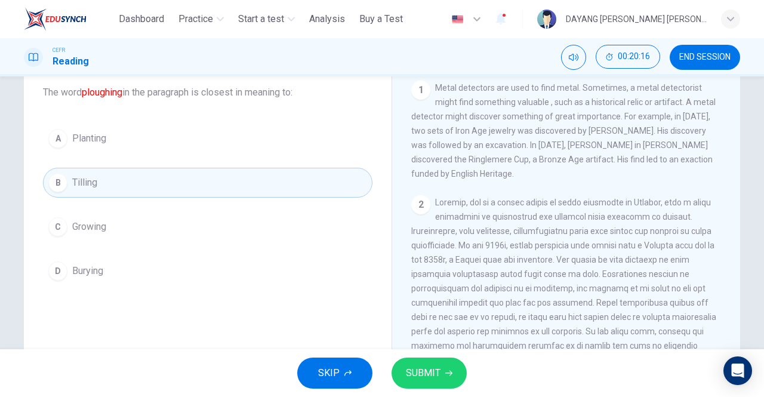
click at [447, 372] on icon "button" at bounding box center [448, 373] width 7 height 5
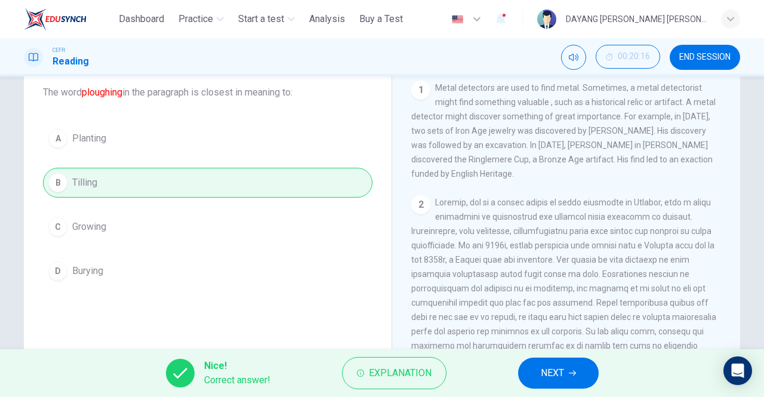
click at [564, 372] on span "NEXT" at bounding box center [552, 373] width 23 height 17
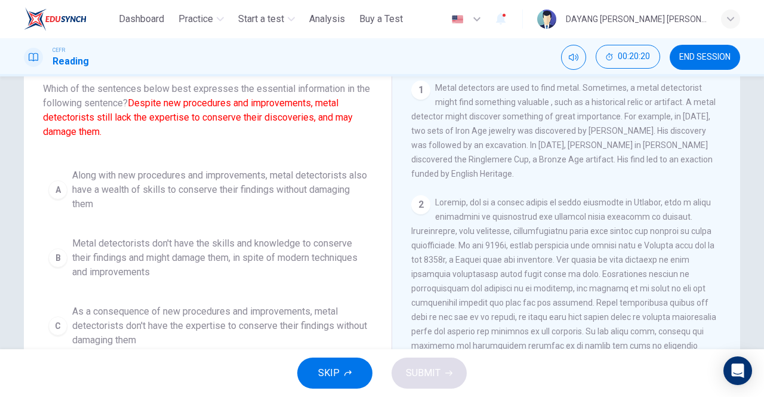
scroll to position [3, 0]
click at [248, 331] on span "As a consequence of new procedures and improvements, metal detectorists don't h…" at bounding box center [219, 326] width 295 height 43
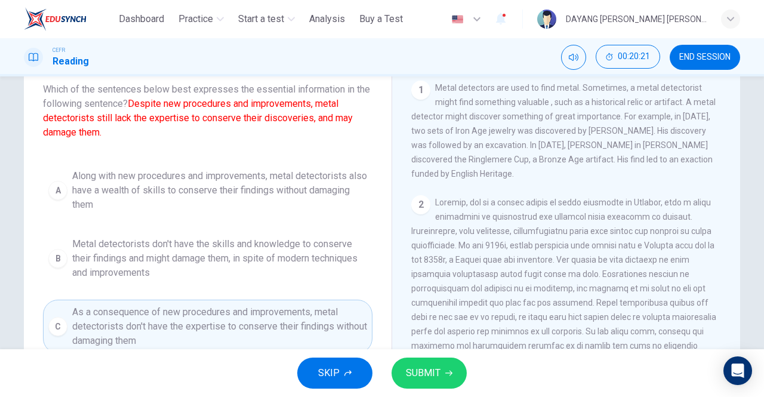
click at [432, 376] on span "SUBMIT" at bounding box center [423, 373] width 35 height 17
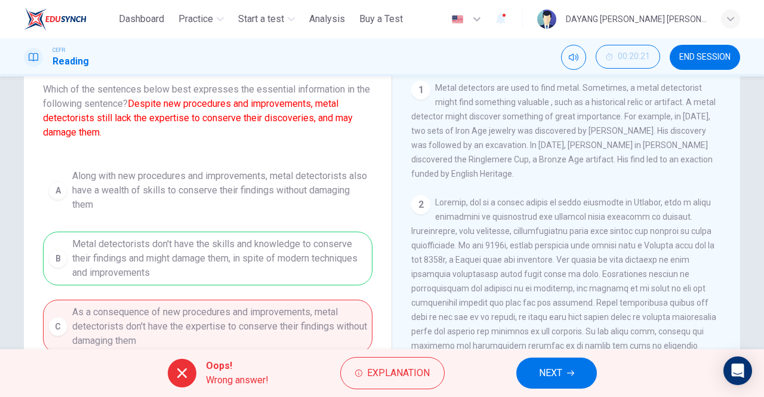
scroll to position [4, 0]
click at [547, 374] on span "NEXT" at bounding box center [550, 373] width 23 height 17
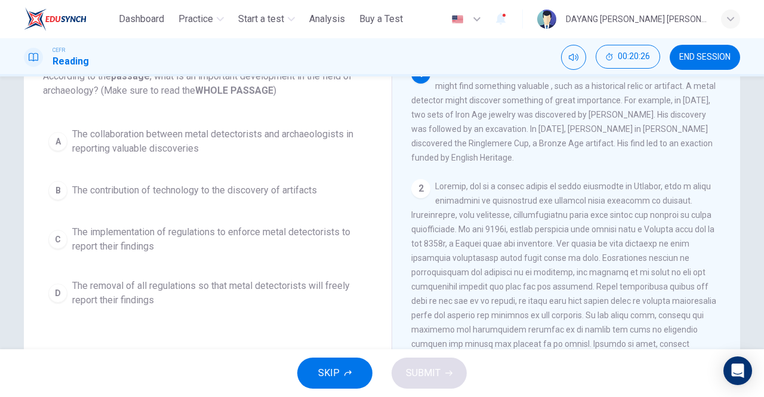
scroll to position [88, 0]
click at [303, 135] on span "The collaboration between metal detectorists and archaeologists in reporting va…" at bounding box center [219, 141] width 295 height 29
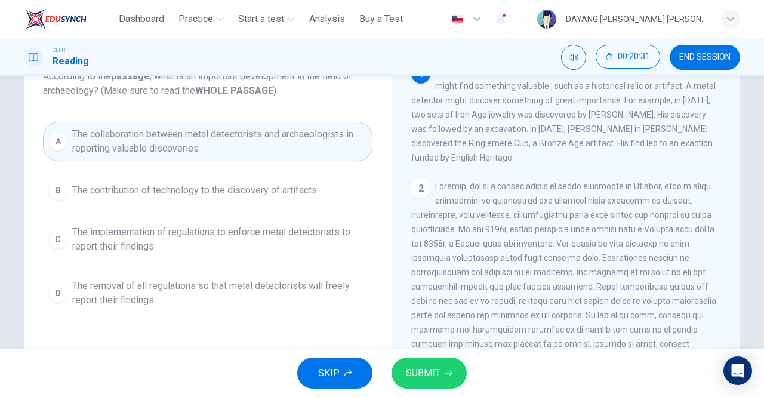
click at [426, 376] on span "SUBMIT" at bounding box center [423, 373] width 35 height 17
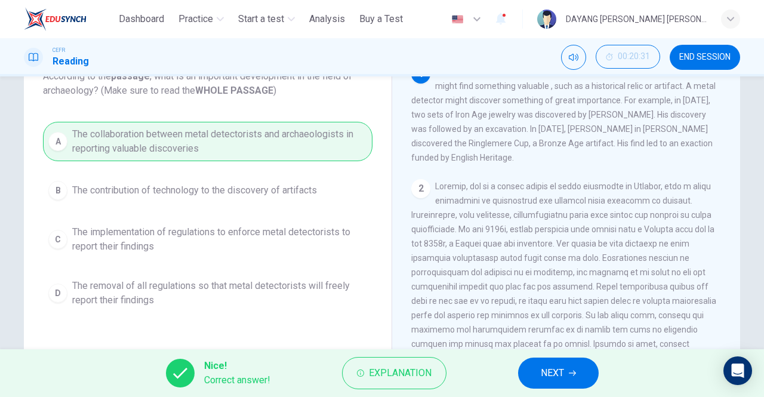
click at [550, 380] on span "NEXT" at bounding box center [552, 373] width 23 height 17
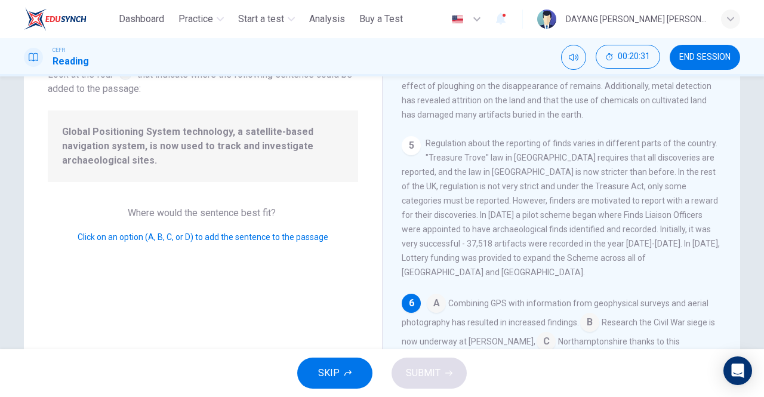
scroll to position [589, 0]
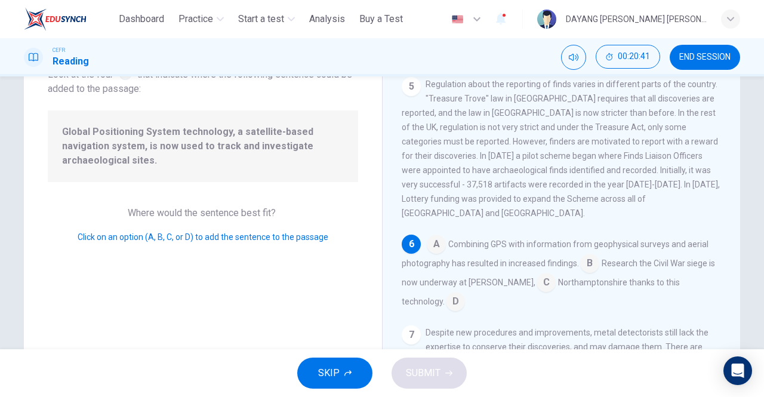
click at [434, 236] on input at bounding box center [436, 245] width 19 height 19
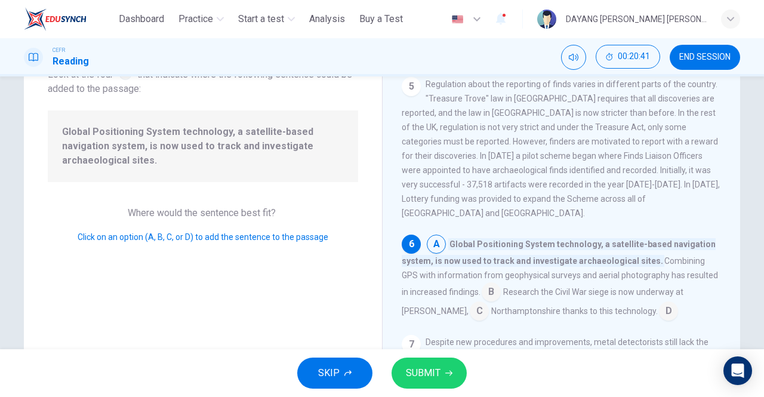
click at [430, 372] on span "SUBMIT" at bounding box center [423, 373] width 35 height 17
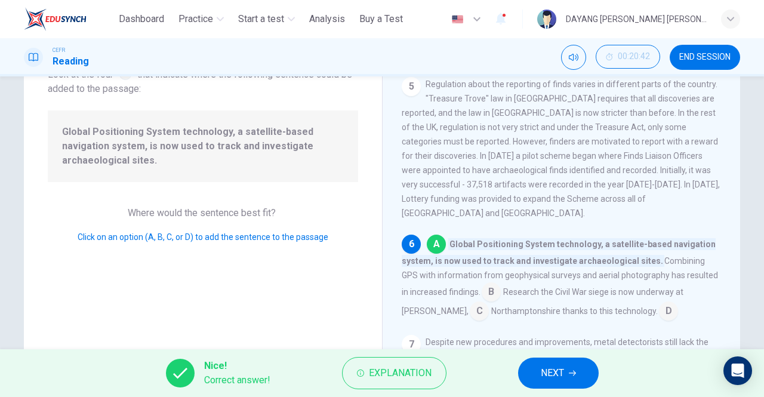
click at [553, 371] on span "NEXT" at bounding box center [552, 373] width 23 height 17
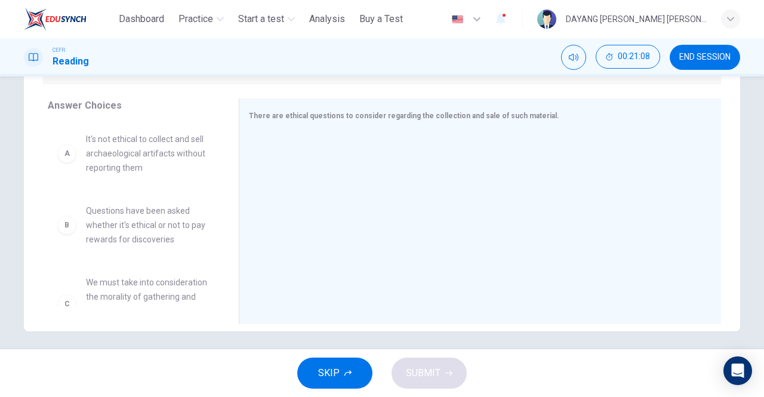
scroll to position [185, 0]
click at [117, 149] on span "It's not ethical to collect and sell archaeological artifacts without reporting…" at bounding box center [148, 152] width 124 height 43
click at [99, 158] on span "It's not ethical to collect and sell archaeological artifacts without reporting…" at bounding box center [148, 152] width 124 height 43
click at [117, 149] on span "It's not ethical to collect and sell archaeological artifacts without reporting…" at bounding box center [148, 152] width 124 height 43
click at [115, 152] on span "It's not ethical to collect and sell archaeological artifacts without reporting…" at bounding box center [148, 152] width 124 height 43
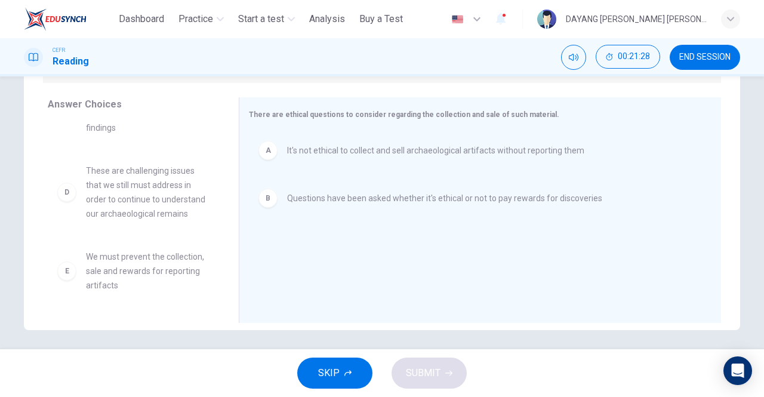
scroll to position [44, 0]
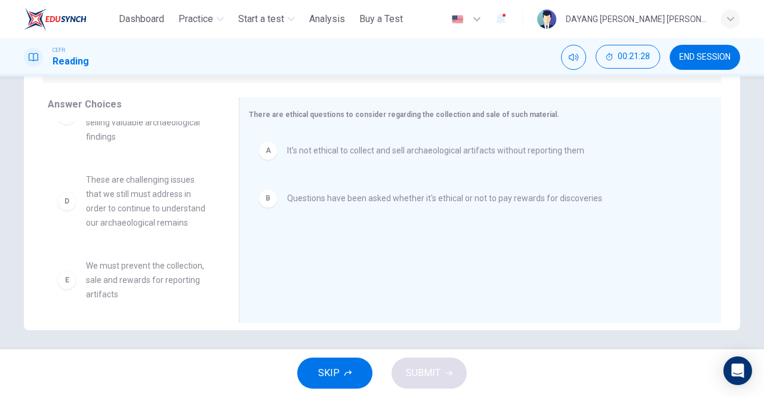
click at [98, 196] on span "These are challenging issues that we still must address in order to continue to…" at bounding box center [148, 200] width 124 height 57
click at [87, 206] on span "These are challenging issues that we still must address in order to continue to…" at bounding box center [148, 200] width 124 height 57
click at [70, 208] on div "C We must take into consideration the morality of gathering and selling valuabl…" at bounding box center [134, 169] width 172 height 184
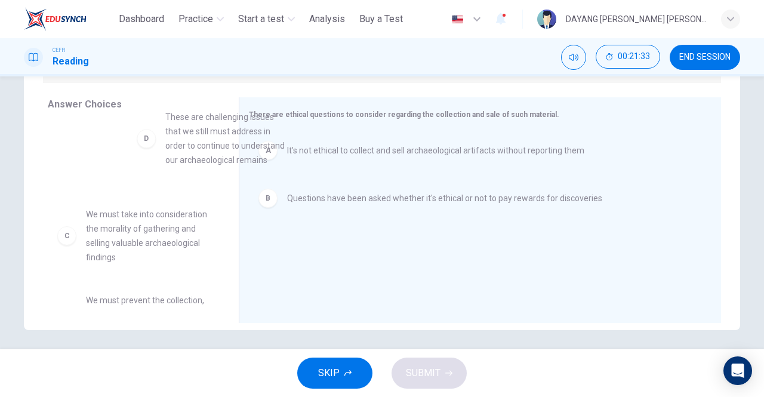
scroll to position [0, 0]
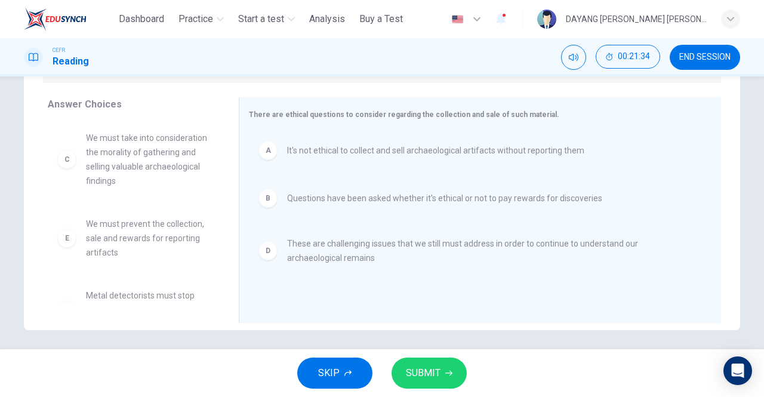
click at [437, 369] on span "SUBMIT" at bounding box center [423, 373] width 35 height 17
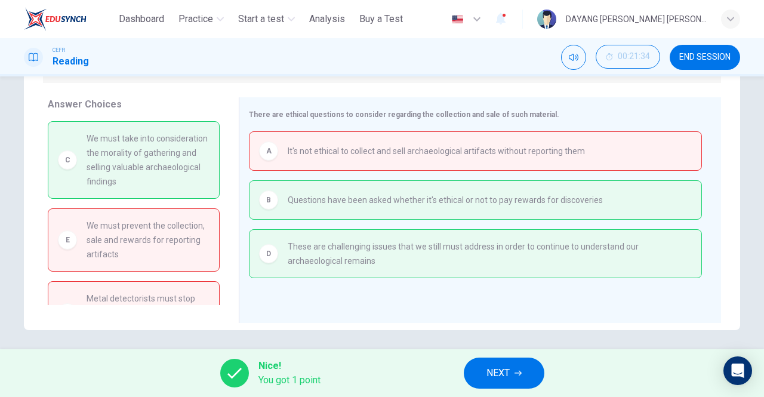
click at [492, 376] on span "NEXT" at bounding box center [497, 373] width 23 height 17
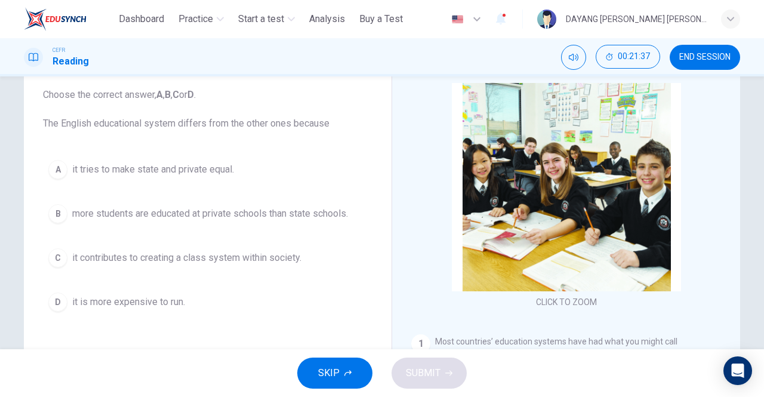
scroll to position [68, 0]
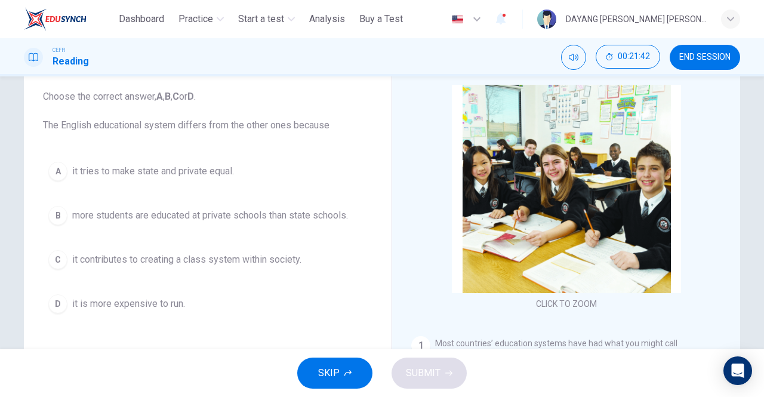
click at [292, 252] on span "it contributes to creating a class system within society." at bounding box center [186, 259] width 229 height 14
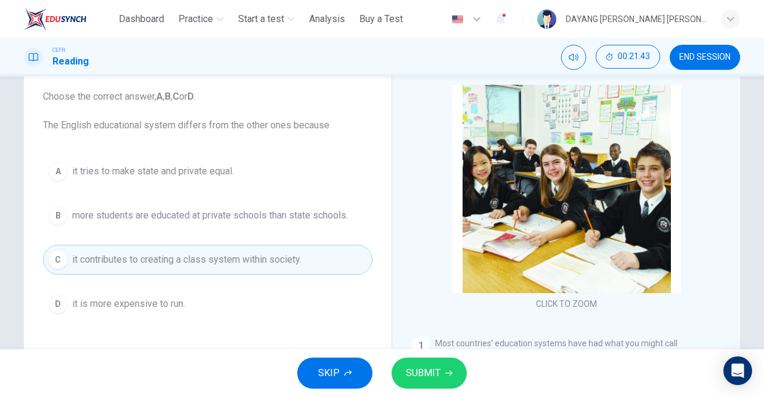
click at [417, 374] on span "SUBMIT" at bounding box center [423, 373] width 35 height 17
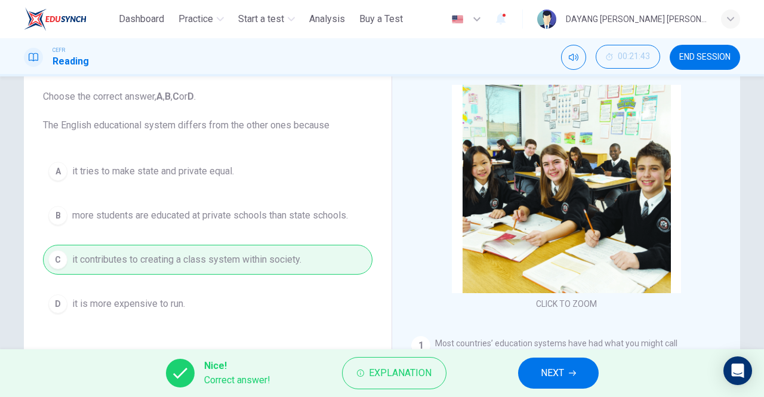
click at [556, 366] on span "NEXT" at bounding box center [552, 373] width 23 height 17
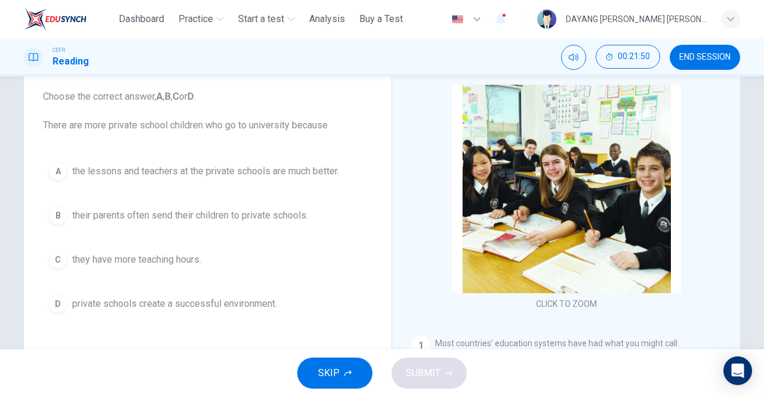
click at [238, 297] on span "private schools create a successful environment." at bounding box center [174, 304] width 205 height 14
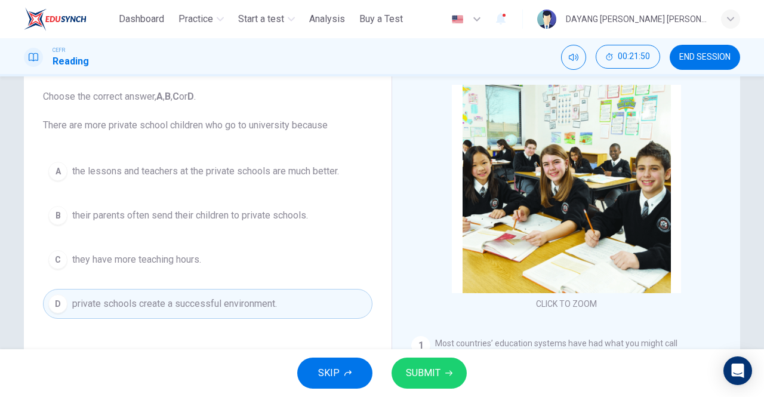
click at [446, 372] on icon "button" at bounding box center [448, 373] width 7 height 5
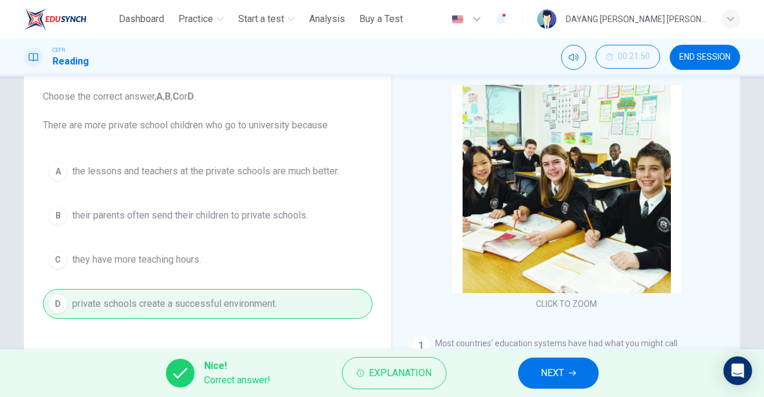
click at [557, 375] on span "NEXT" at bounding box center [552, 373] width 23 height 17
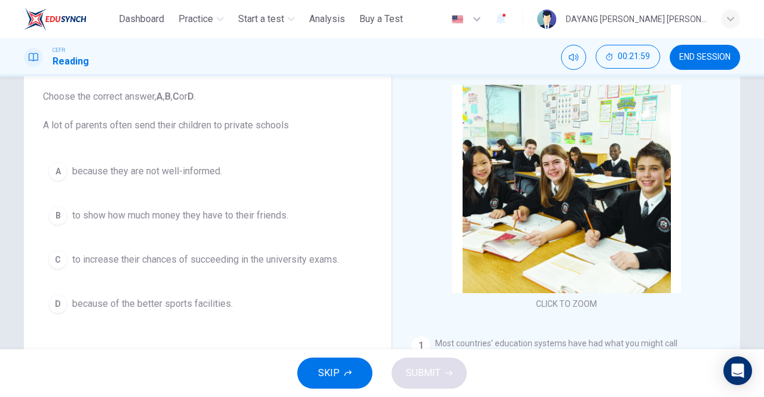
click at [286, 259] on span "to increase their chances of succeeding in the university exams." at bounding box center [205, 259] width 267 height 14
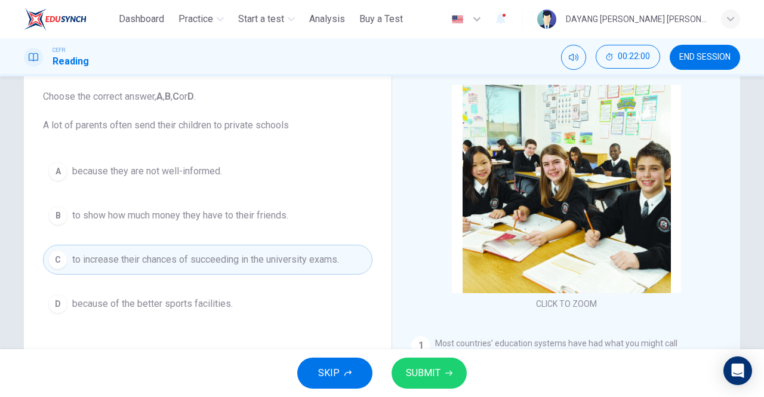
click at [429, 386] on button "SUBMIT" at bounding box center [429, 372] width 75 height 31
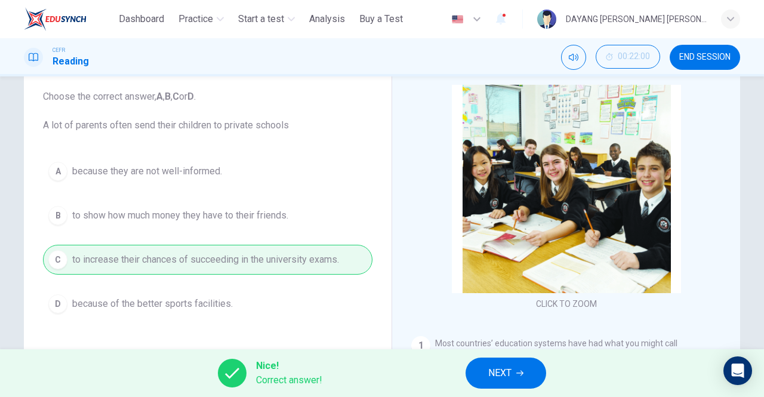
click at [520, 373] on icon "button" at bounding box center [519, 372] width 7 height 7
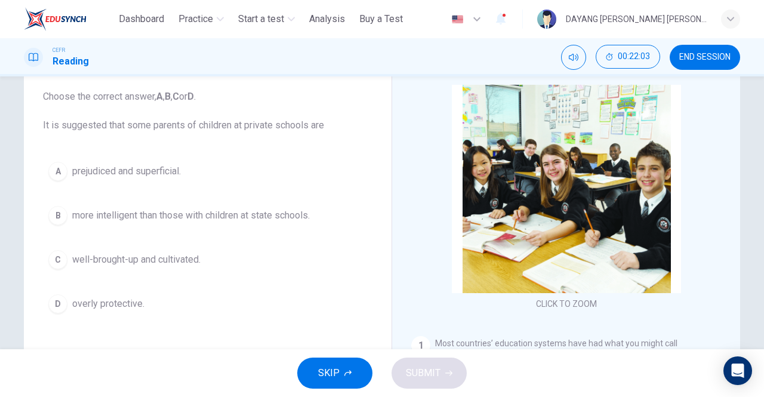
click at [179, 165] on span "prejudiced and superficial." at bounding box center [126, 171] width 109 height 14
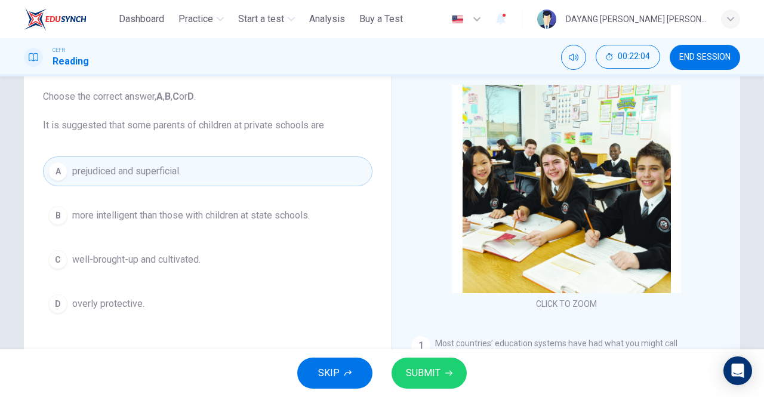
click at [432, 372] on span "SUBMIT" at bounding box center [423, 373] width 35 height 17
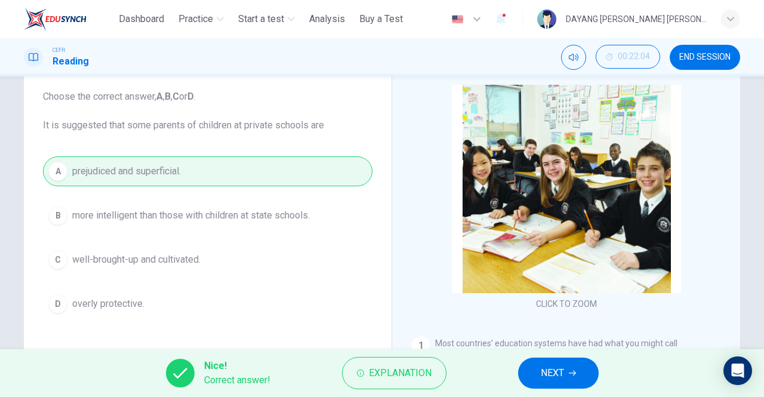
click at [556, 378] on span "NEXT" at bounding box center [552, 373] width 23 height 17
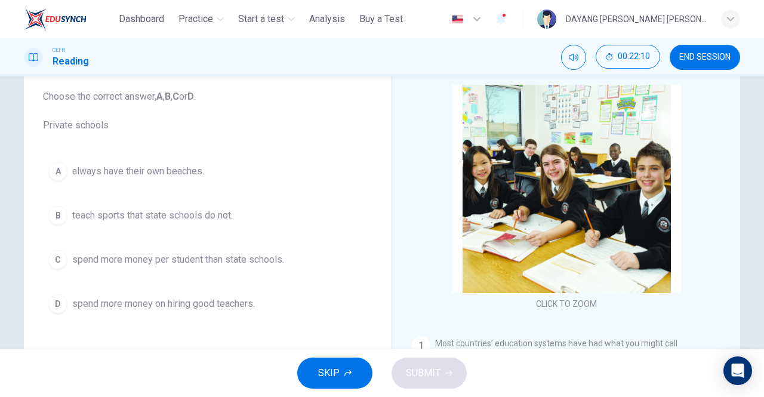
click at [267, 263] on span "spend more money per student than state schools." at bounding box center [178, 259] width 212 height 14
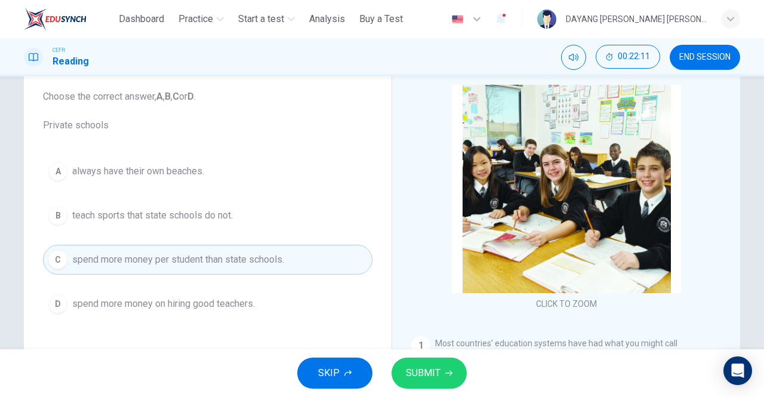
click at [427, 369] on span "SUBMIT" at bounding box center [423, 373] width 35 height 17
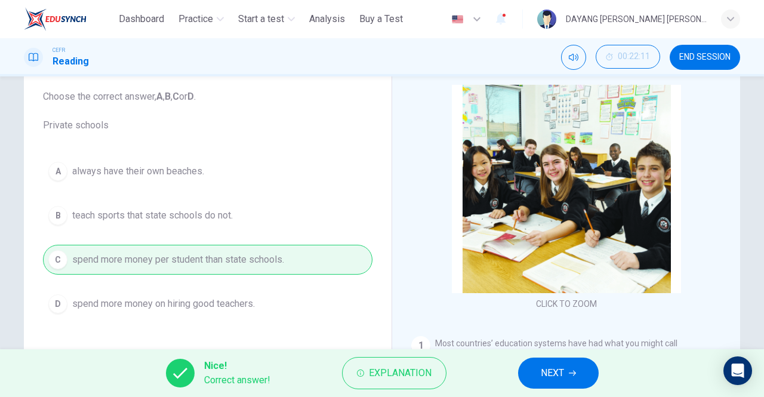
click at [562, 378] on span "NEXT" at bounding box center [552, 373] width 23 height 17
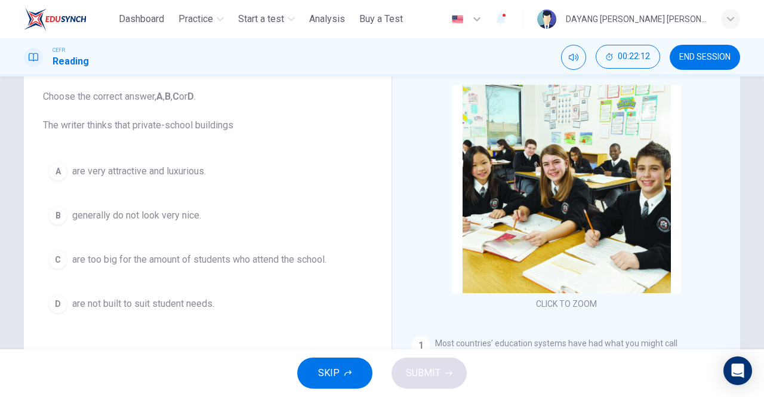
click at [197, 168] on span "are very attractive and luxurious." at bounding box center [139, 171] width 134 height 14
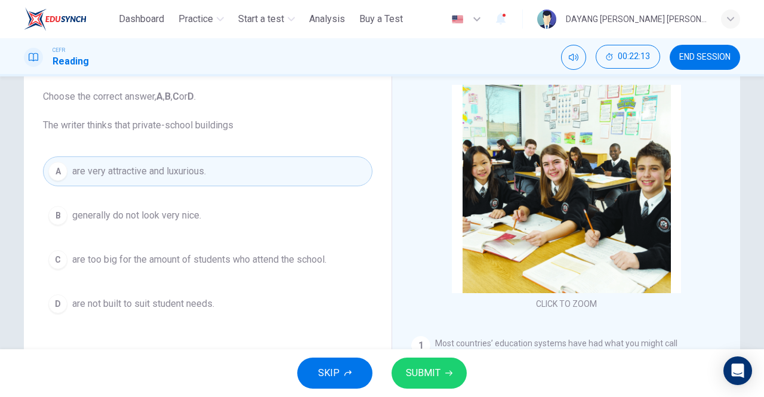
click at [409, 378] on span "SUBMIT" at bounding box center [423, 373] width 35 height 17
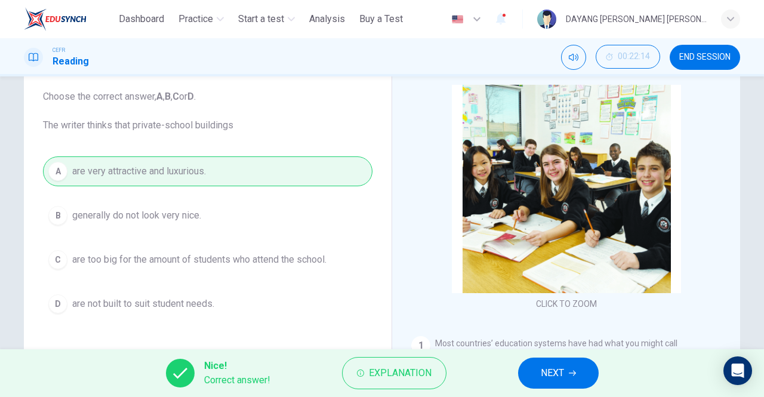
click at [553, 377] on span "NEXT" at bounding box center [552, 373] width 23 height 17
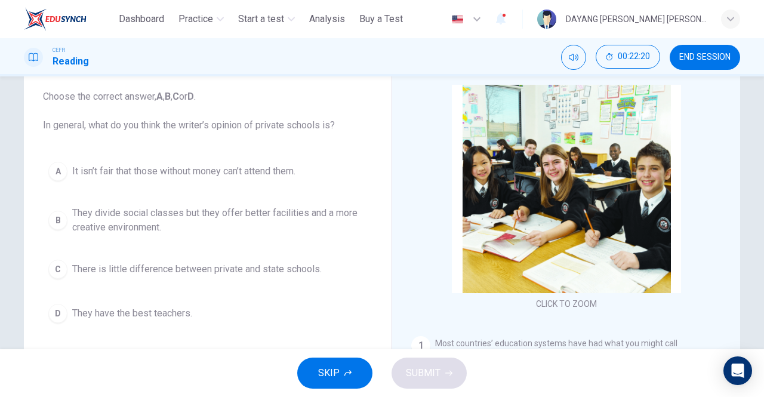
click at [288, 219] on span "They divide social classes but they offer better facilities and a more creative…" at bounding box center [219, 220] width 295 height 29
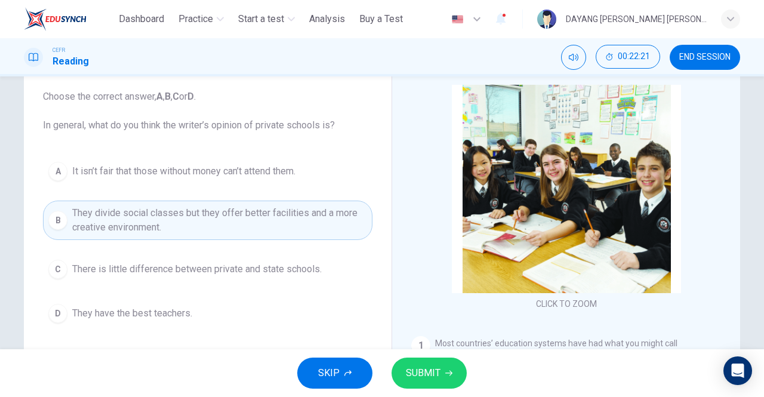
click at [431, 374] on span "SUBMIT" at bounding box center [423, 373] width 35 height 17
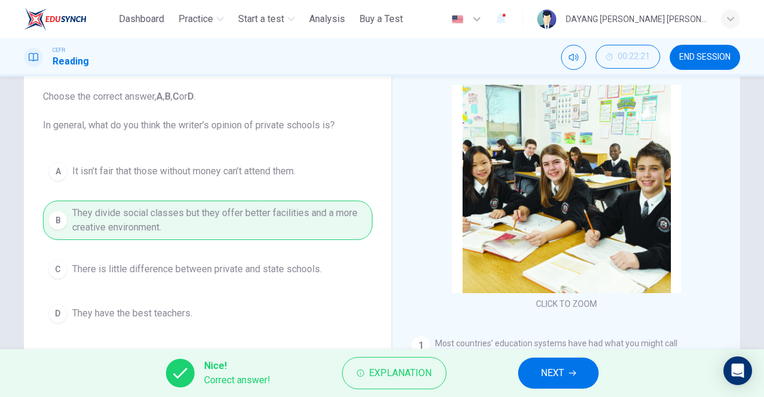
click at [560, 367] on span "NEXT" at bounding box center [552, 373] width 23 height 17
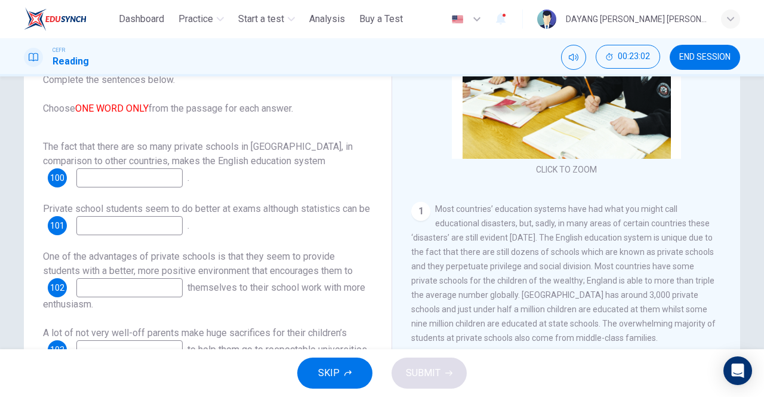
scroll to position [118, 0]
click at [119, 168] on input at bounding box center [129, 177] width 106 height 19
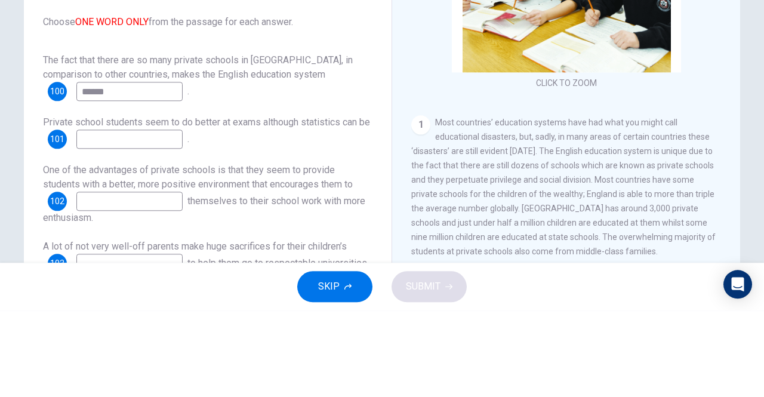
type input "******"
click at [35, 185] on div "Questions 100 - 104 Complete the sentences below. Choose ONE WORD ONLY from the…" at bounding box center [207, 223] width 349 height 392
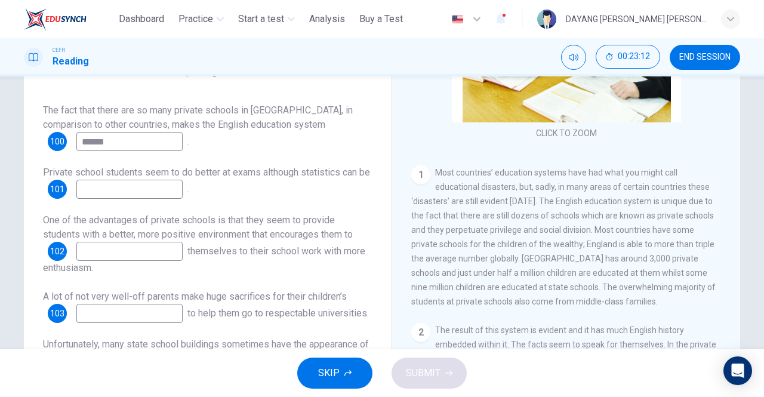
scroll to position [121, 0]
click at [104, 179] on input at bounding box center [129, 188] width 106 height 19
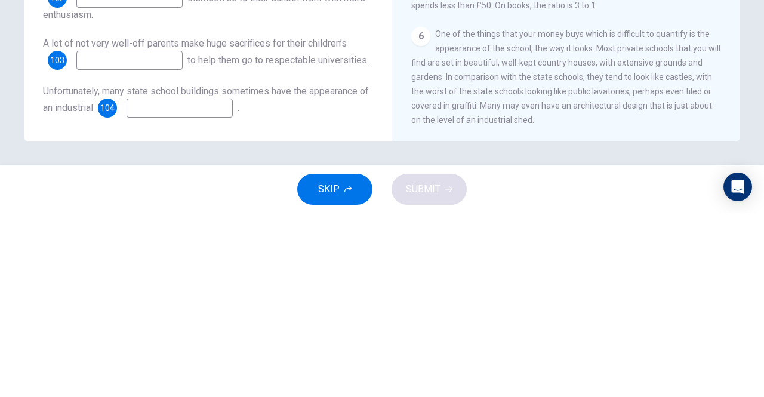
scroll to position [776, 0]
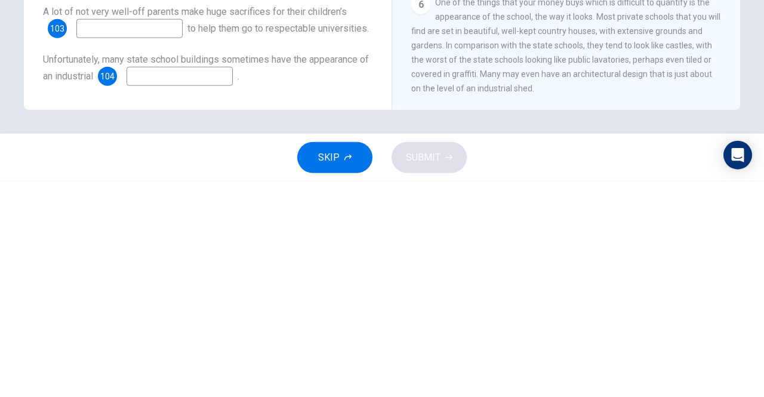
type input "*********"
click at [177, 296] on input at bounding box center [180, 291] width 106 height 19
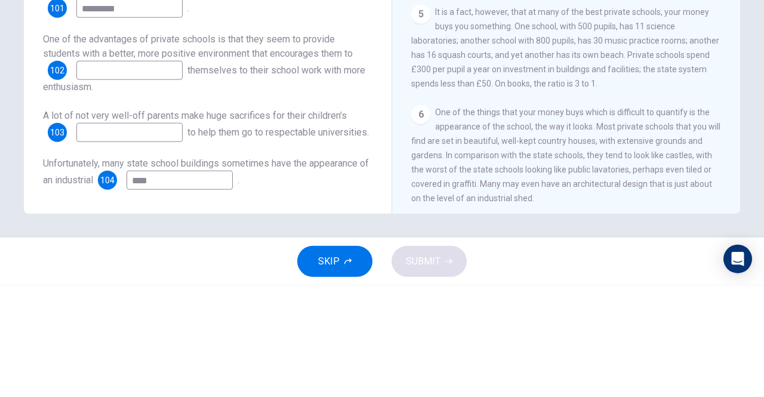
scroll to position [727, 0]
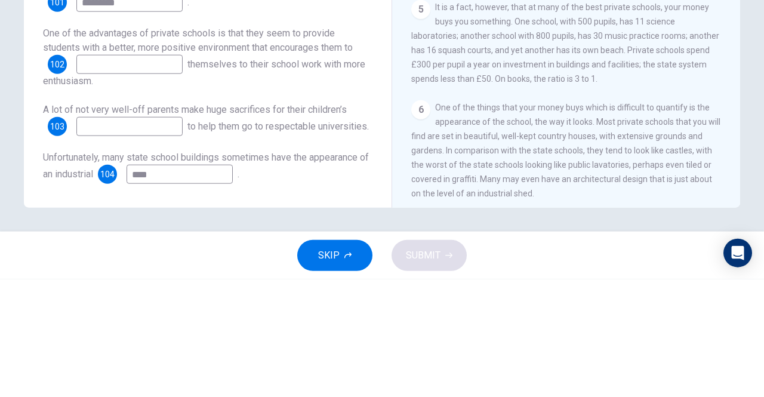
type input "****"
click at [121, 172] on input at bounding box center [129, 181] width 106 height 19
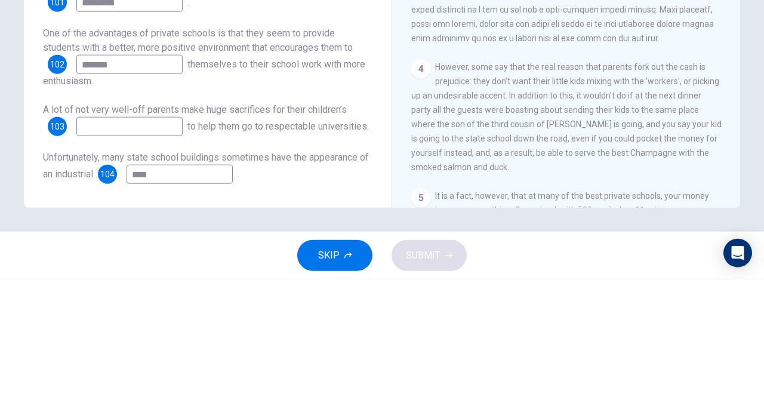
scroll to position [538, 0]
type input "*******"
click at [87, 235] on input at bounding box center [129, 244] width 106 height 19
type input "*"
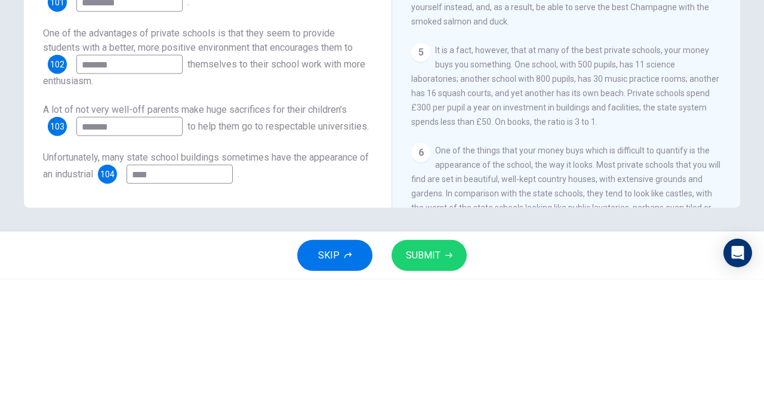
scroll to position [776, 0]
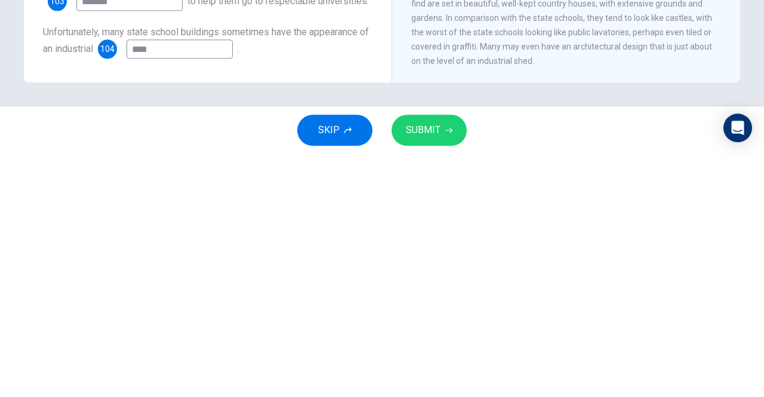
type input "*******"
click at [448, 373] on icon "button" at bounding box center [448, 372] width 7 height 7
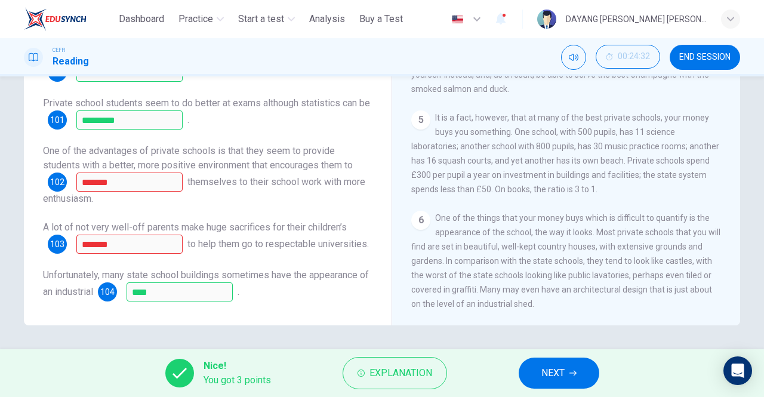
click at [395, 377] on span "Explanation" at bounding box center [400, 373] width 63 height 17
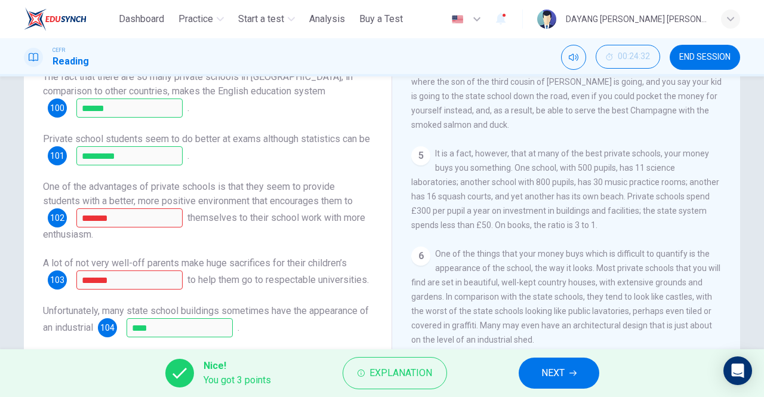
scroll to position [155, 0]
click at [400, 377] on span "Explanation" at bounding box center [400, 373] width 63 height 17
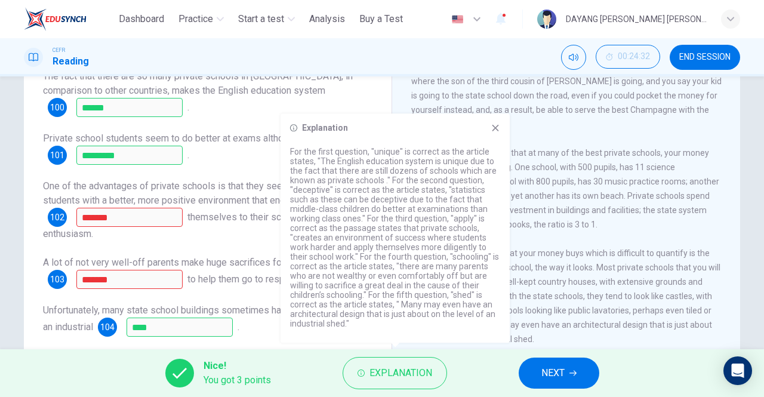
click at [551, 374] on span "NEXT" at bounding box center [552, 373] width 23 height 17
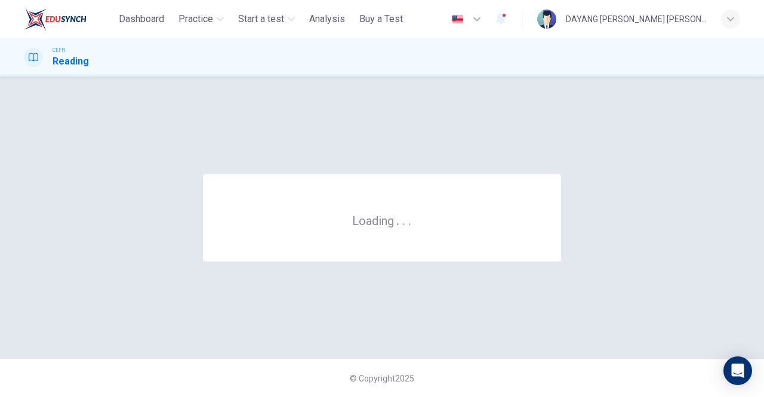
scroll to position [0, 0]
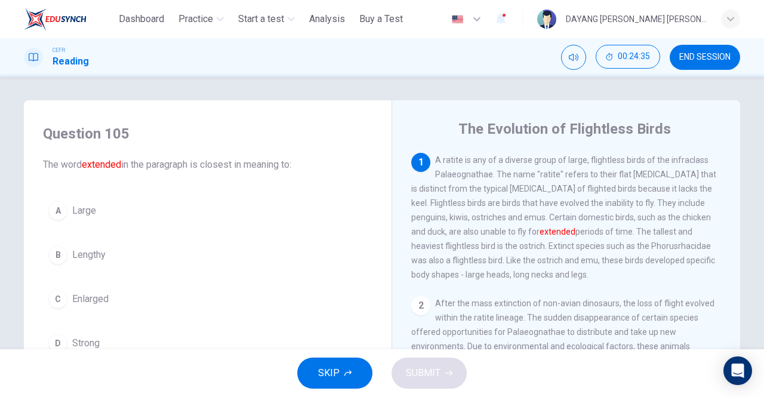
click at [697, 61] on span "END SESSION" at bounding box center [704, 58] width 51 height 10
